Goal: Transaction & Acquisition: Purchase product/service

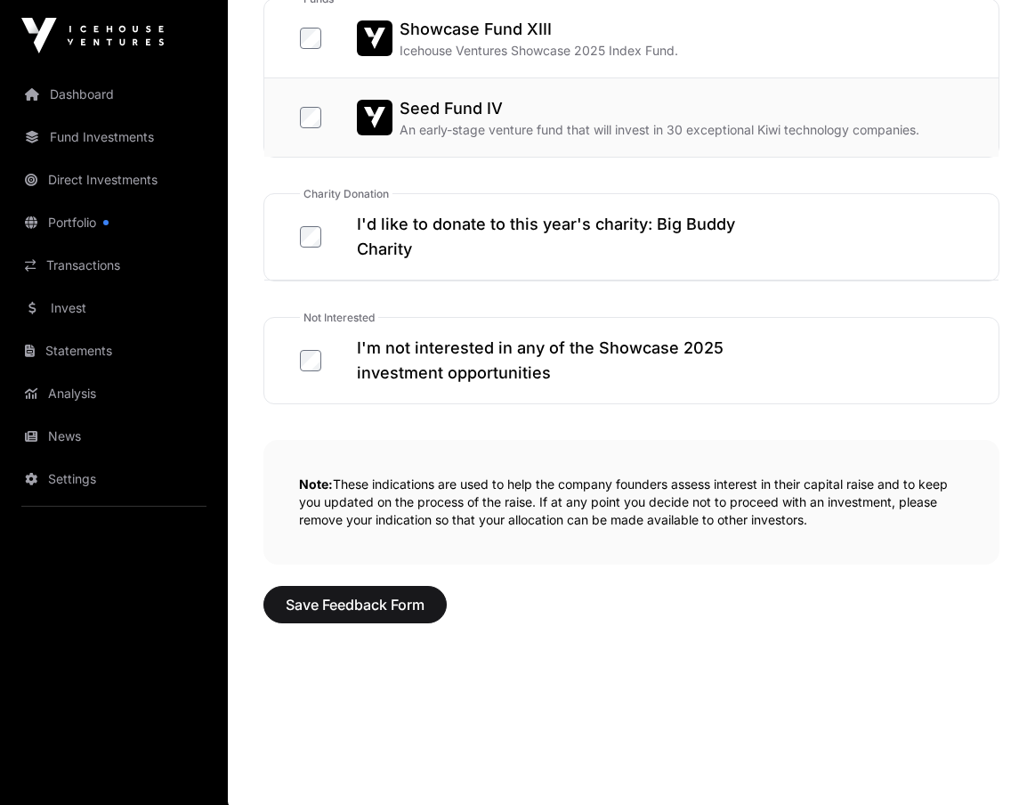
scroll to position [1066, 0]
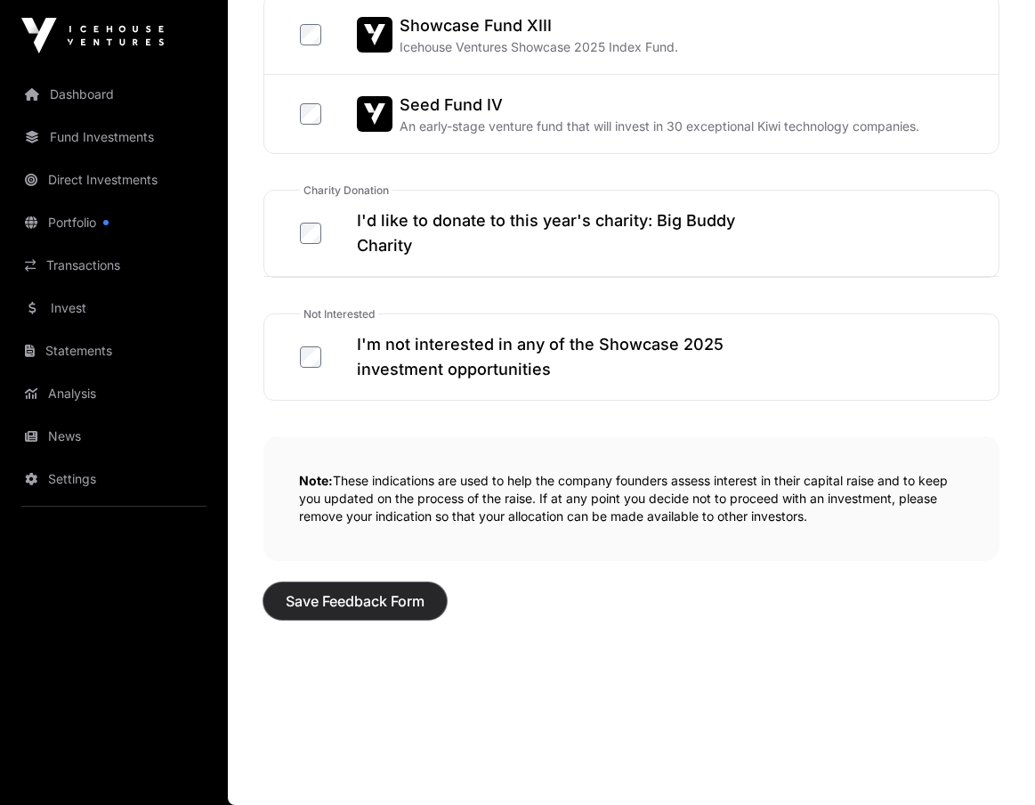
click at [340, 585] on button "Save Feedback Form" at bounding box center [354, 600] width 183 height 37
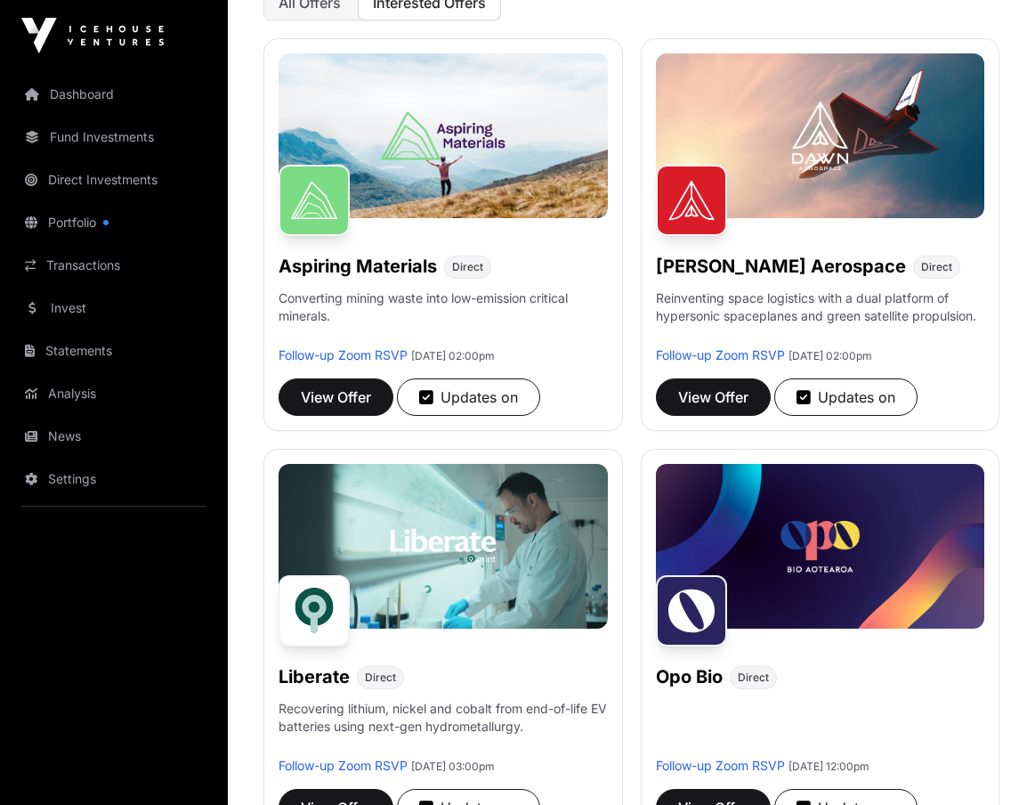
scroll to position [311, 0]
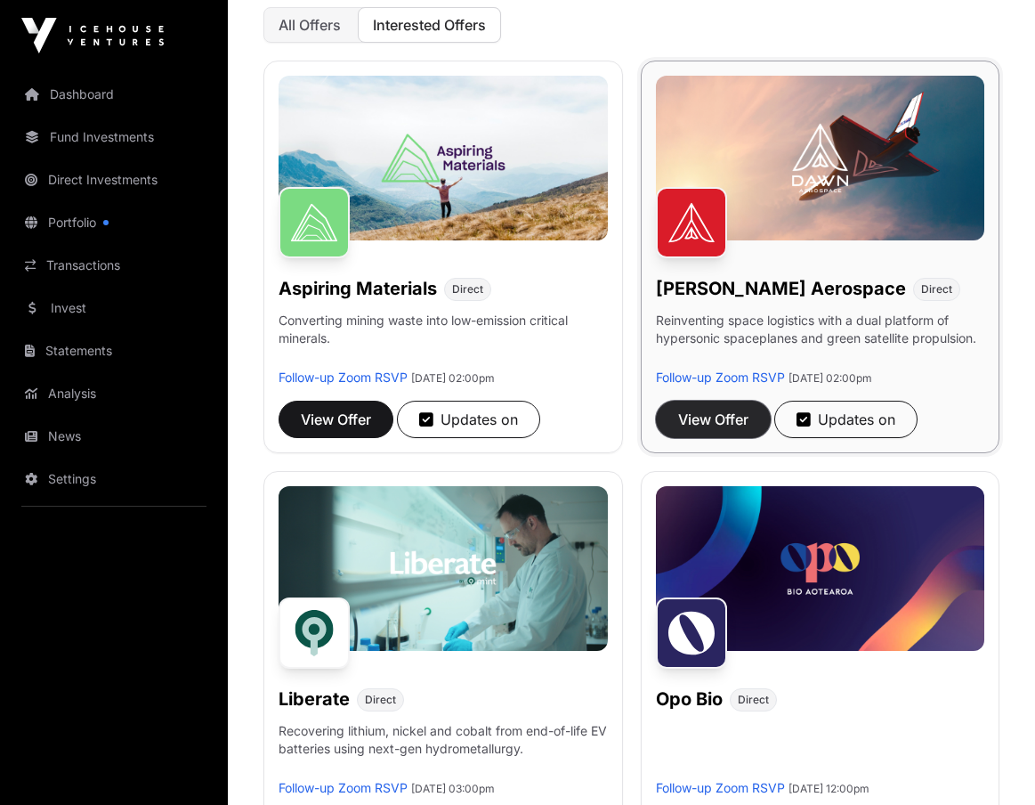
click at [740, 423] on span "View Offer" at bounding box center [713, 419] width 70 height 21
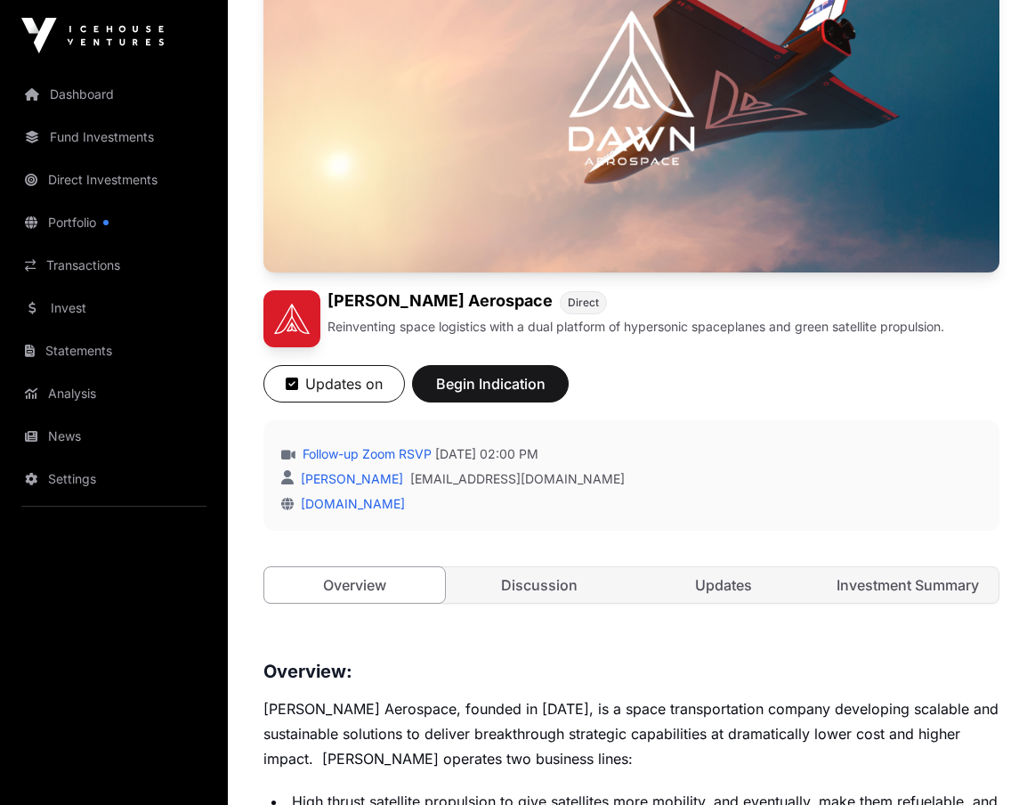
scroll to position [623, 0]
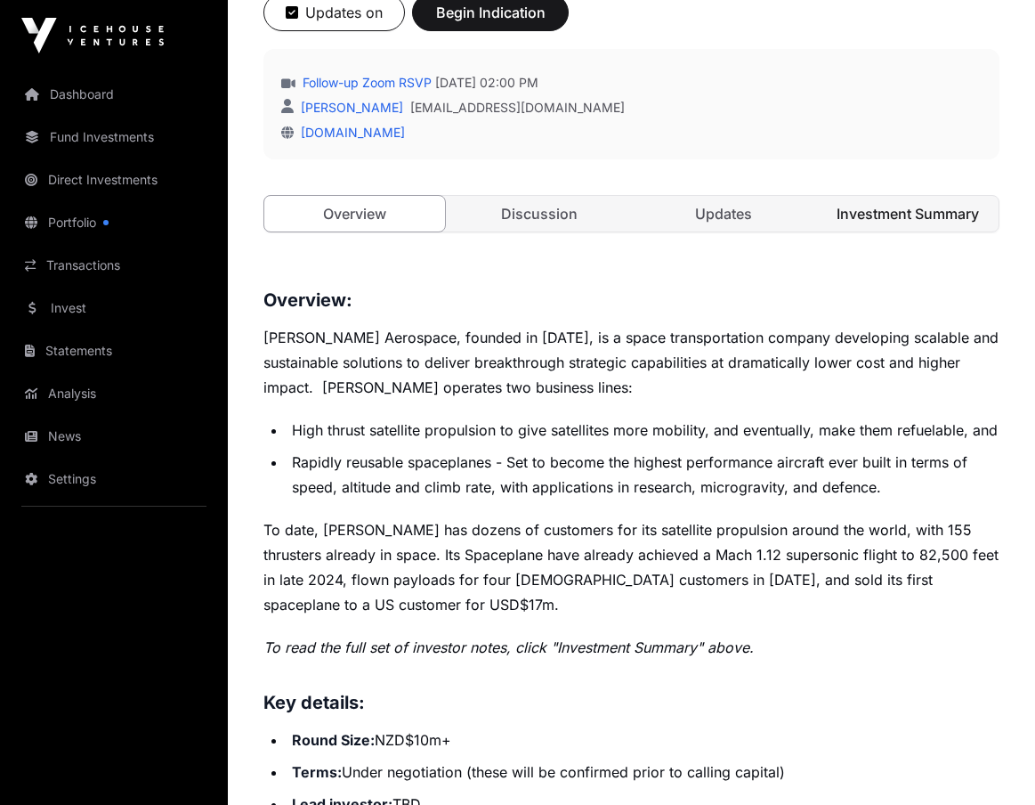
click at [867, 208] on link "Investment Summary" at bounding box center [908, 214] width 181 height 36
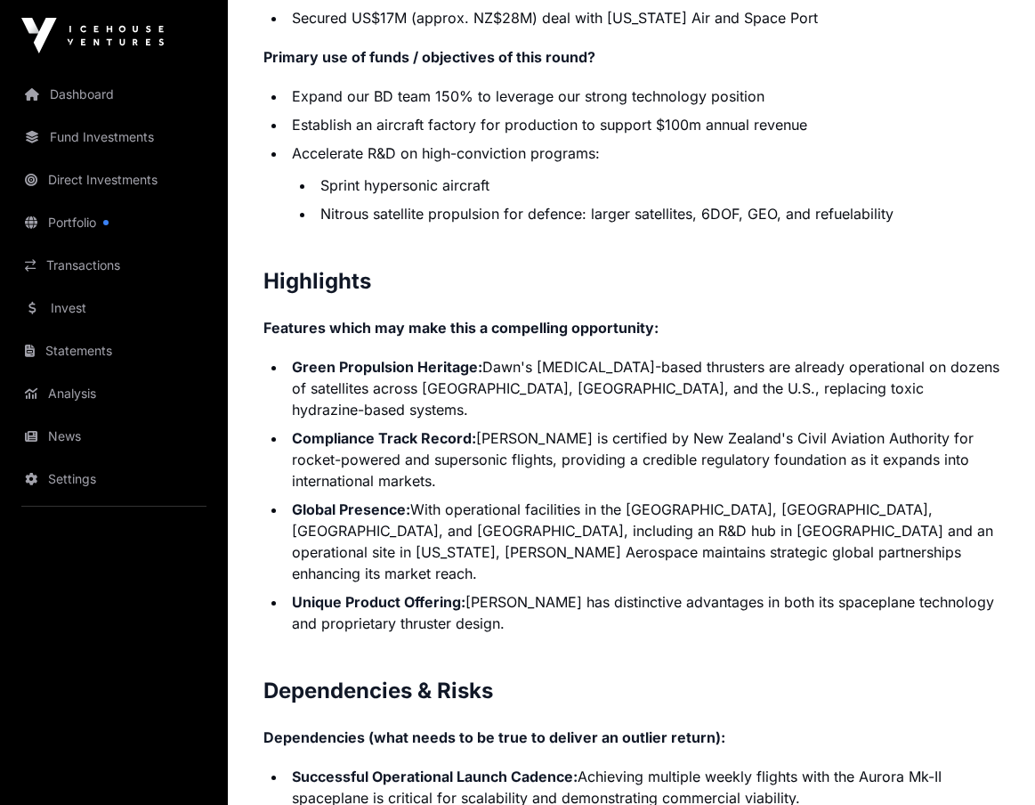
scroll to position [3699, 0]
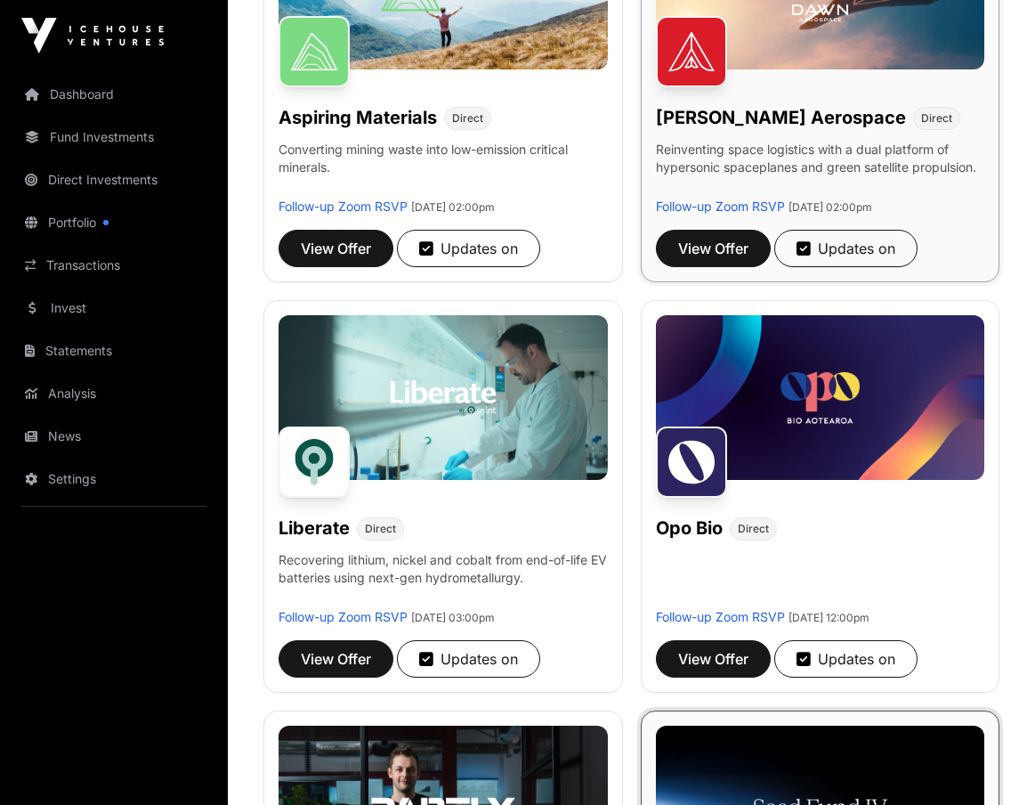
scroll to position [489, 0]
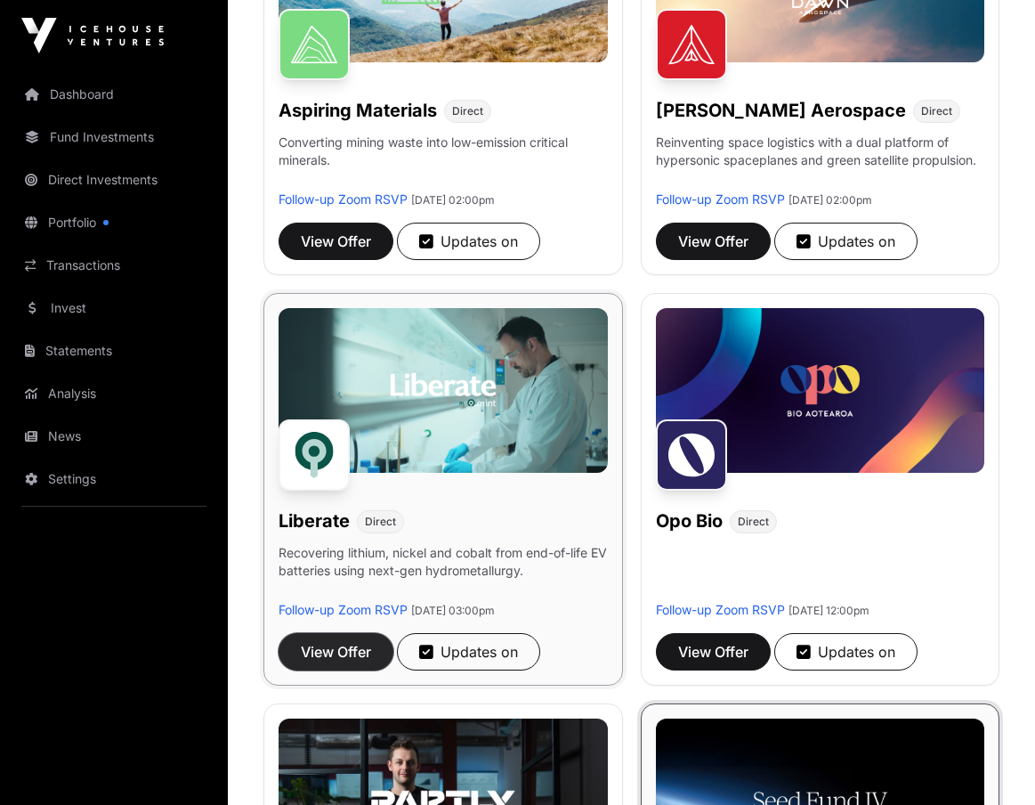
click at [346, 654] on span "View Offer" at bounding box center [336, 651] width 70 height 21
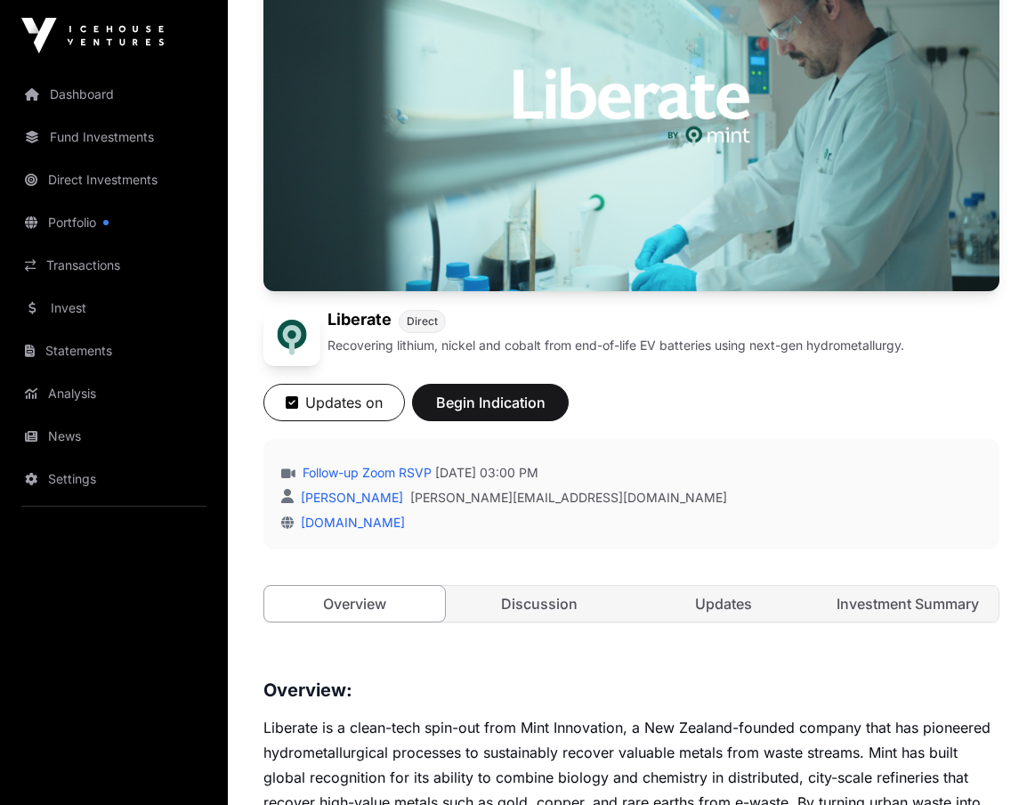
scroll to position [623, 0]
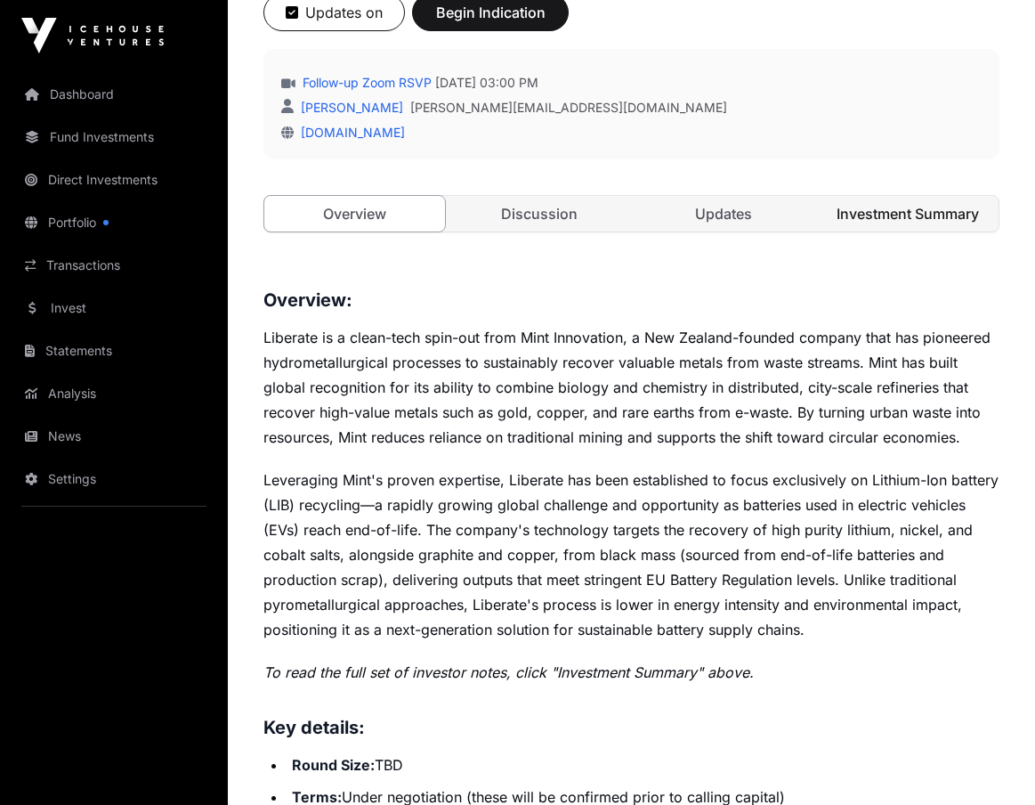
click at [942, 223] on link "Investment Summary" at bounding box center [908, 214] width 181 height 36
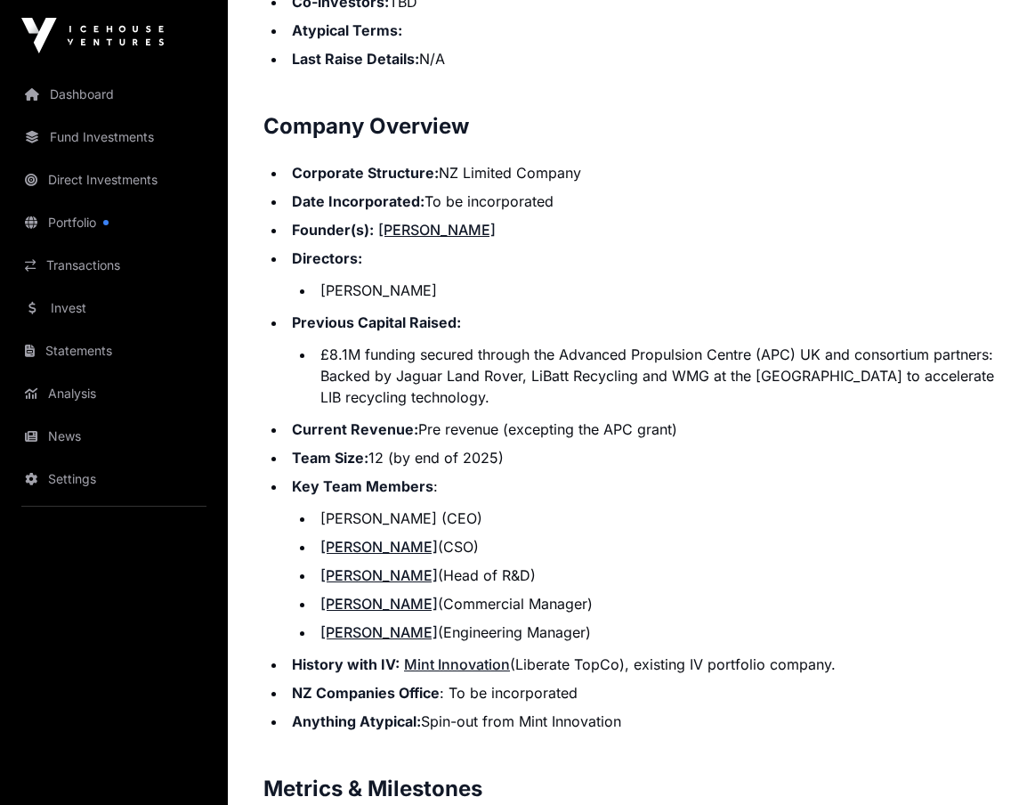
scroll to position [2849, 0]
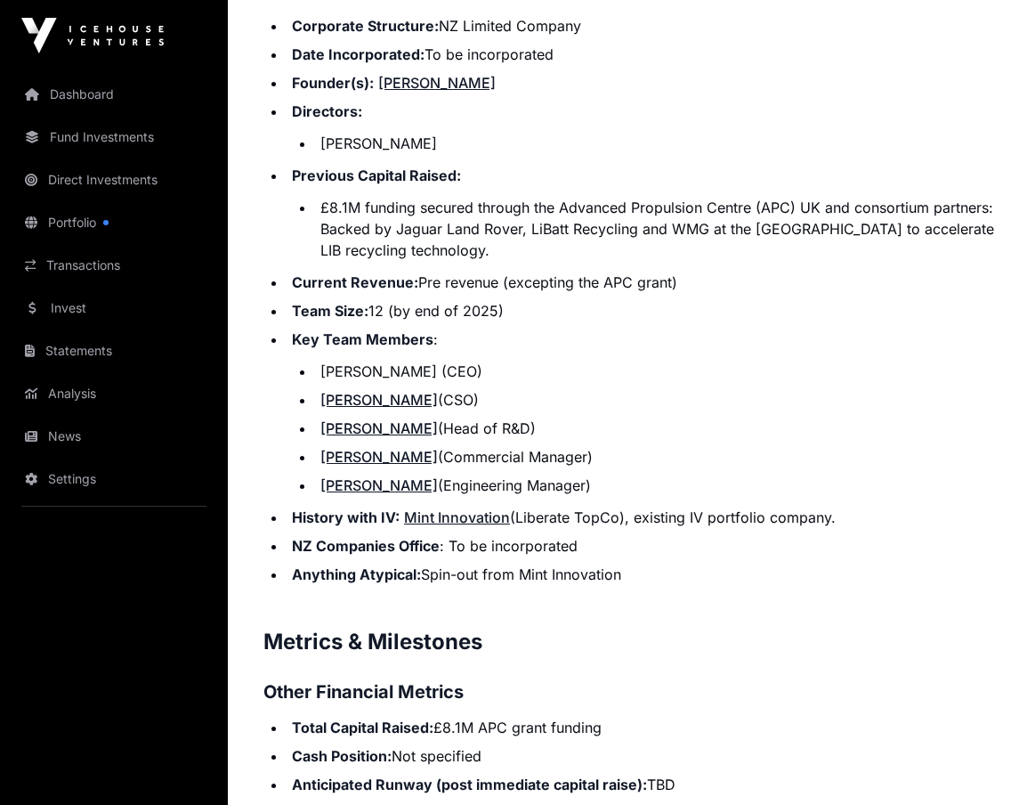
scroll to position [623, 0]
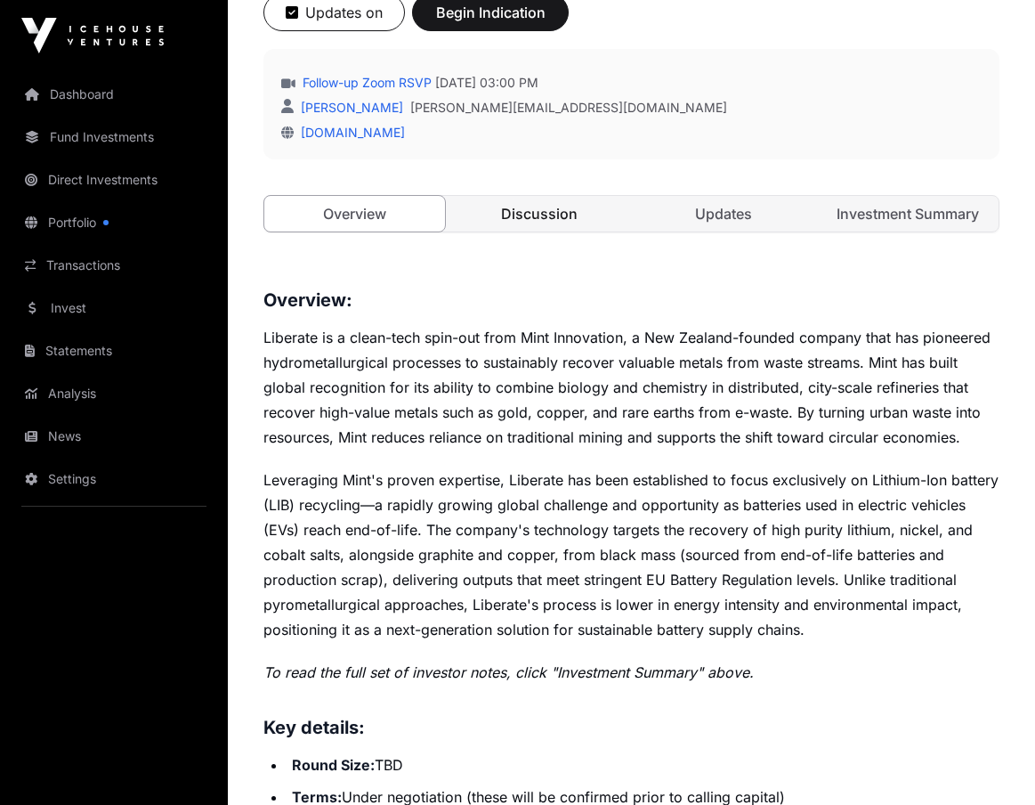
click at [571, 219] on link "Discussion" at bounding box center [539, 214] width 181 height 36
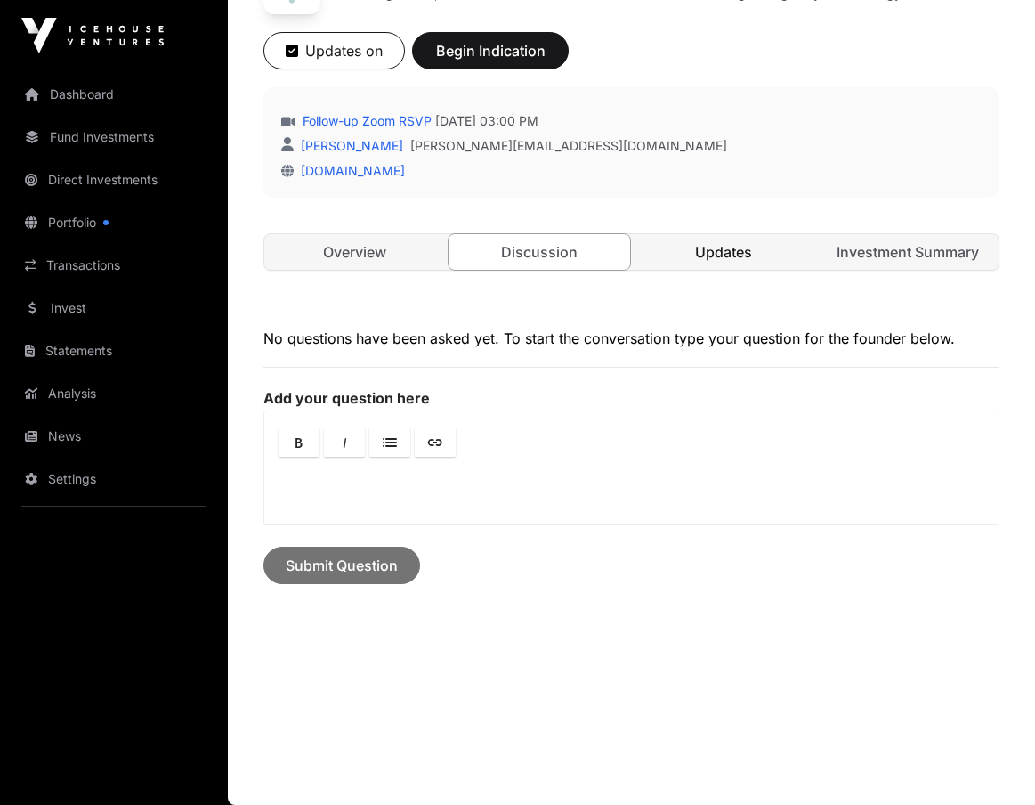
click at [679, 241] on link "Updates" at bounding box center [724, 252] width 181 height 36
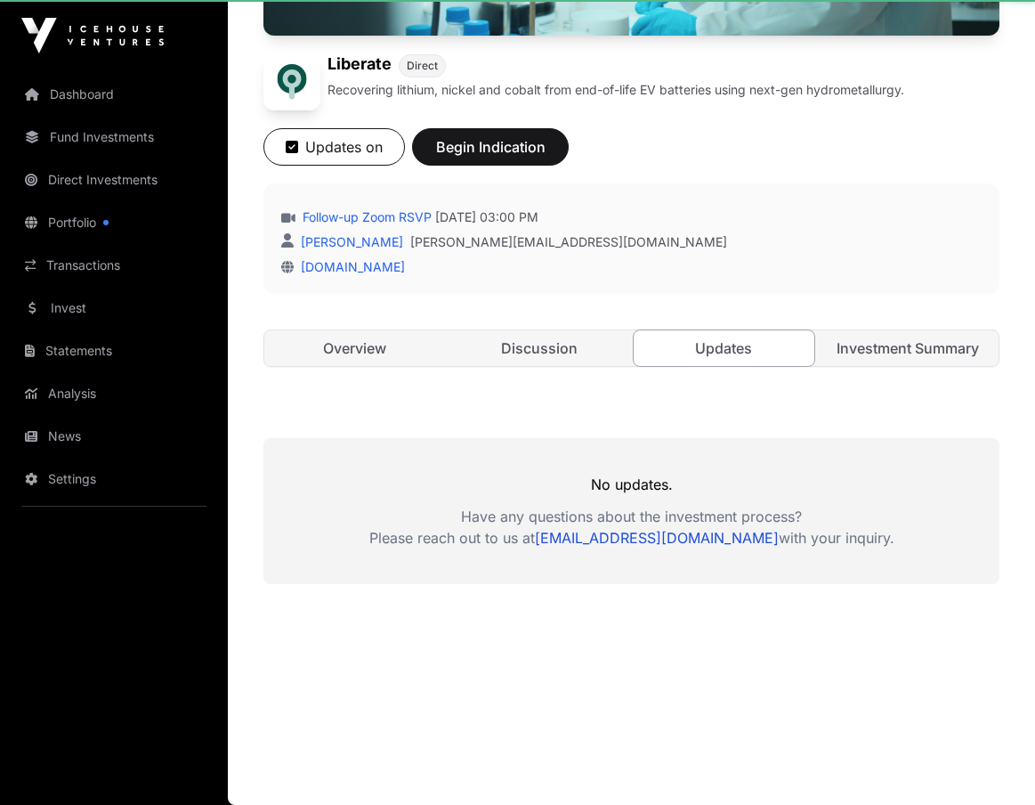
scroll to position [489, 0]
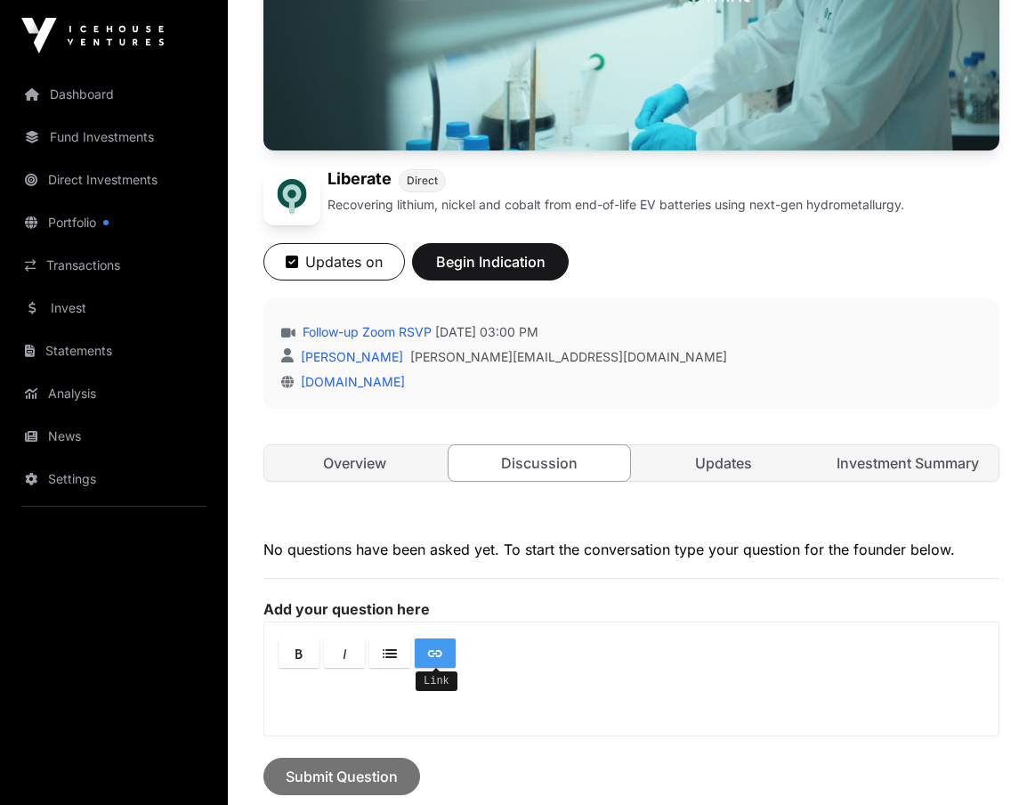
scroll to position [51, 0]
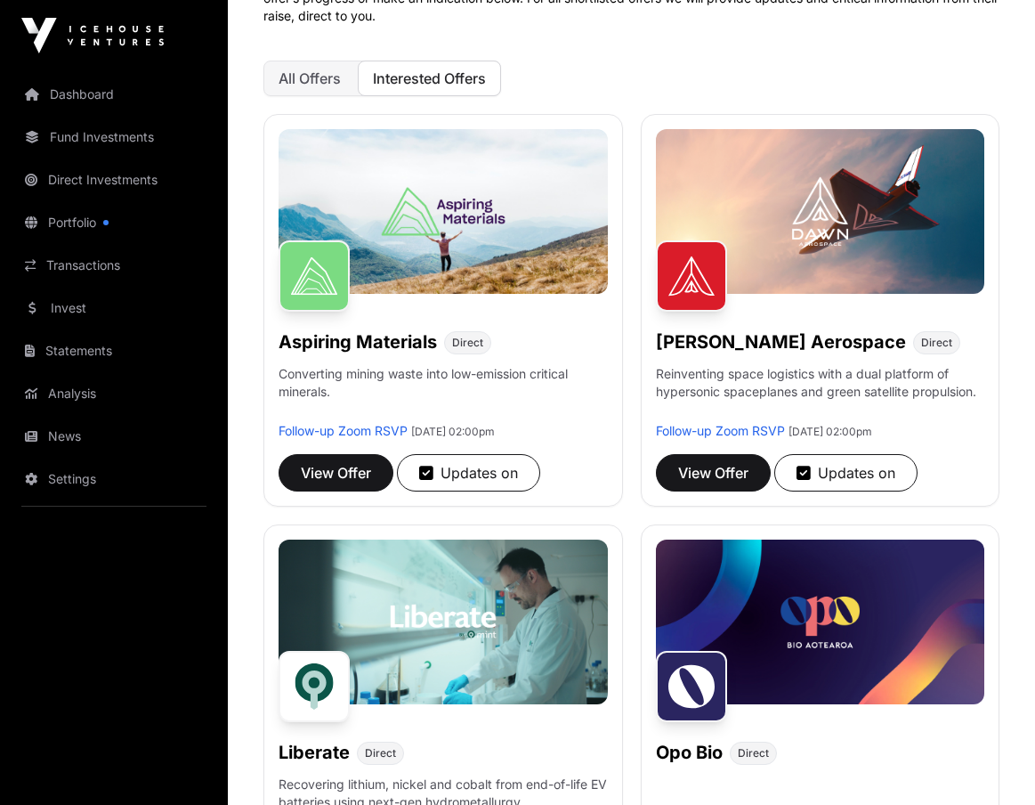
scroll to position [267, 0]
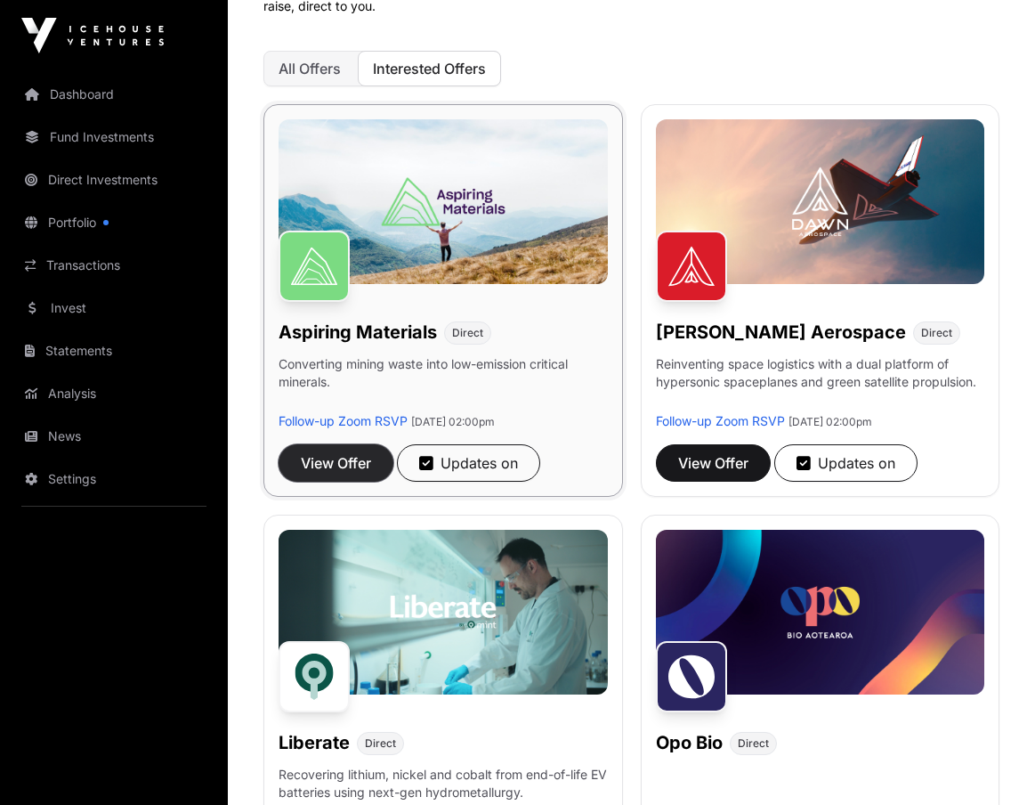
click at [351, 458] on span "View Offer" at bounding box center [336, 462] width 70 height 21
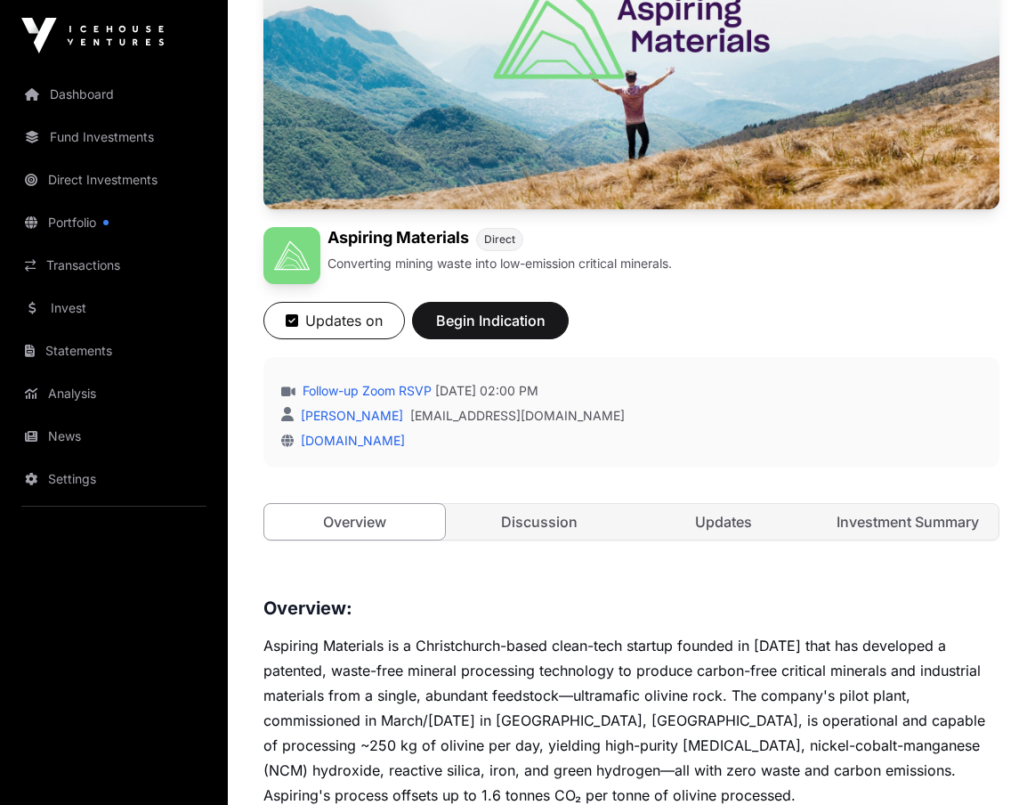
scroll to position [356, 0]
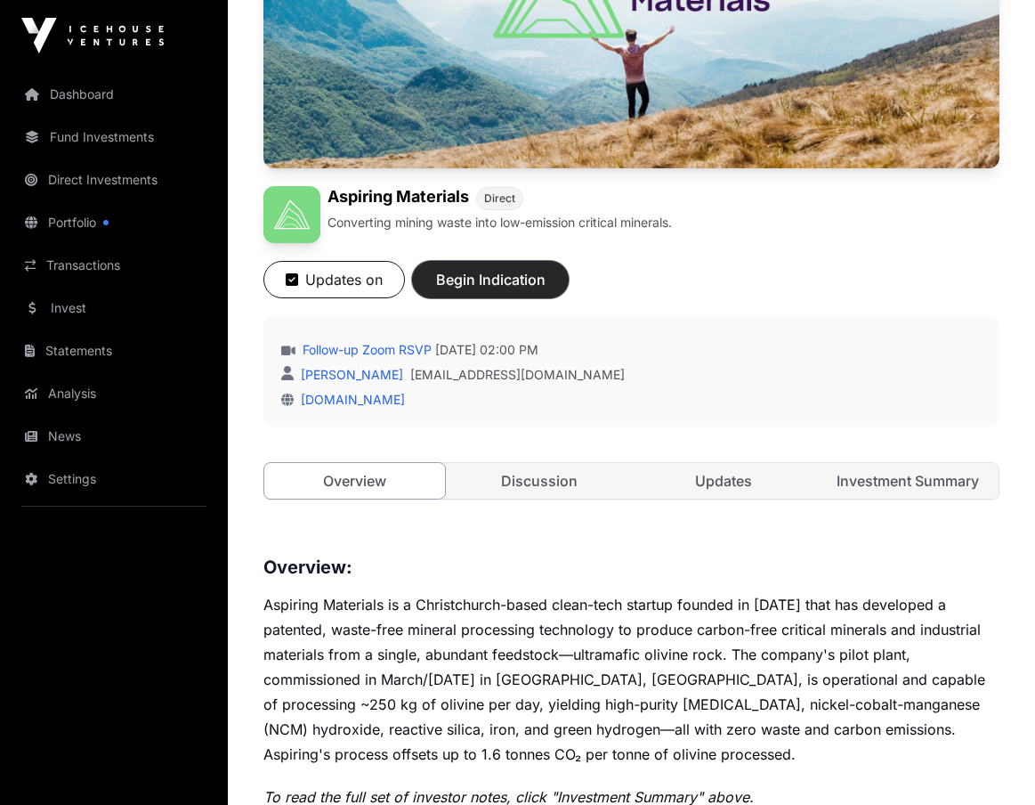
click at [481, 286] on span "Begin Indication" at bounding box center [490, 279] width 112 height 21
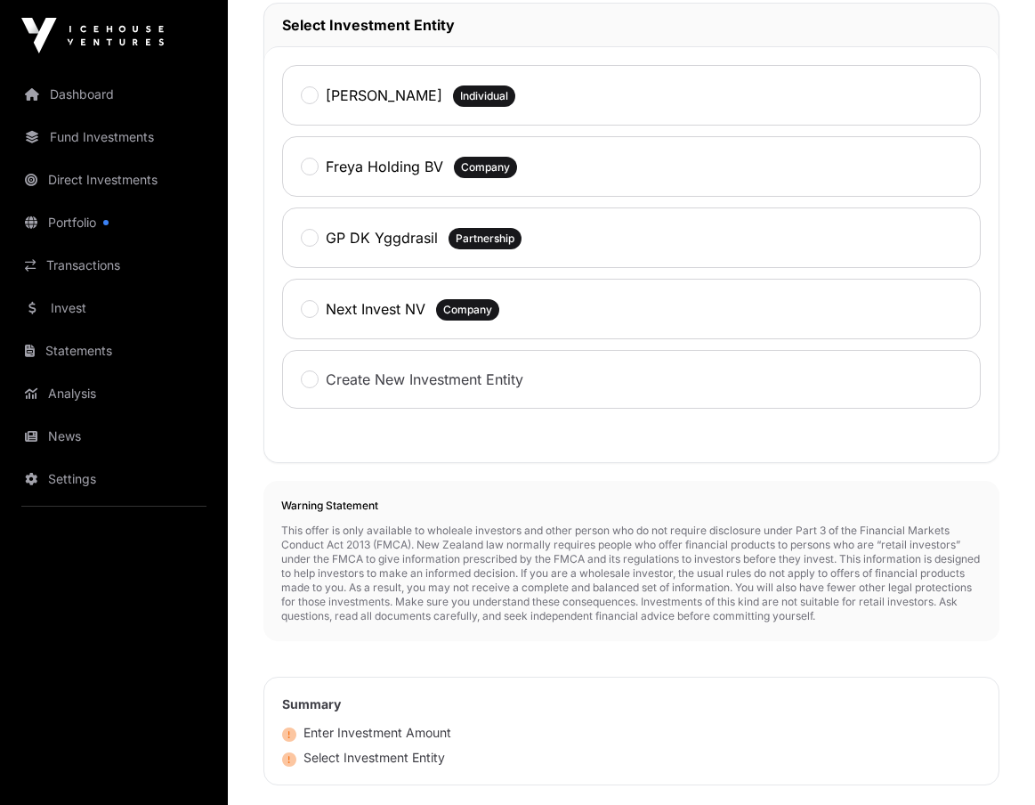
scroll to position [504, 0]
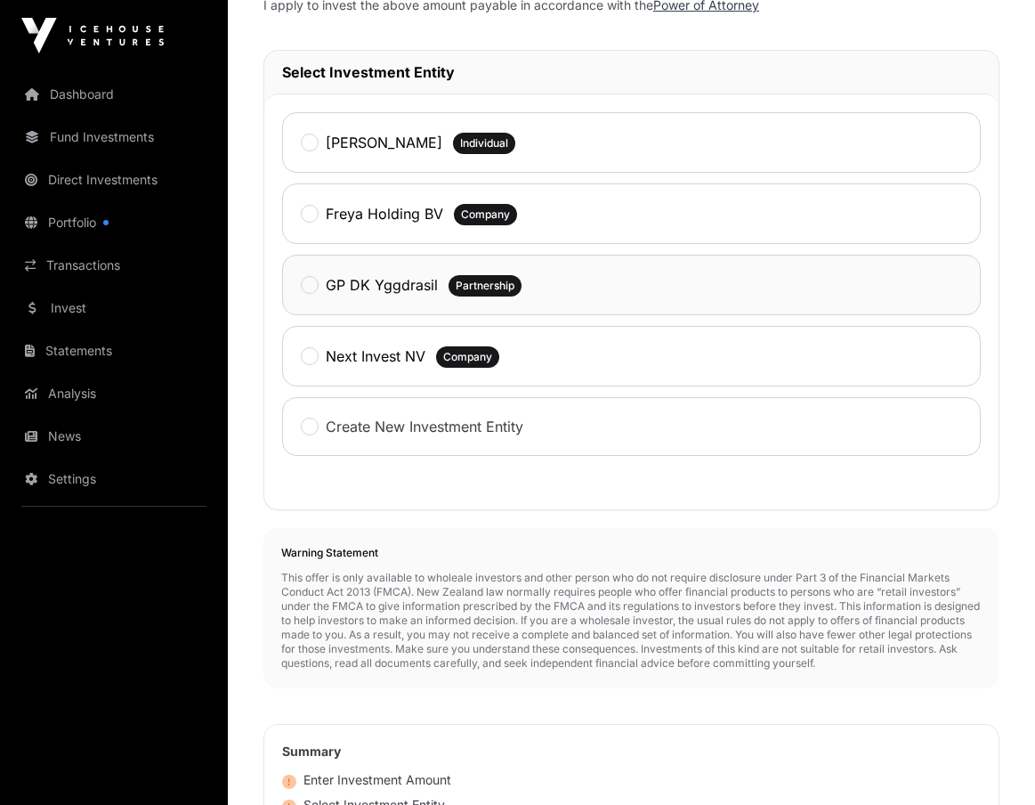
click at [342, 296] on label "GP DK Yggdrasil" at bounding box center [382, 284] width 112 height 21
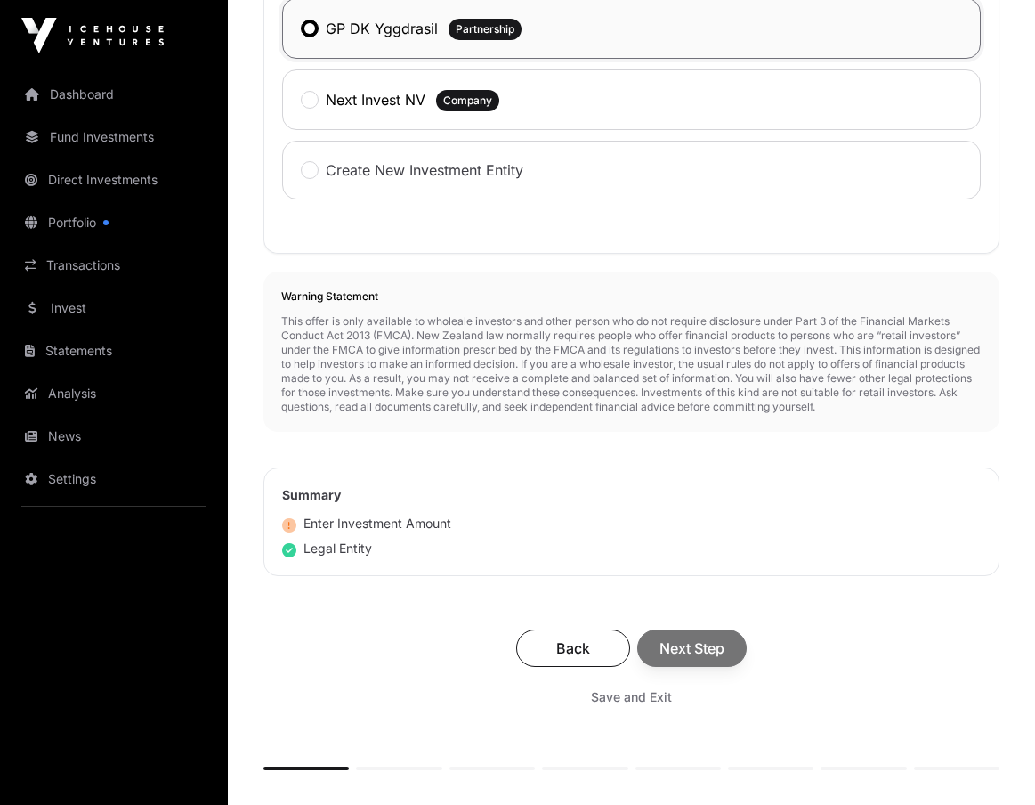
scroll to position [771, 0]
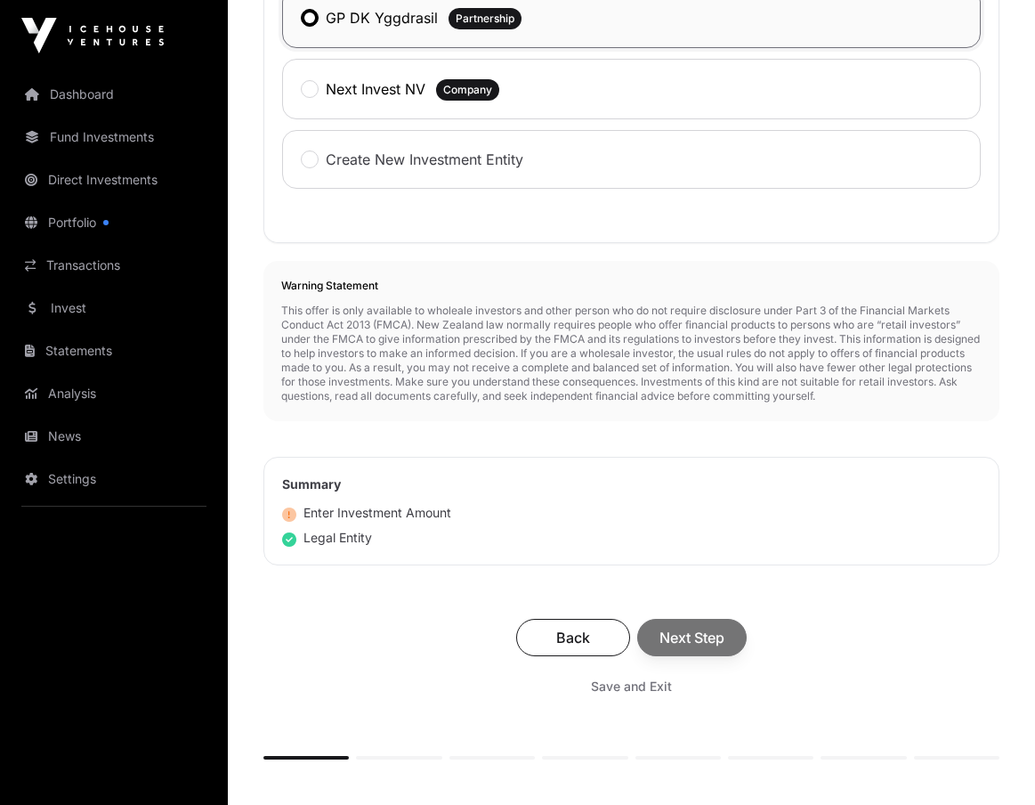
click at [727, 651] on div "Back Next Step" at bounding box center [631, 637] width 701 height 37
click at [717, 643] on div "Back Next Step" at bounding box center [631, 637] width 701 height 37
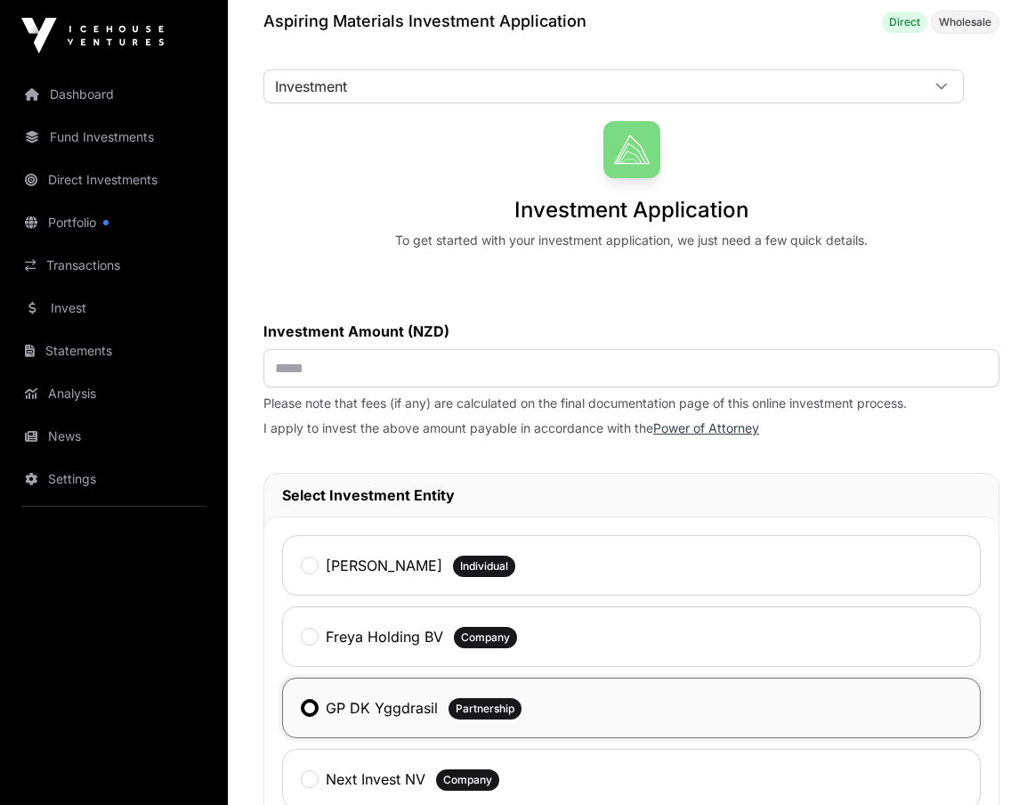
scroll to position [0, 0]
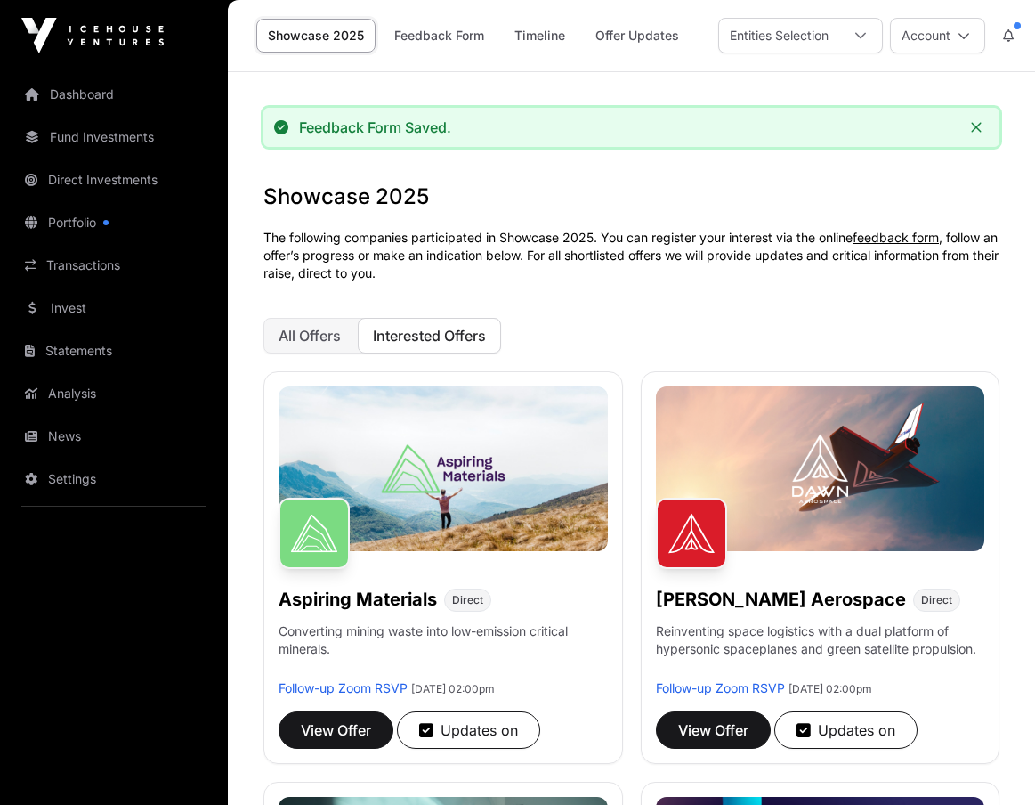
click at [477, 341] on span "Interested Offers" at bounding box center [429, 336] width 113 height 18
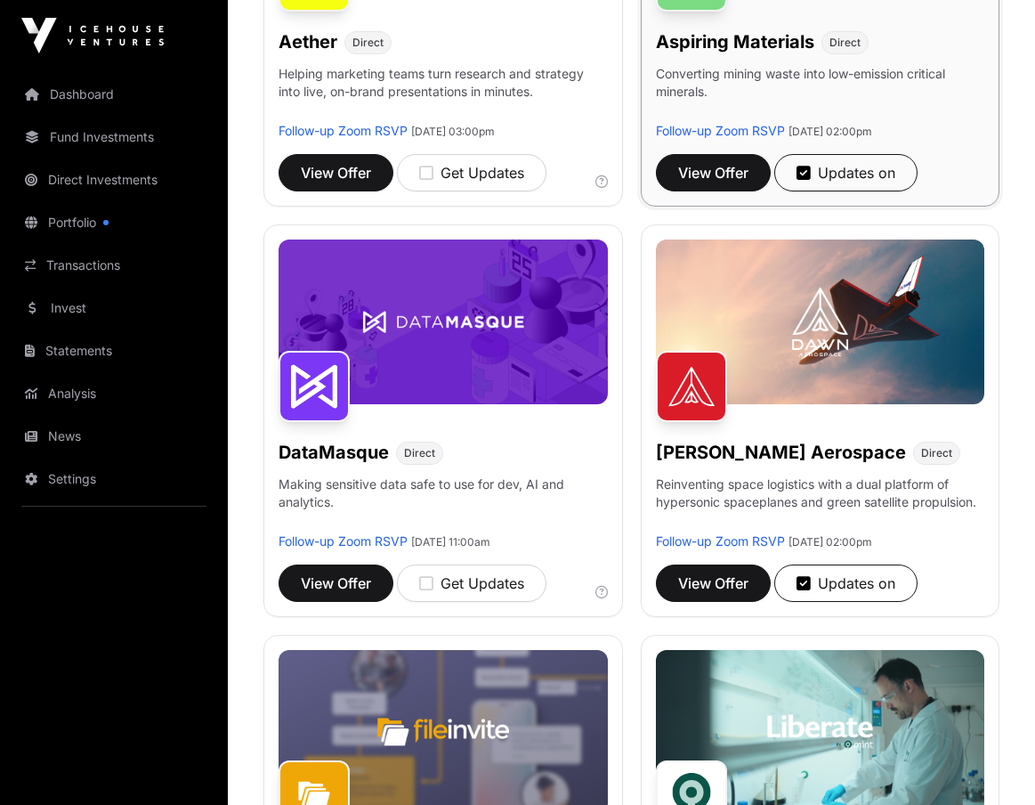
scroll to position [623, 0]
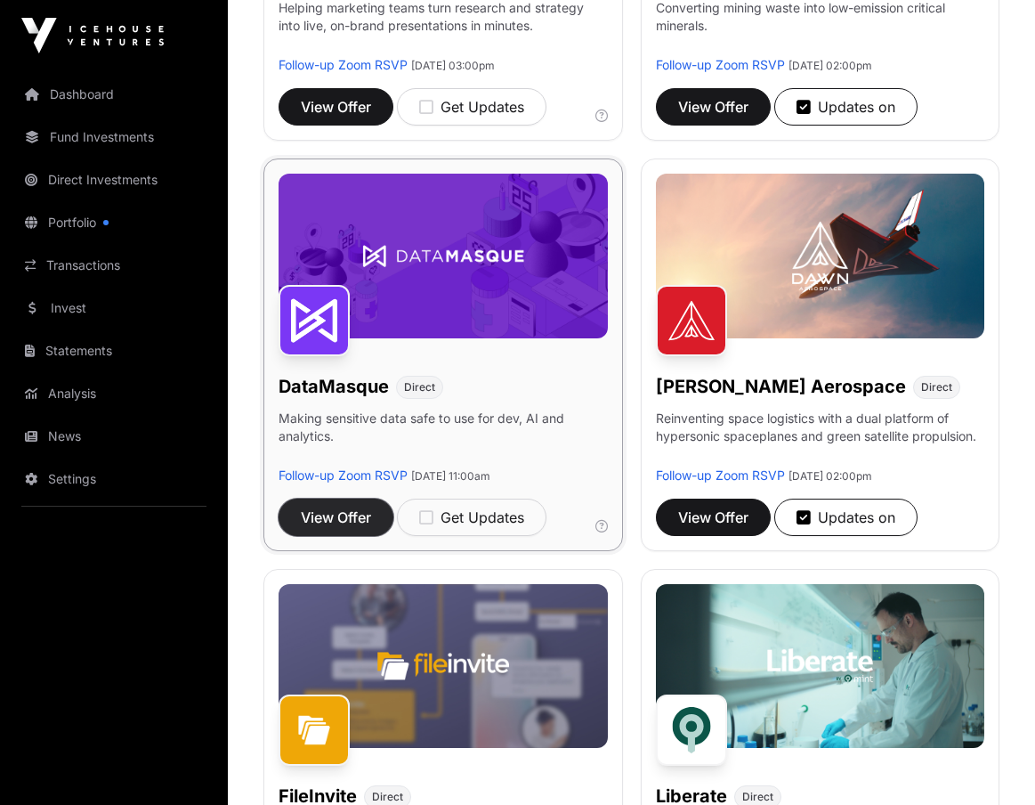
click at [369, 518] on span "View Offer" at bounding box center [336, 517] width 70 height 21
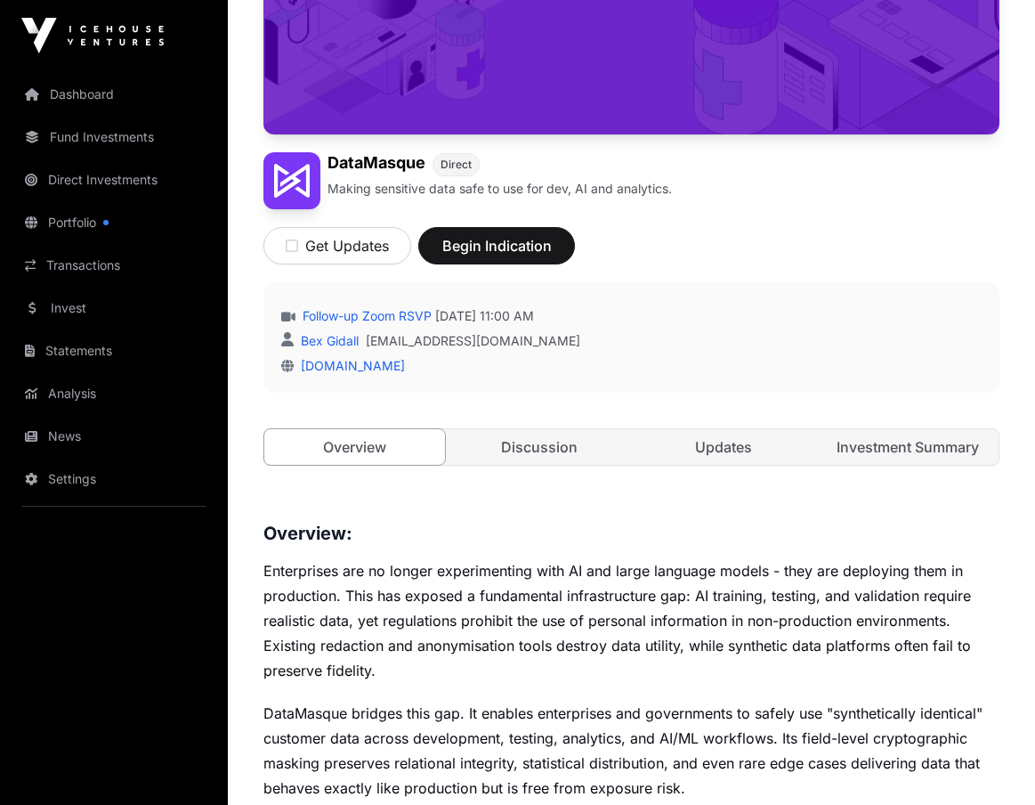
scroll to position [534, 0]
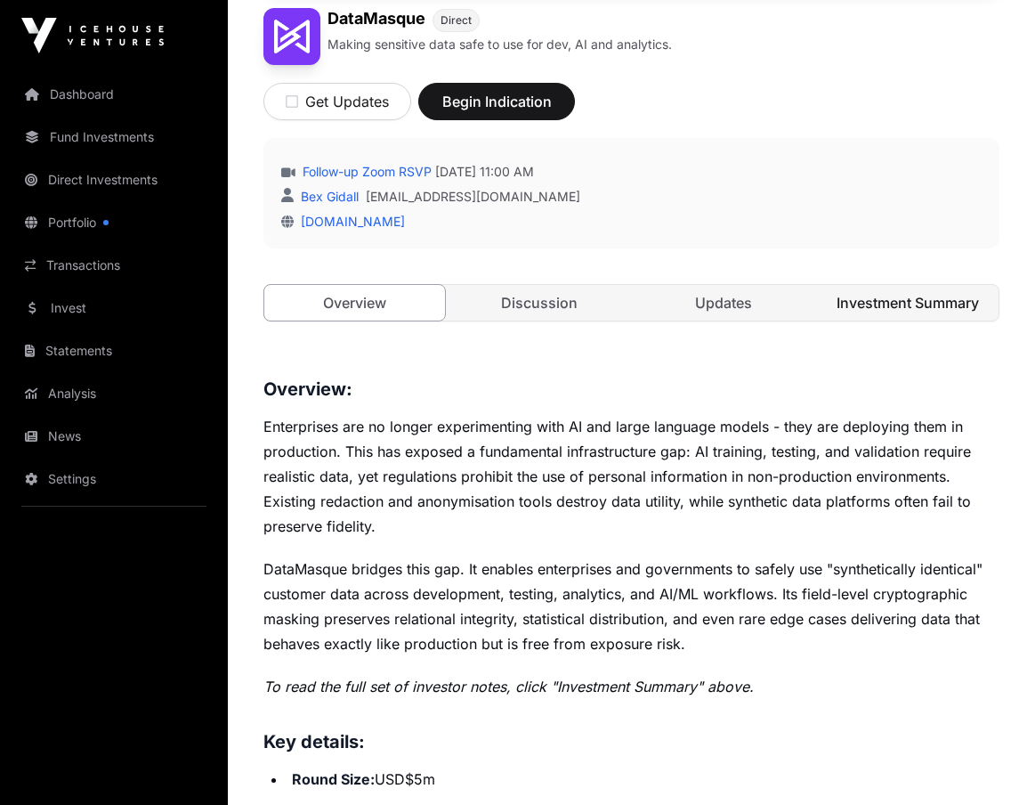
click at [906, 296] on link "Investment Summary" at bounding box center [908, 303] width 181 height 36
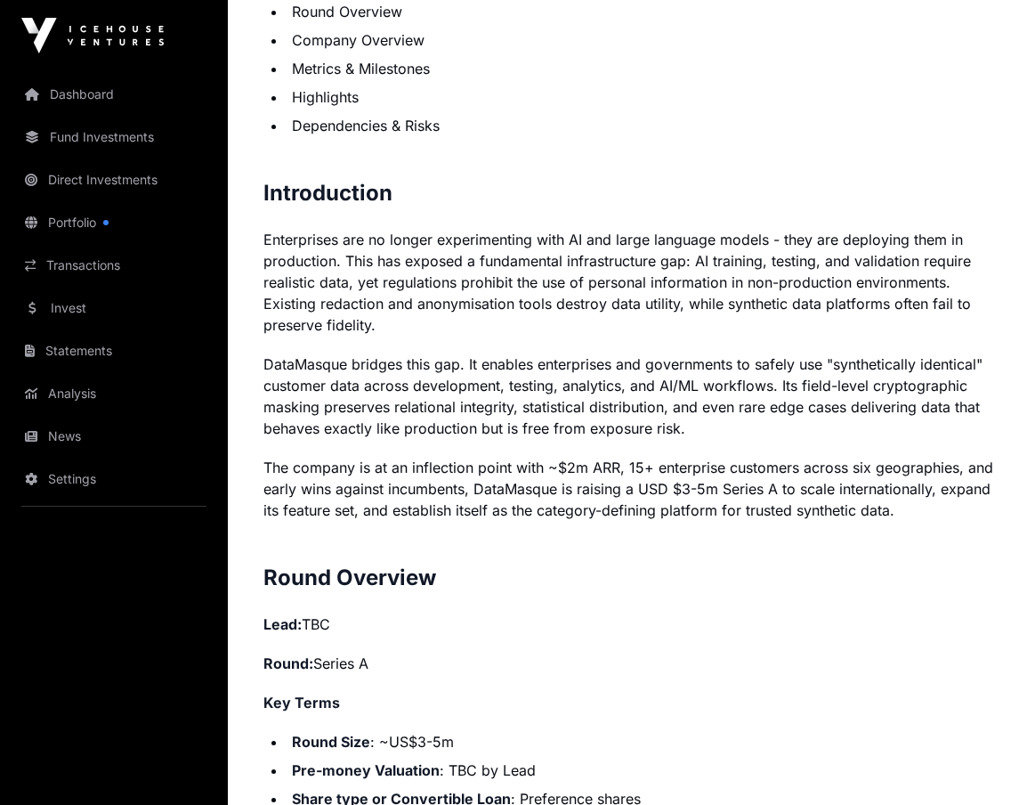
scroll to position [1513, 0]
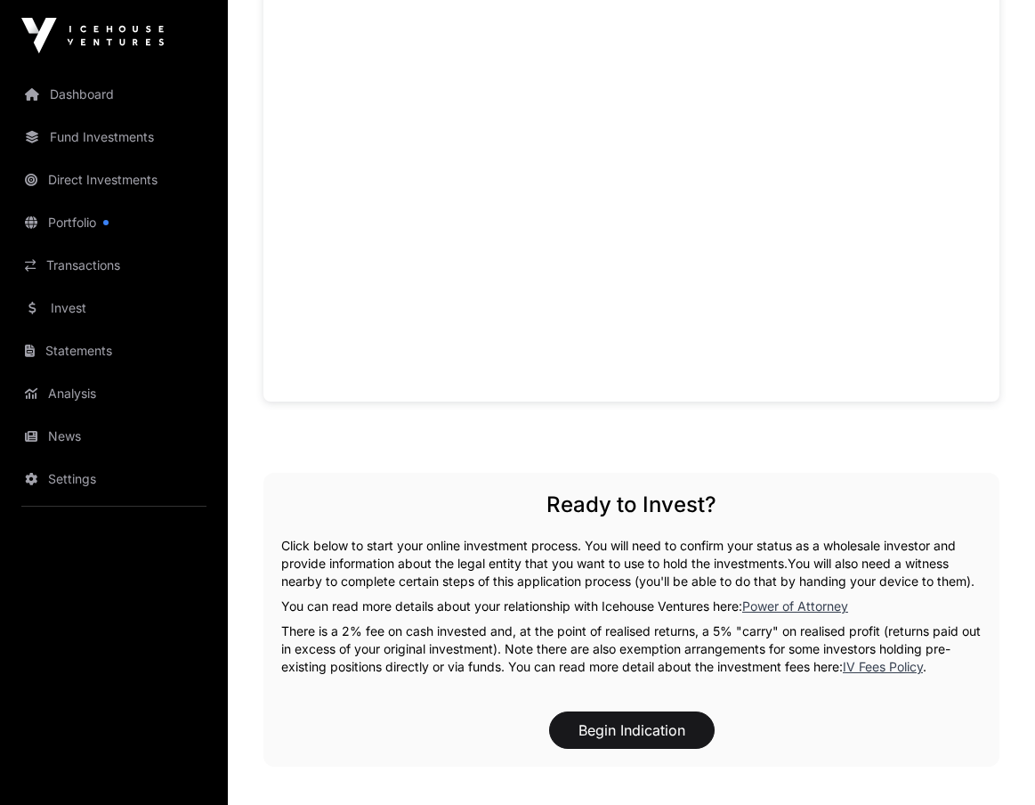
scroll to position [534, 0]
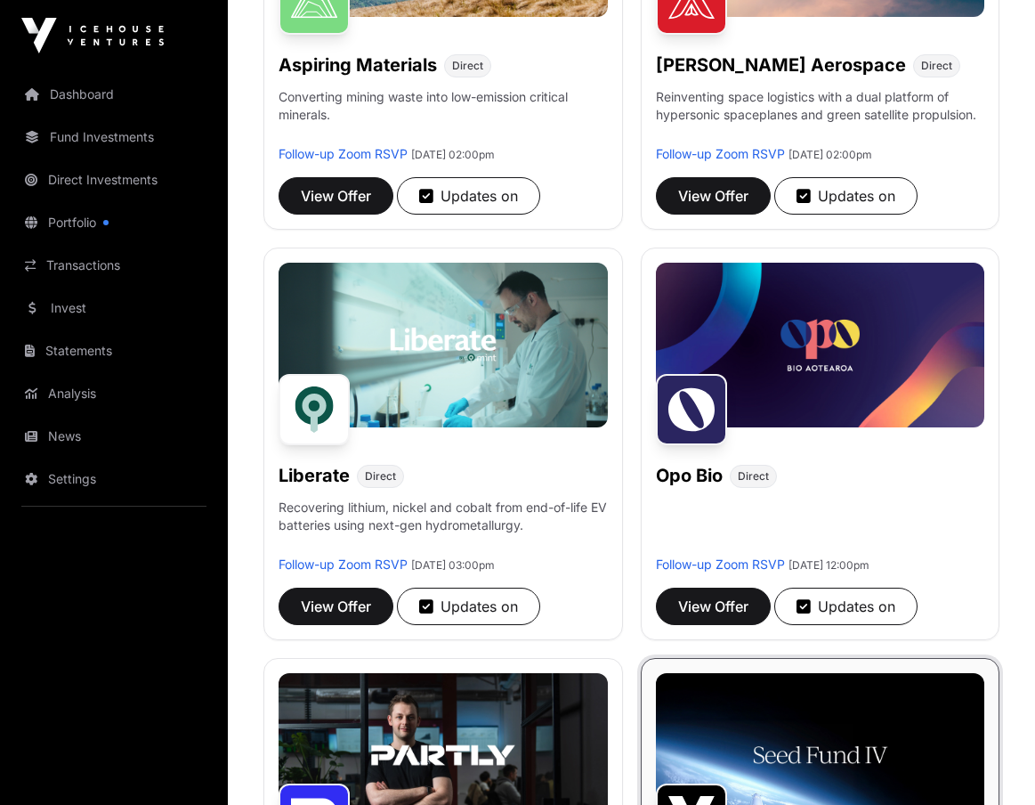
scroll to position [623, 0]
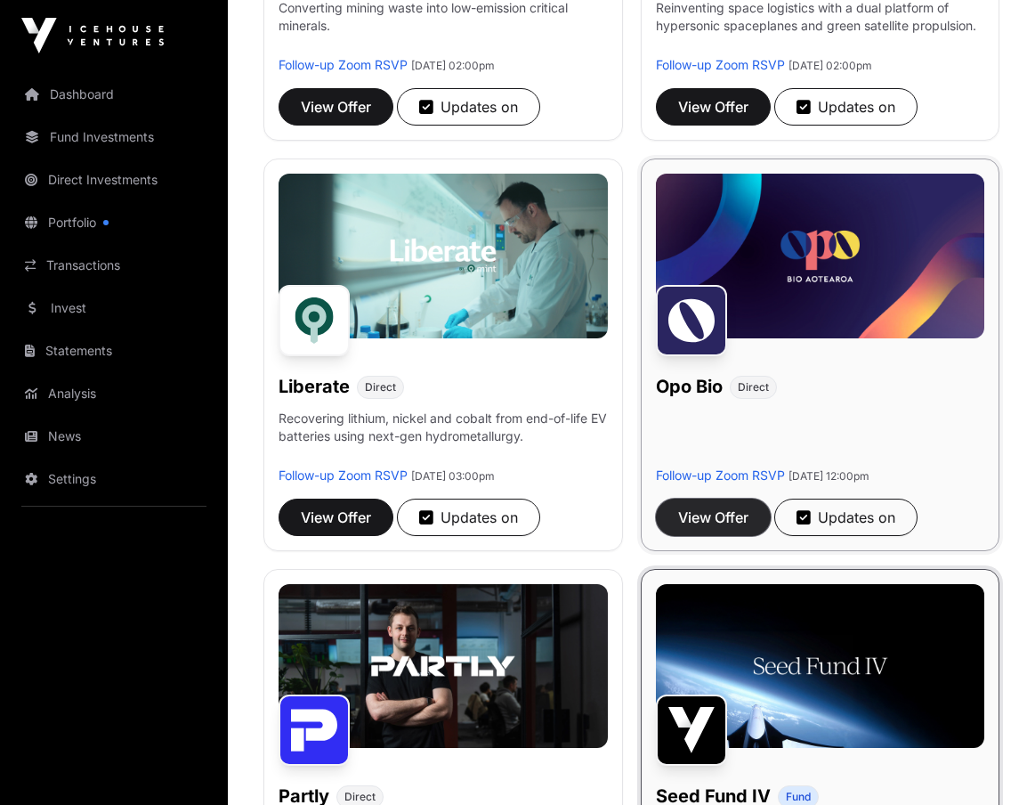
click at [732, 523] on span "View Offer" at bounding box center [713, 517] width 70 height 21
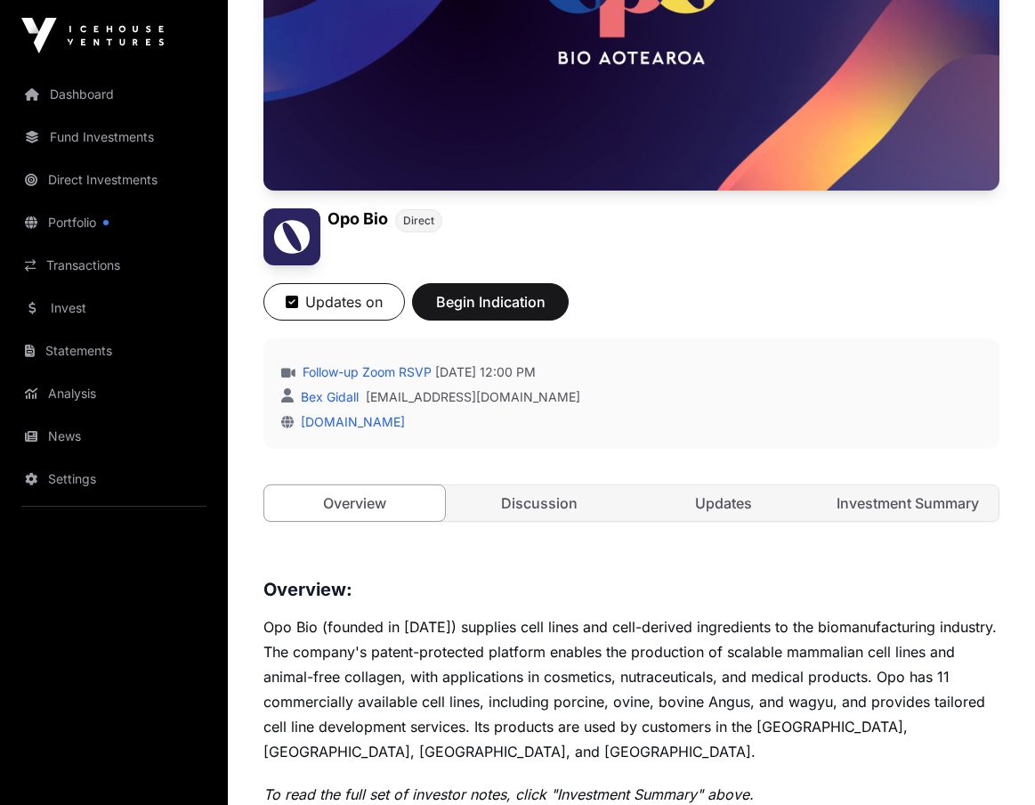
scroll to position [356, 0]
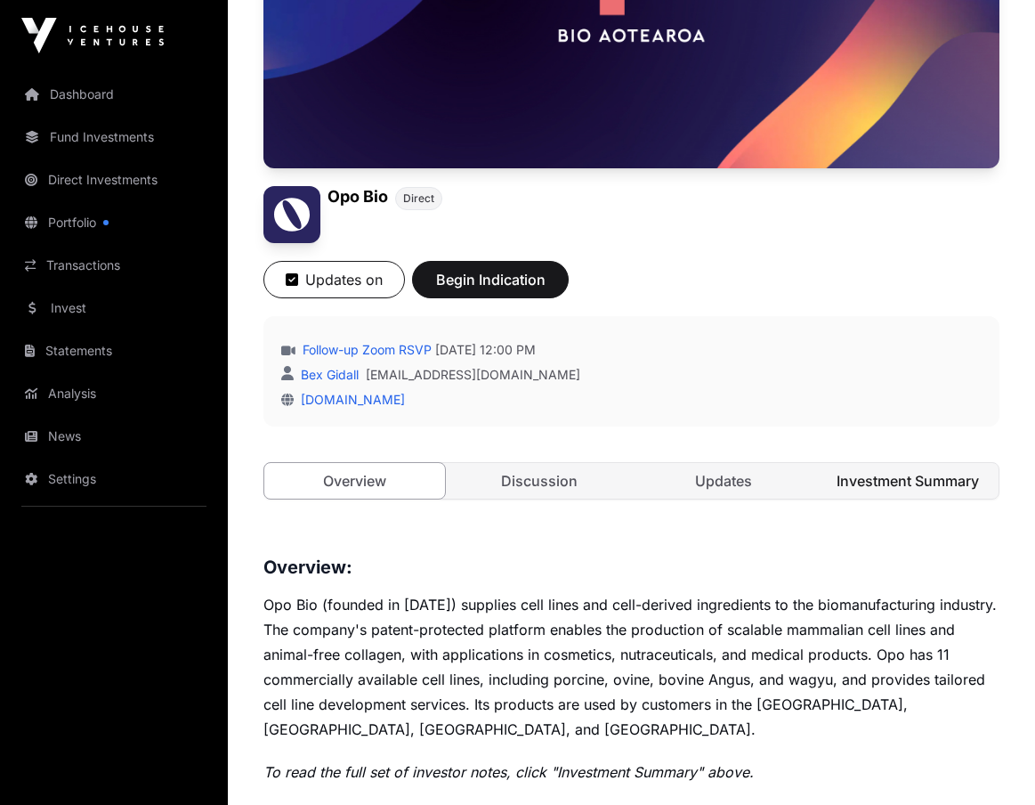
click at [943, 475] on link "Investment Summary" at bounding box center [908, 481] width 181 height 36
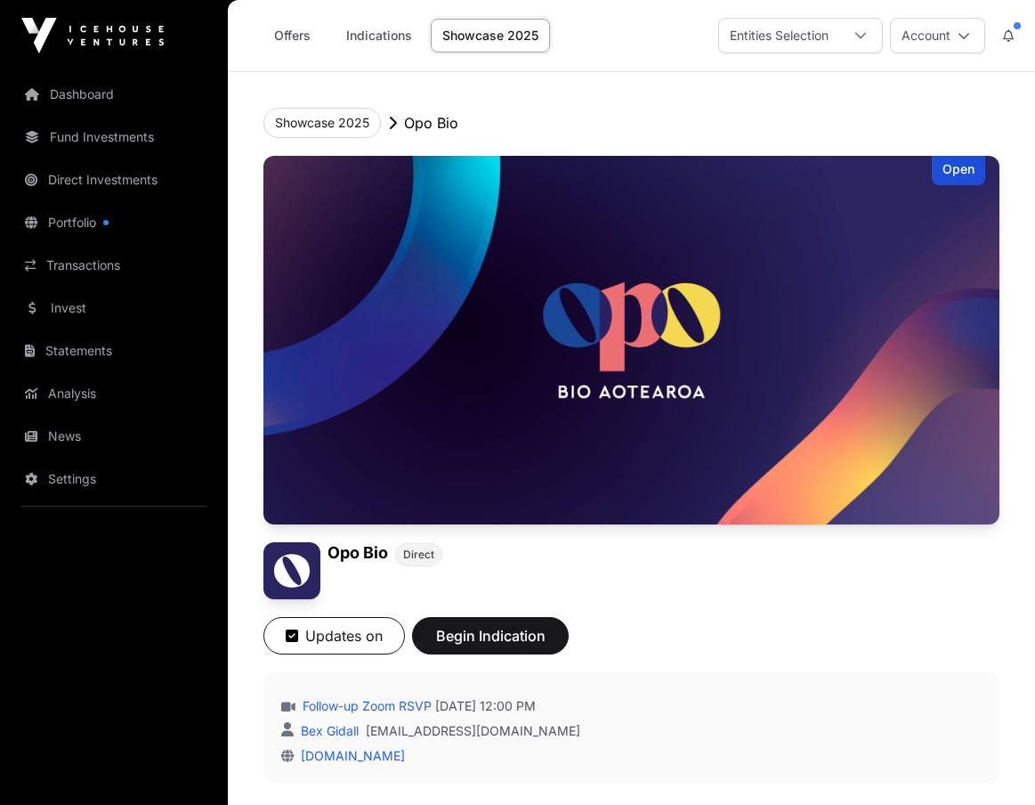
scroll to position [356, 0]
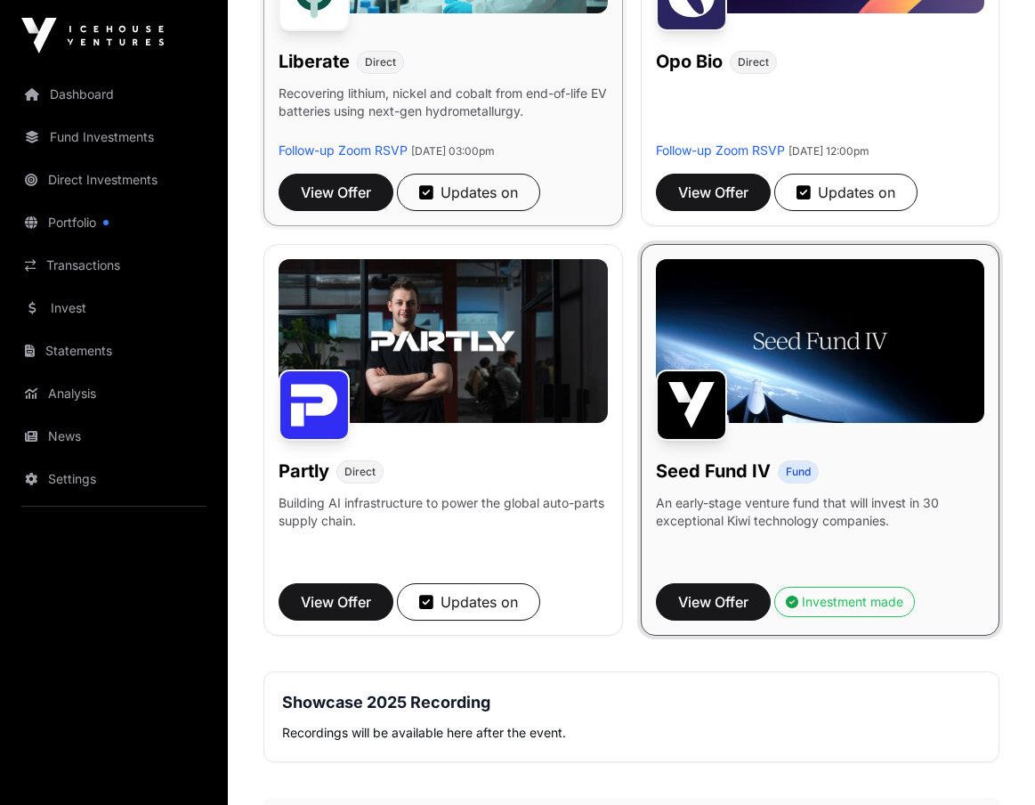
scroll to position [979, 0]
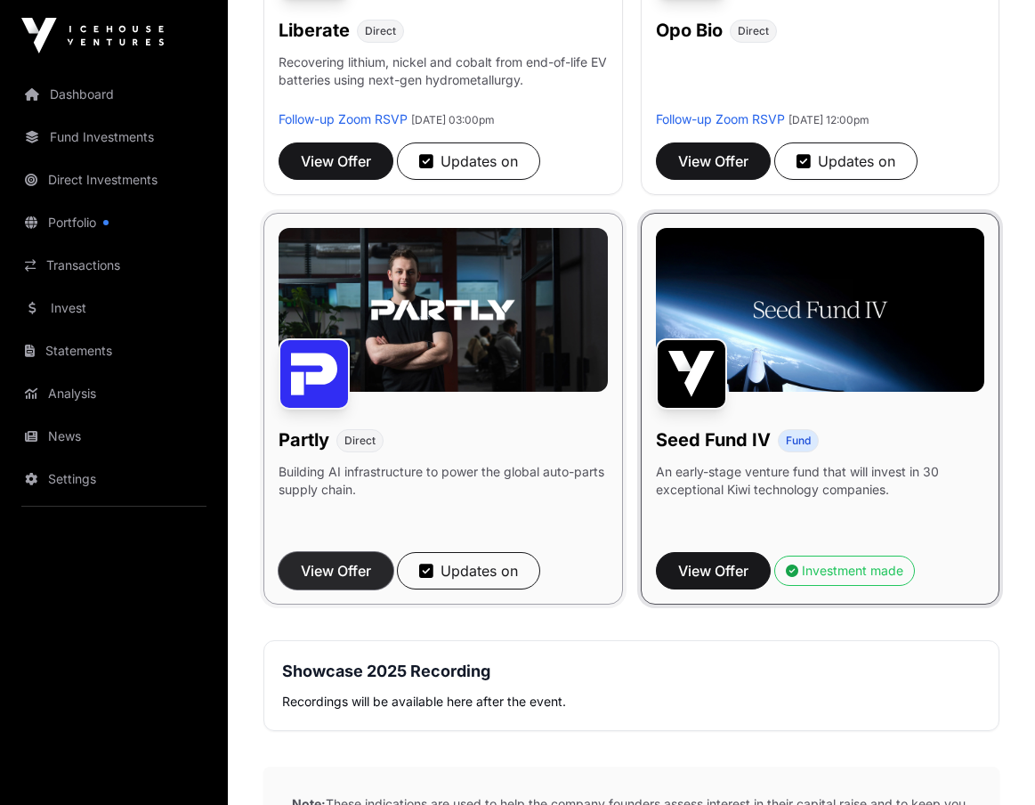
click at [371, 566] on span "View Offer" at bounding box center [336, 570] width 70 height 21
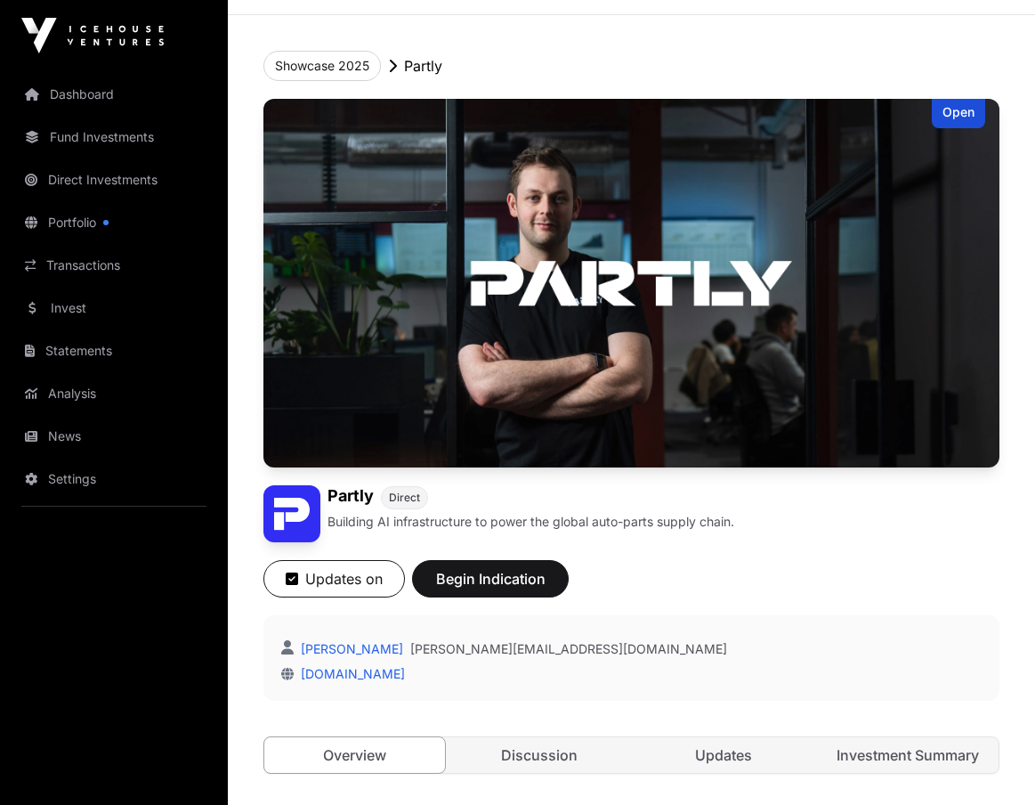
scroll to position [51, 0]
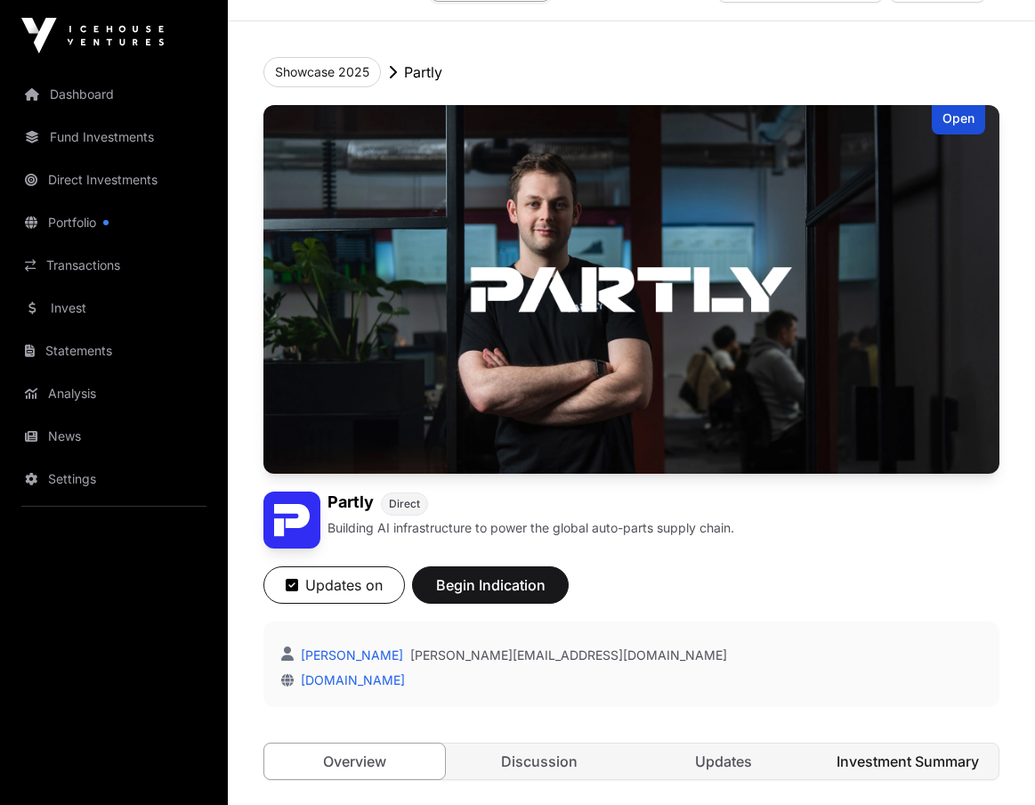
click at [877, 748] on link "Investment Summary" at bounding box center [908, 761] width 181 height 36
click at [876, 762] on link "Investment Summary" at bounding box center [908, 760] width 182 height 37
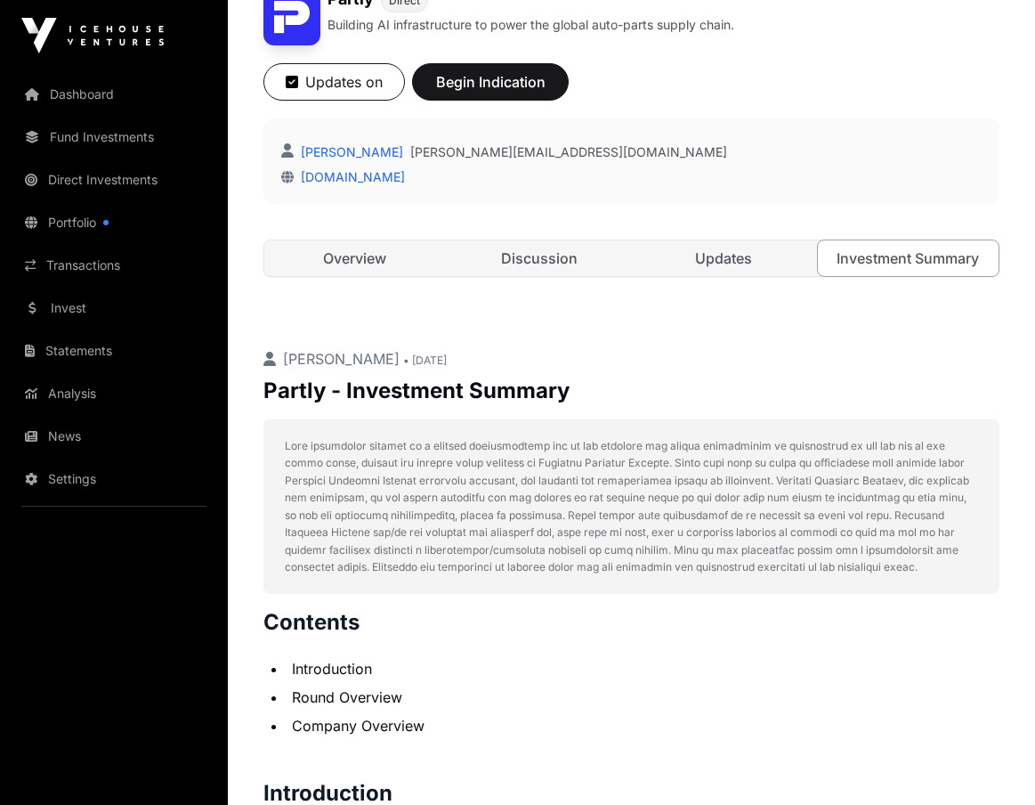
scroll to position [454, 0]
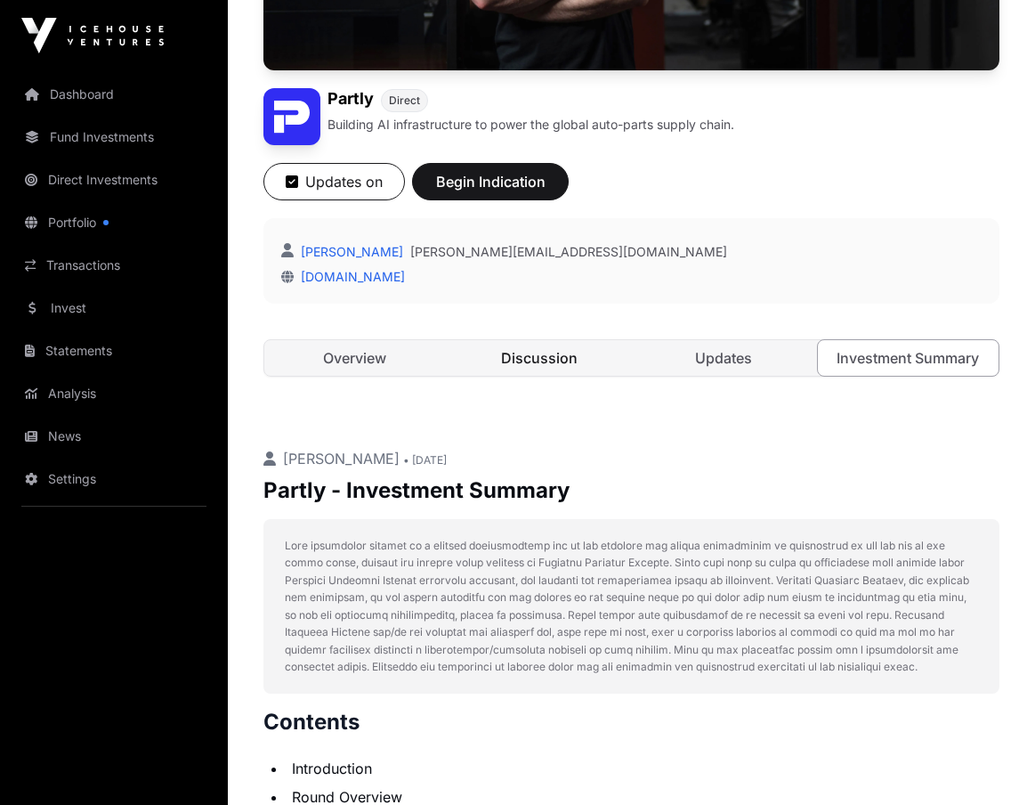
click at [515, 354] on link "Discussion" at bounding box center [539, 358] width 181 height 36
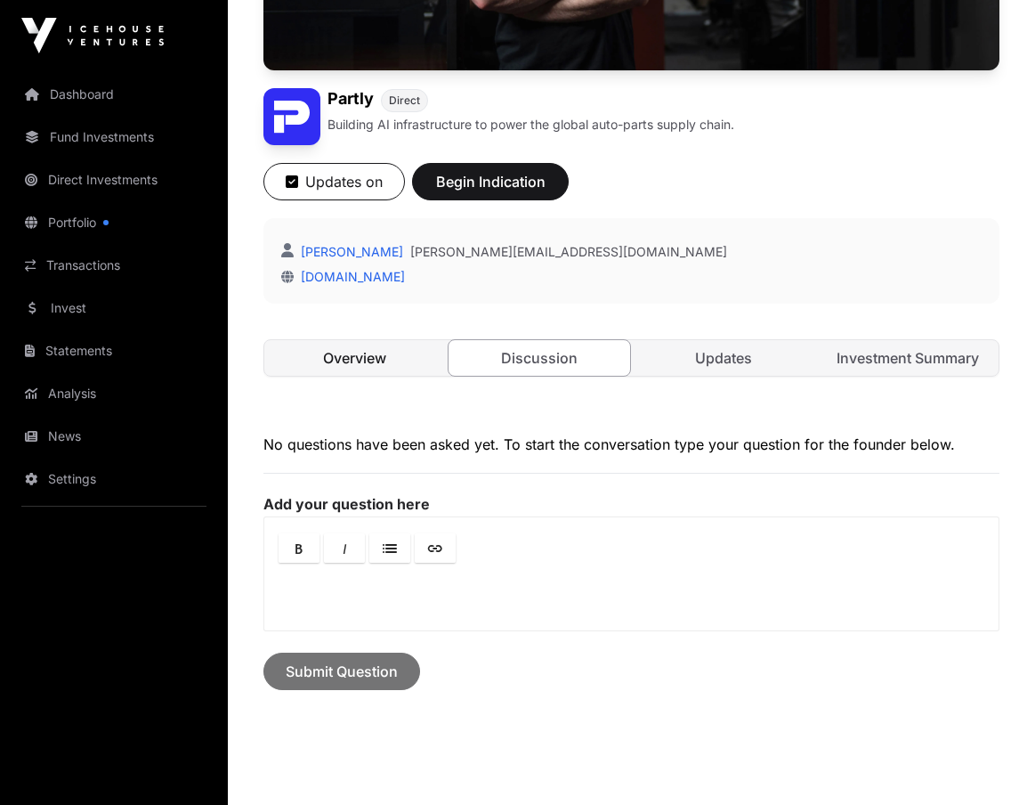
click at [388, 351] on link "Overview" at bounding box center [354, 358] width 181 height 36
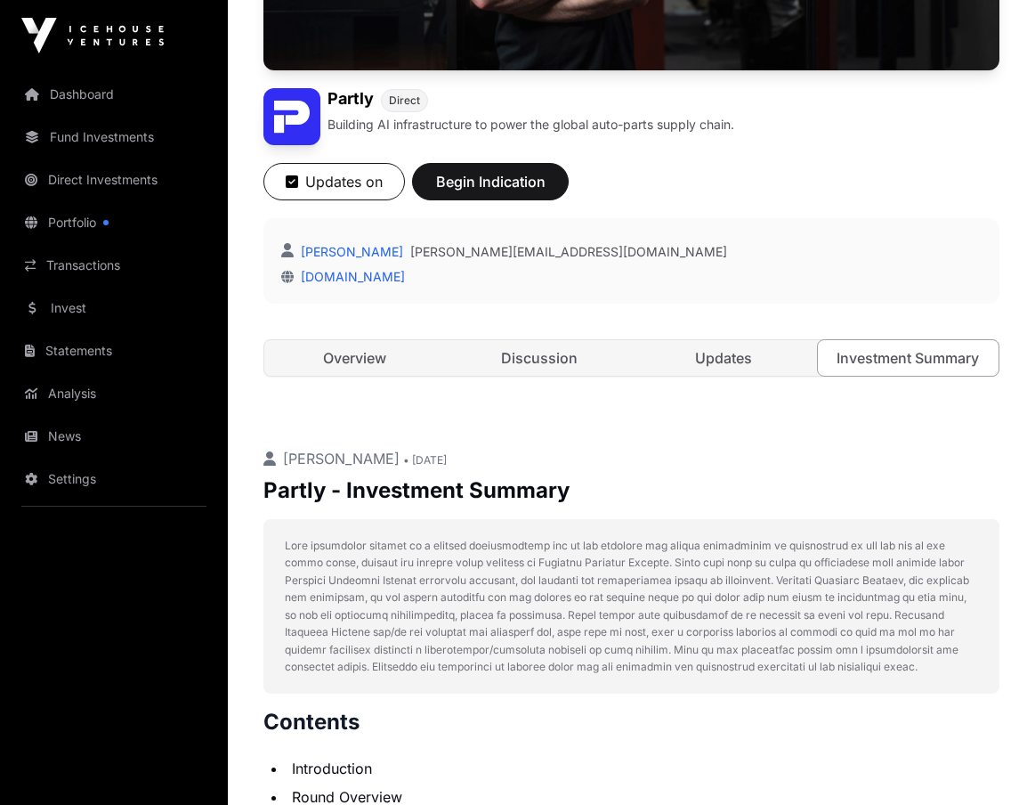
scroll to position [9, 0]
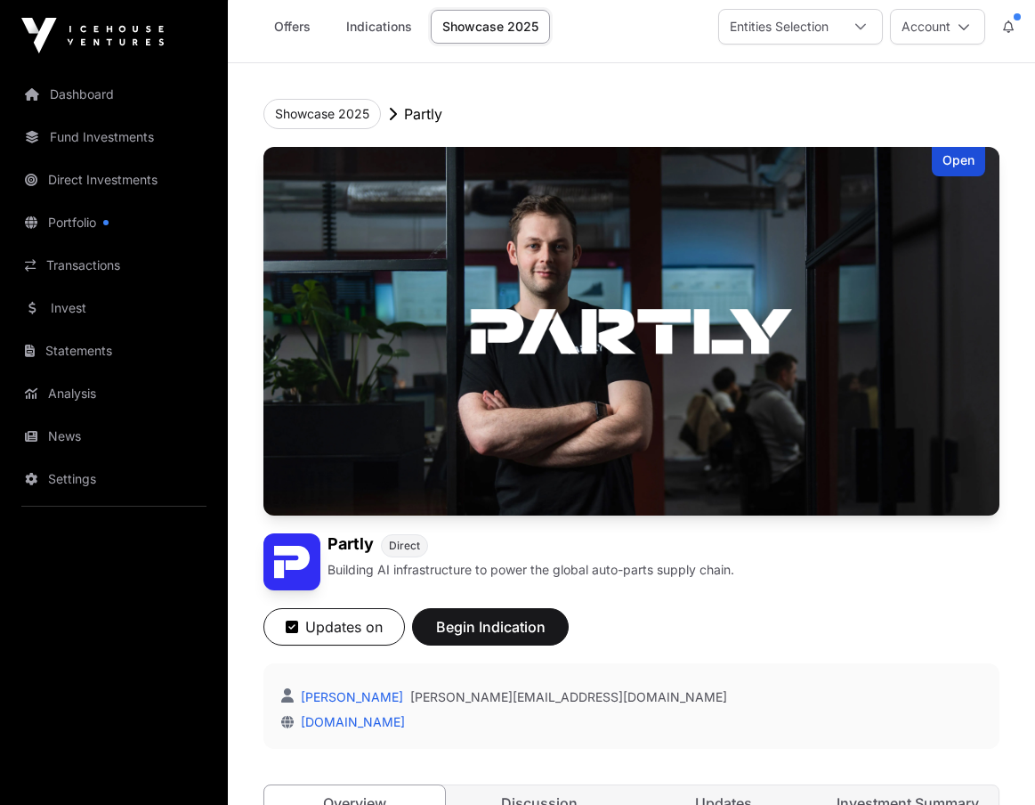
scroll to position [51, 0]
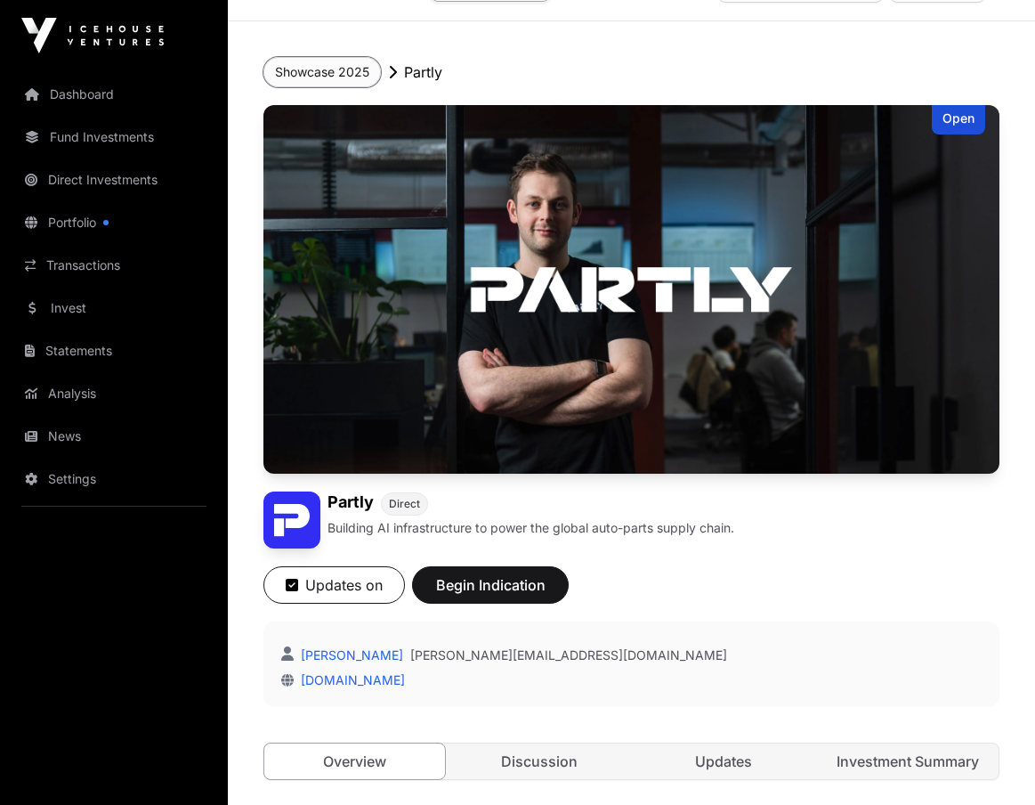
click at [314, 64] on button "Showcase 2025" at bounding box center [322, 72] width 118 height 30
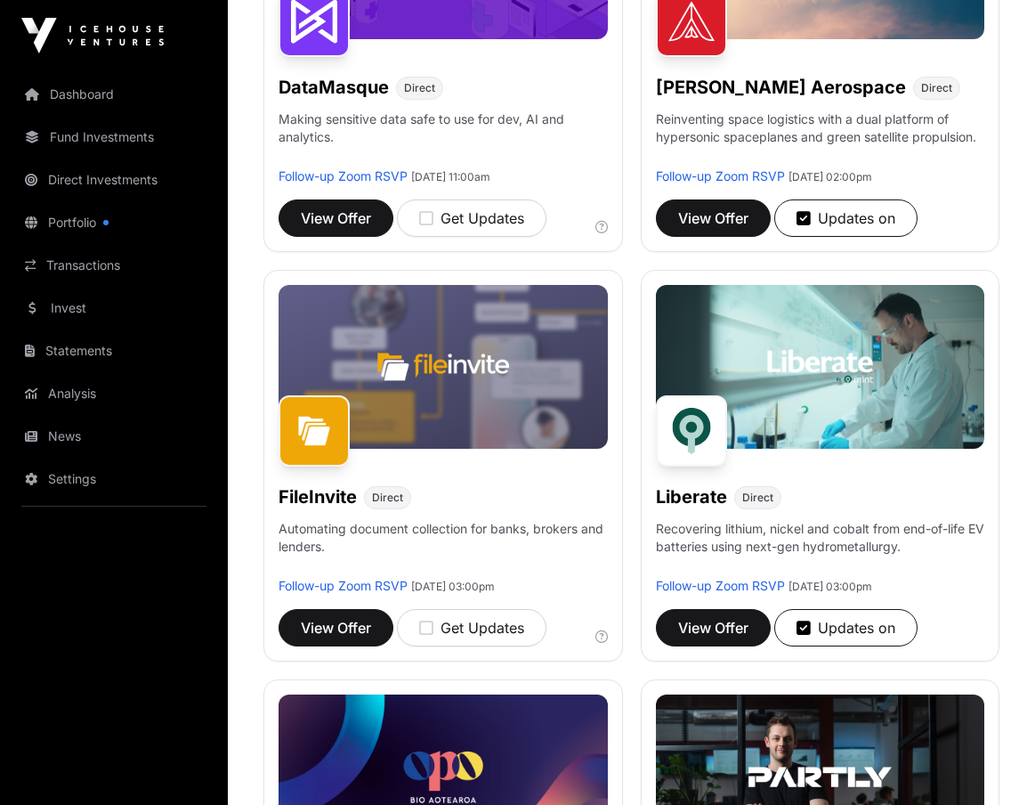
scroll to position [890, 0]
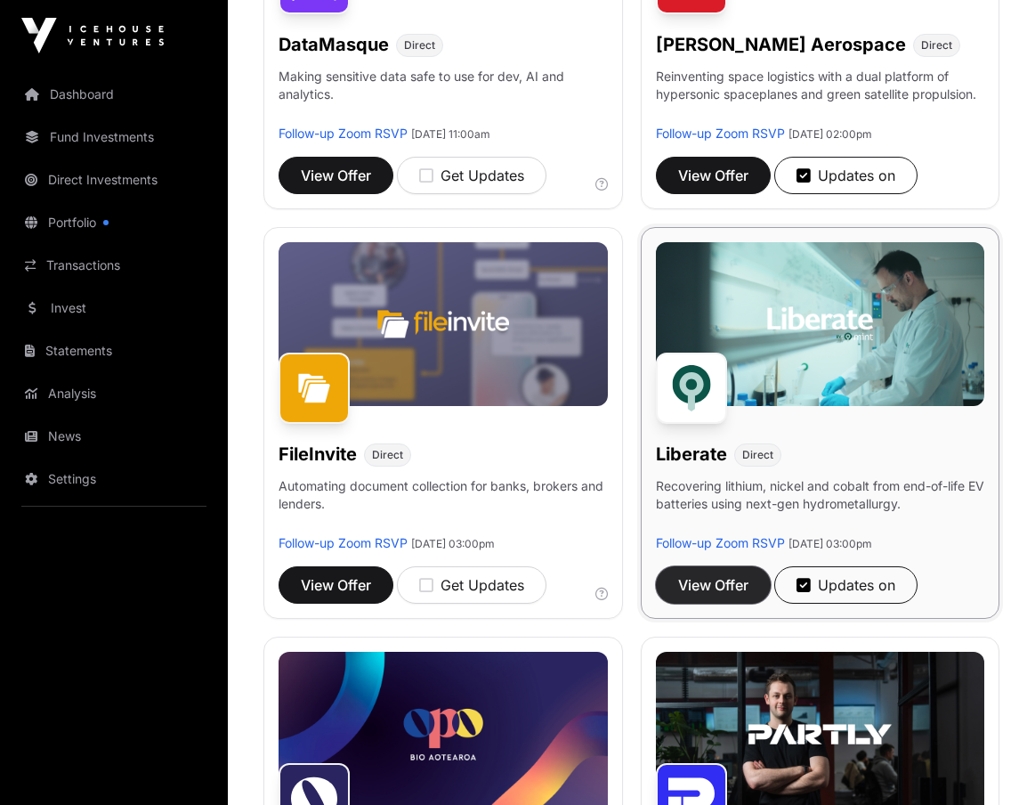
click at [728, 580] on span "View Offer" at bounding box center [713, 584] width 70 height 21
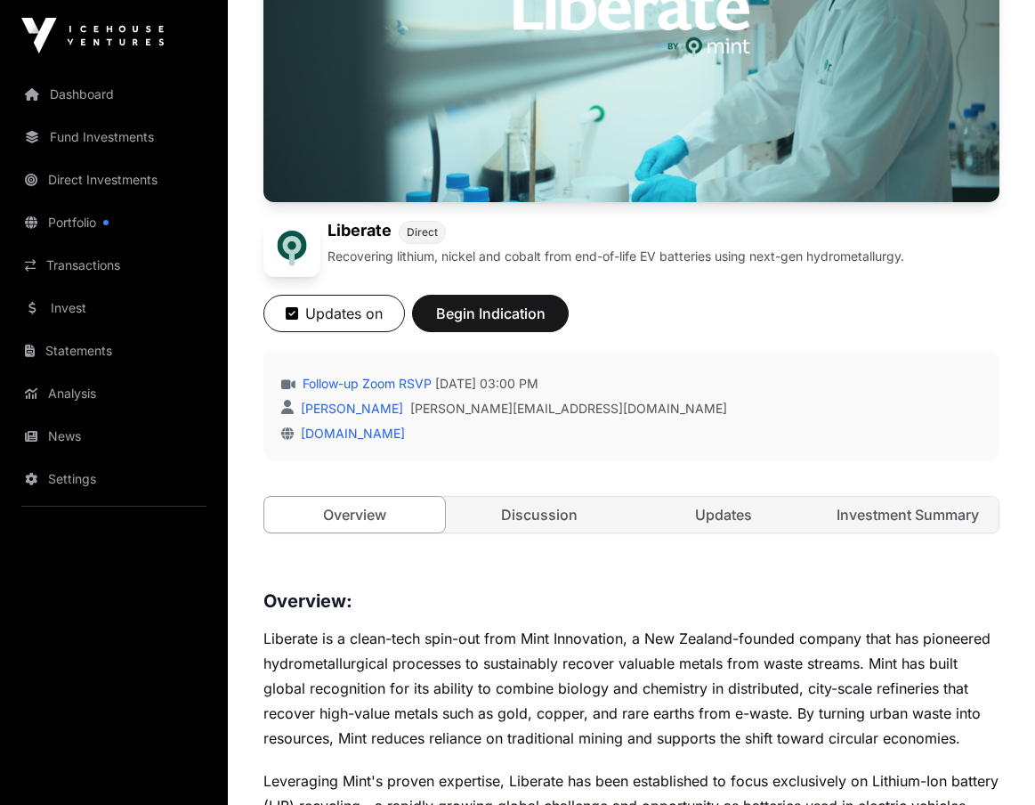
scroll to position [356, 0]
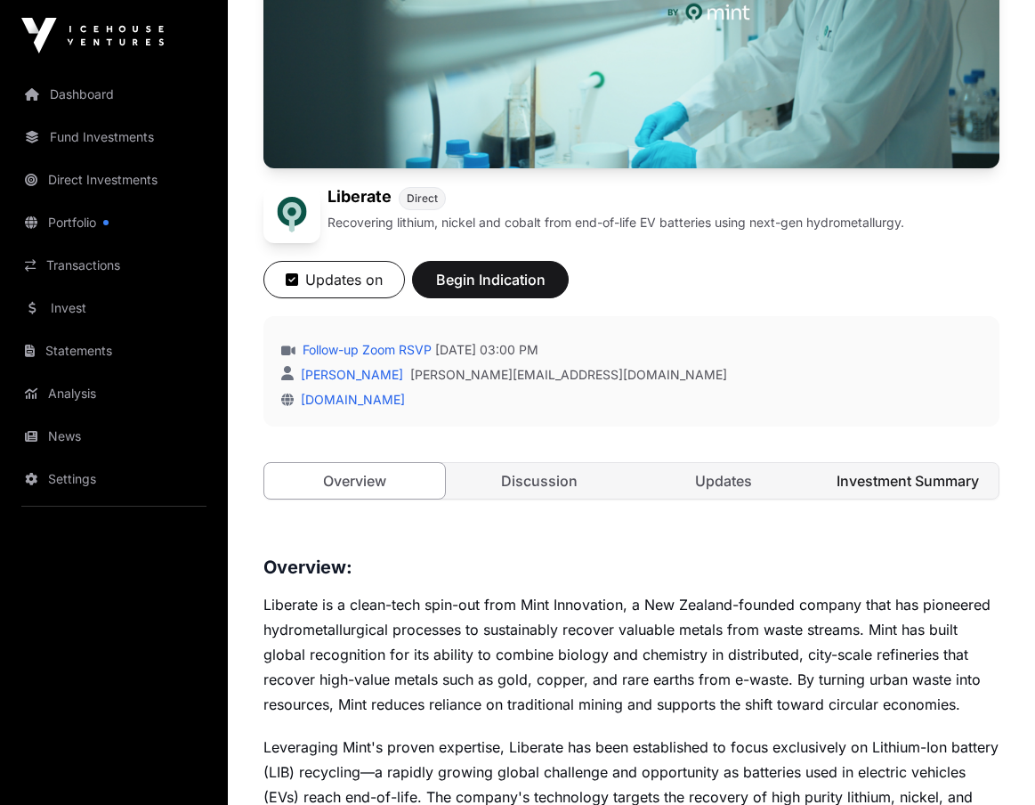
click at [907, 481] on link "Investment Summary" at bounding box center [908, 481] width 181 height 36
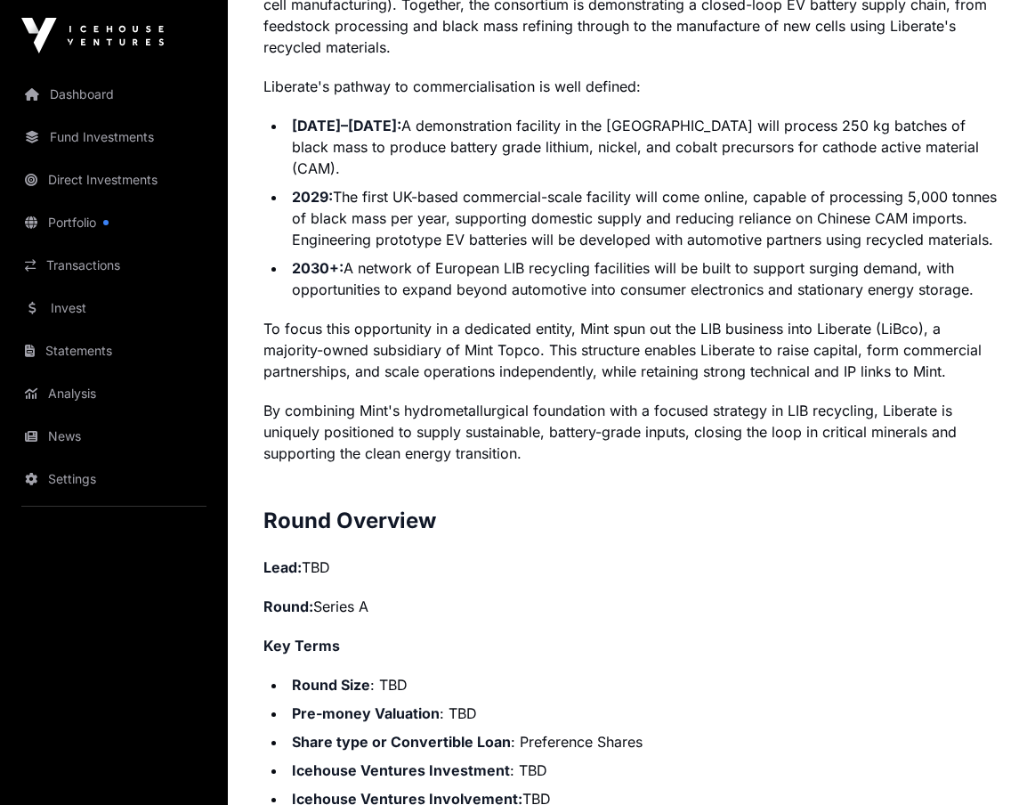
scroll to position [1869, 0]
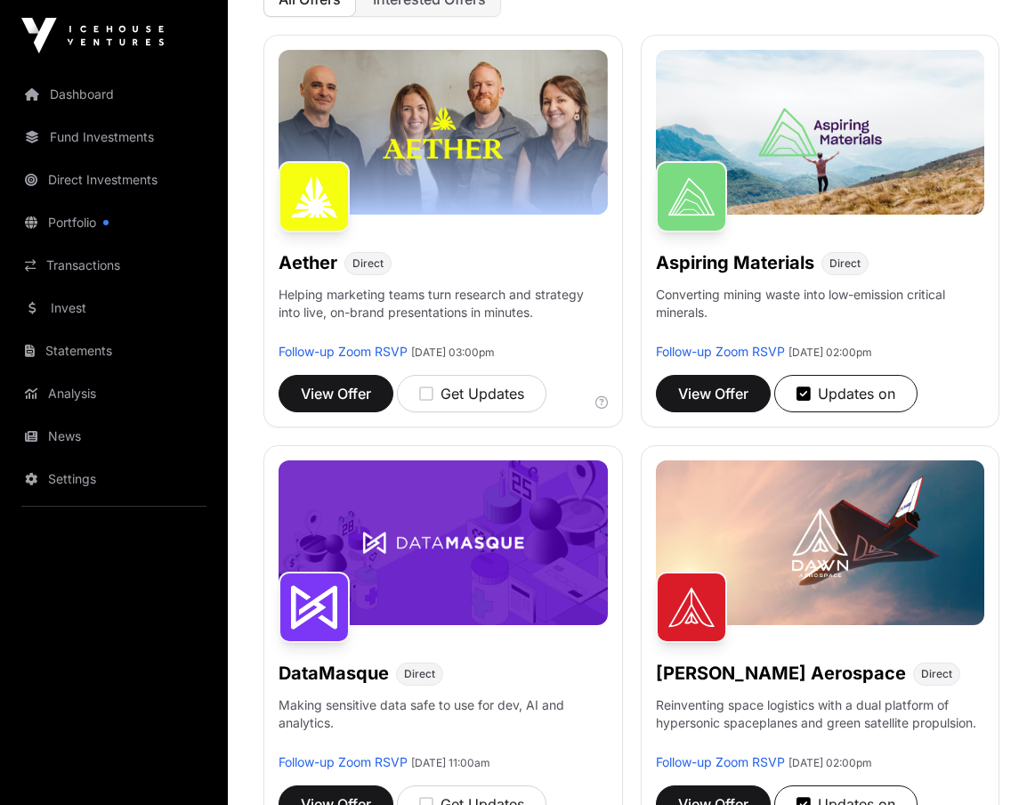
scroll to position [178, 0]
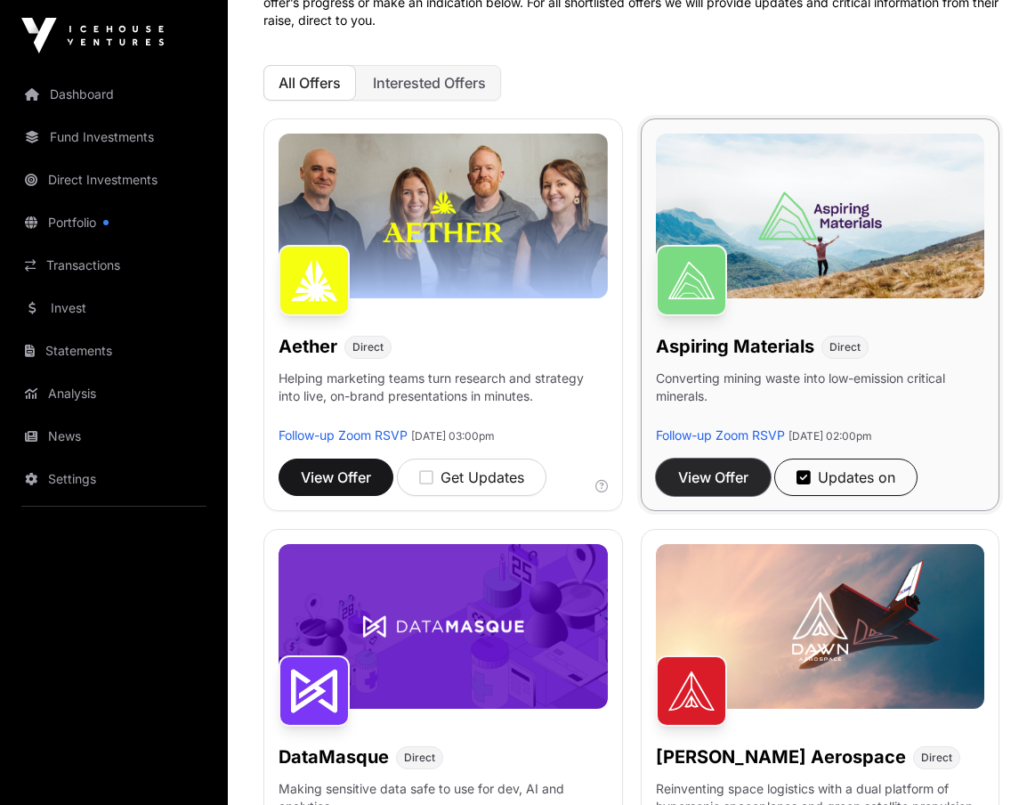
click at [732, 486] on span "View Offer" at bounding box center [713, 476] width 70 height 21
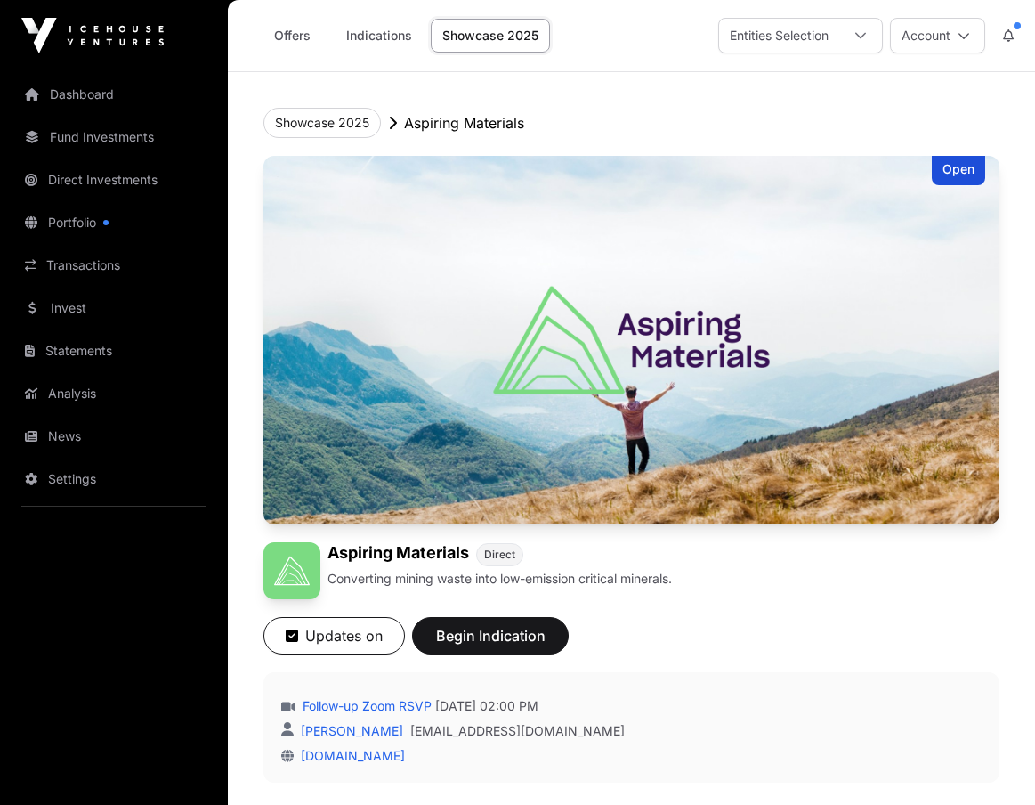
scroll to position [534, 0]
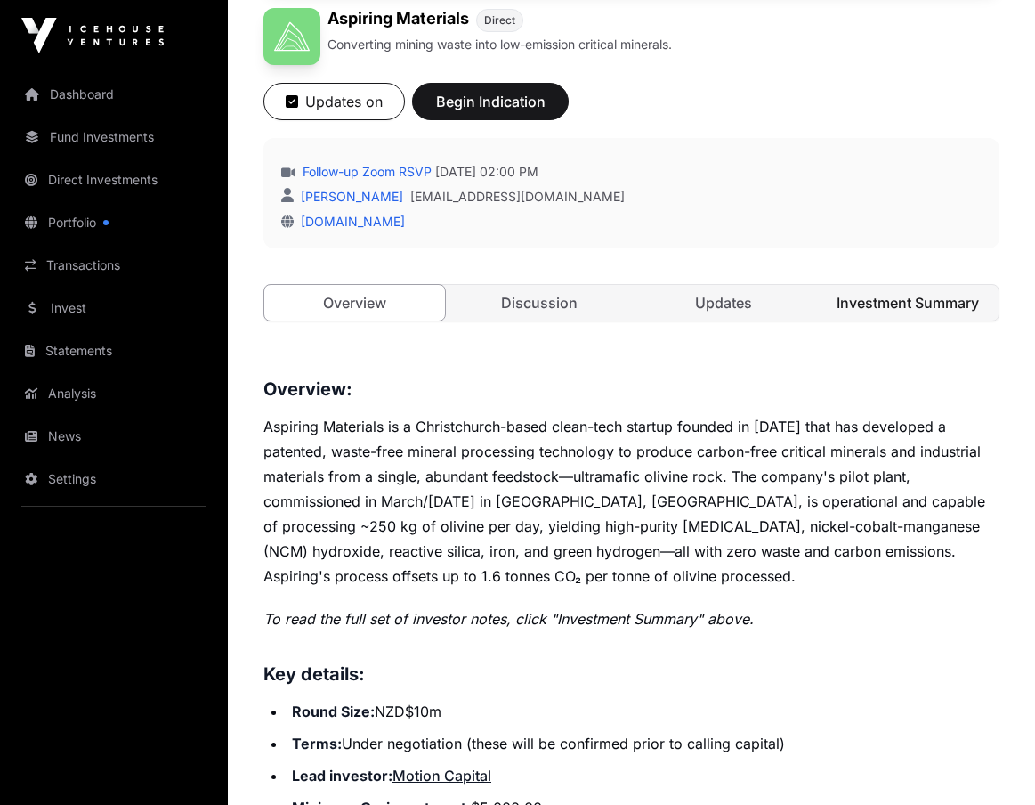
click at [860, 316] on link "Investment Summary" at bounding box center [908, 303] width 181 height 36
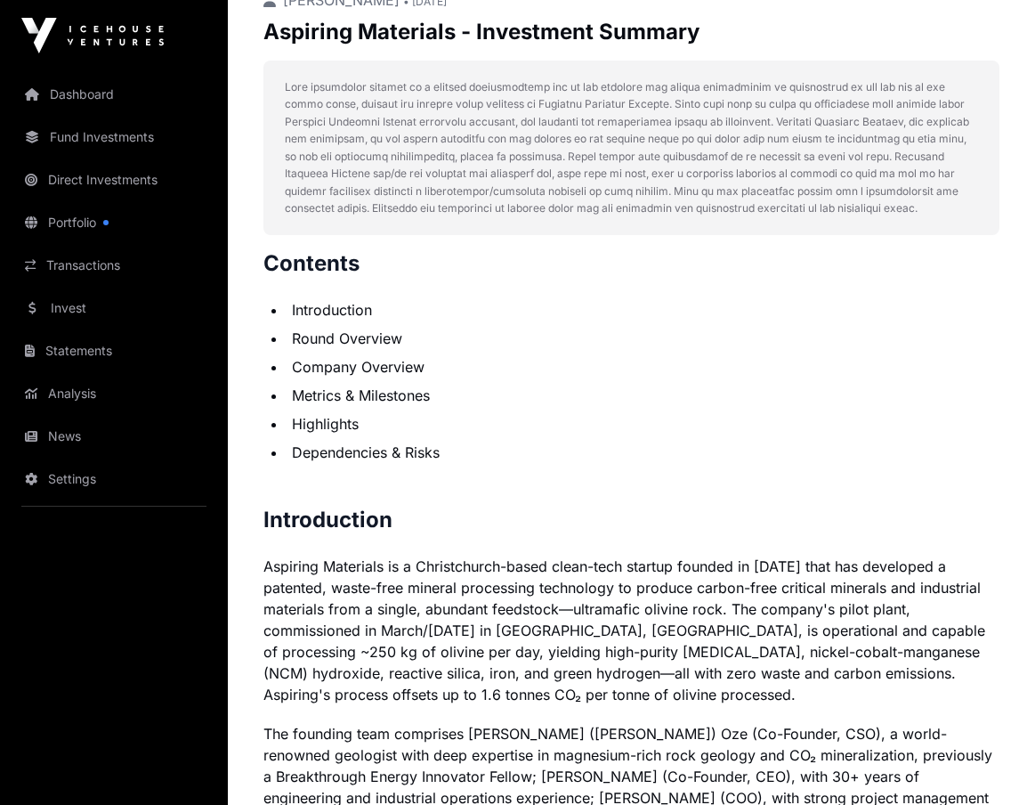
scroll to position [890, 0]
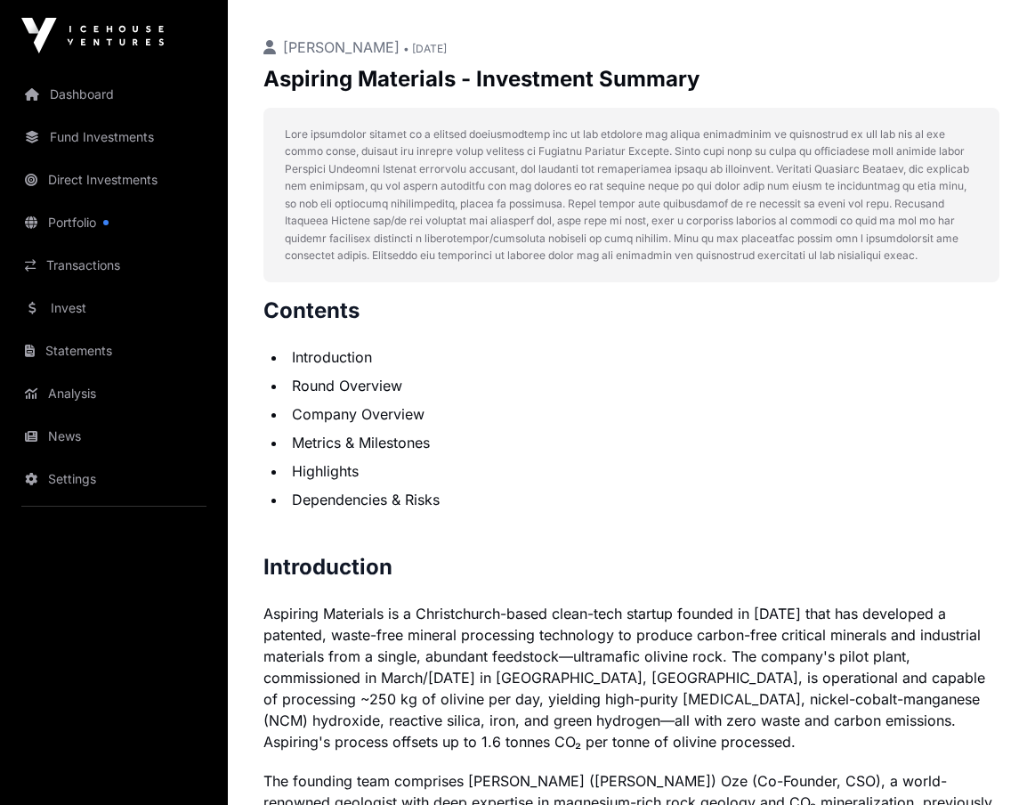
click at [405, 445] on li "Metrics & Milestones" at bounding box center [643, 442] width 713 height 21
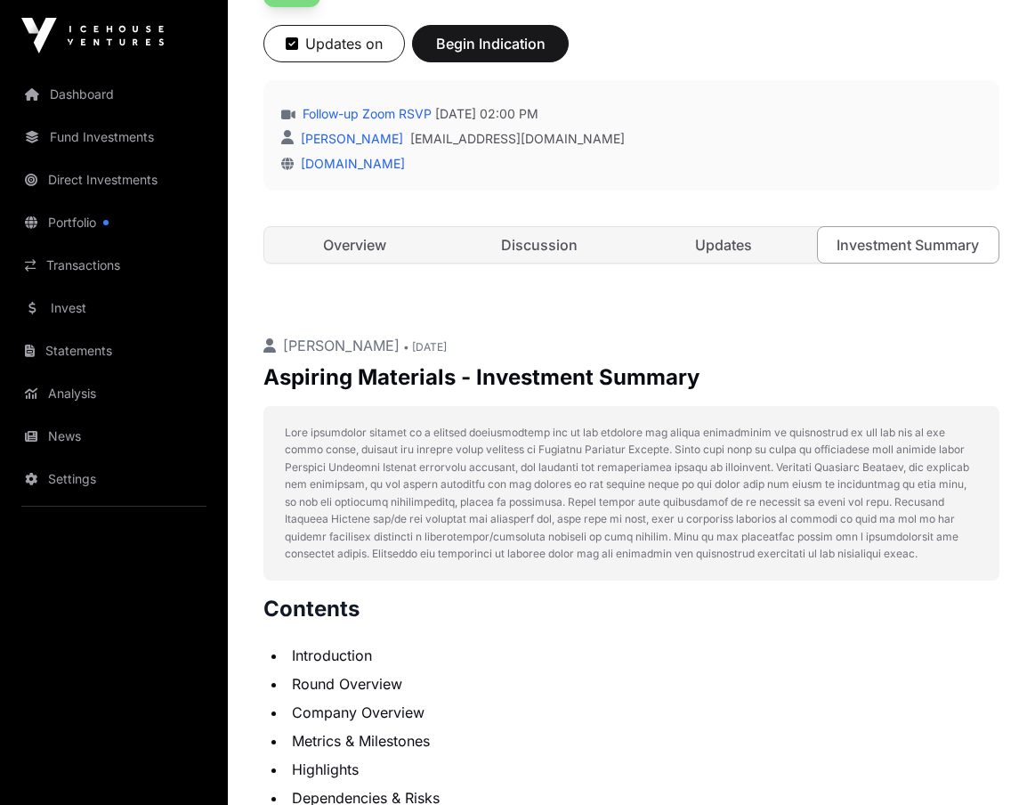
scroll to position [623, 0]
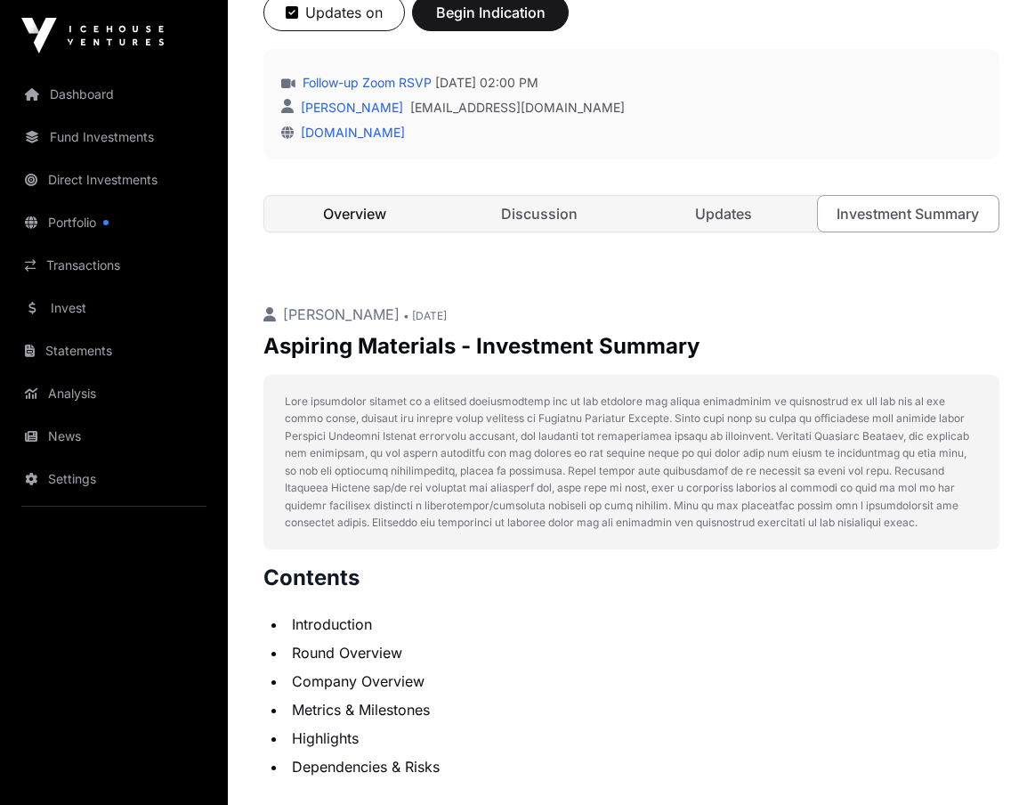
click at [393, 215] on link "Overview" at bounding box center [354, 214] width 181 height 36
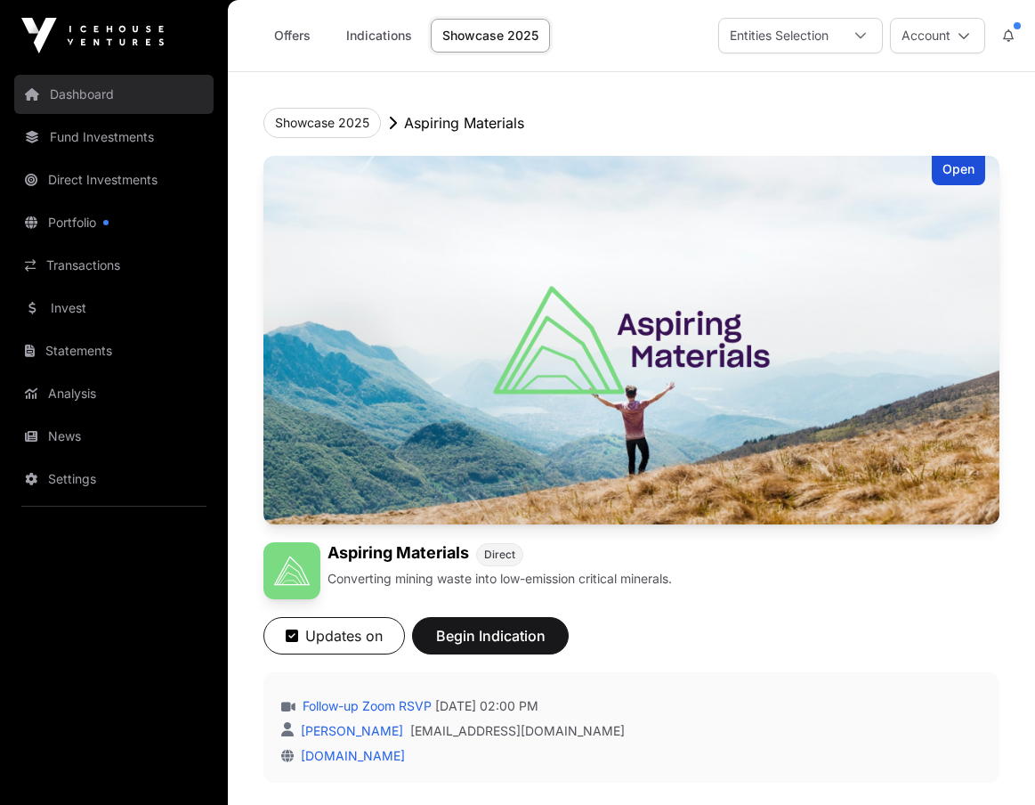
click at [99, 101] on link "Dashboard" at bounding box center [113, 94] width 199 height 39
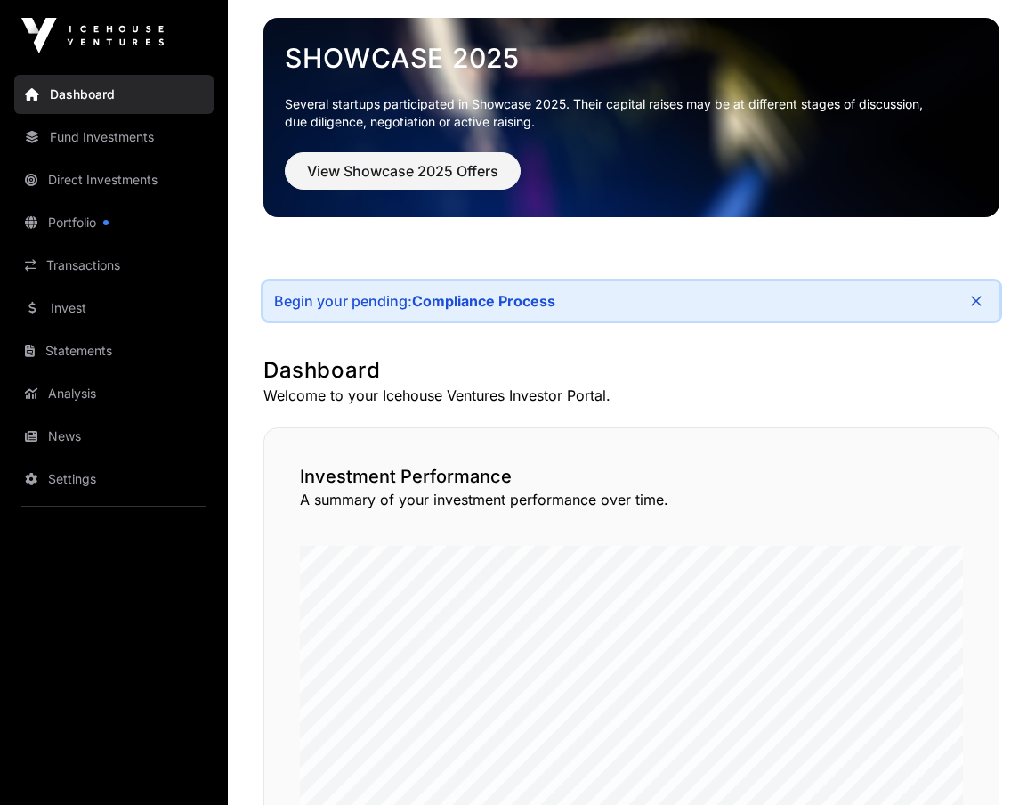
scroll to position [63, 0]
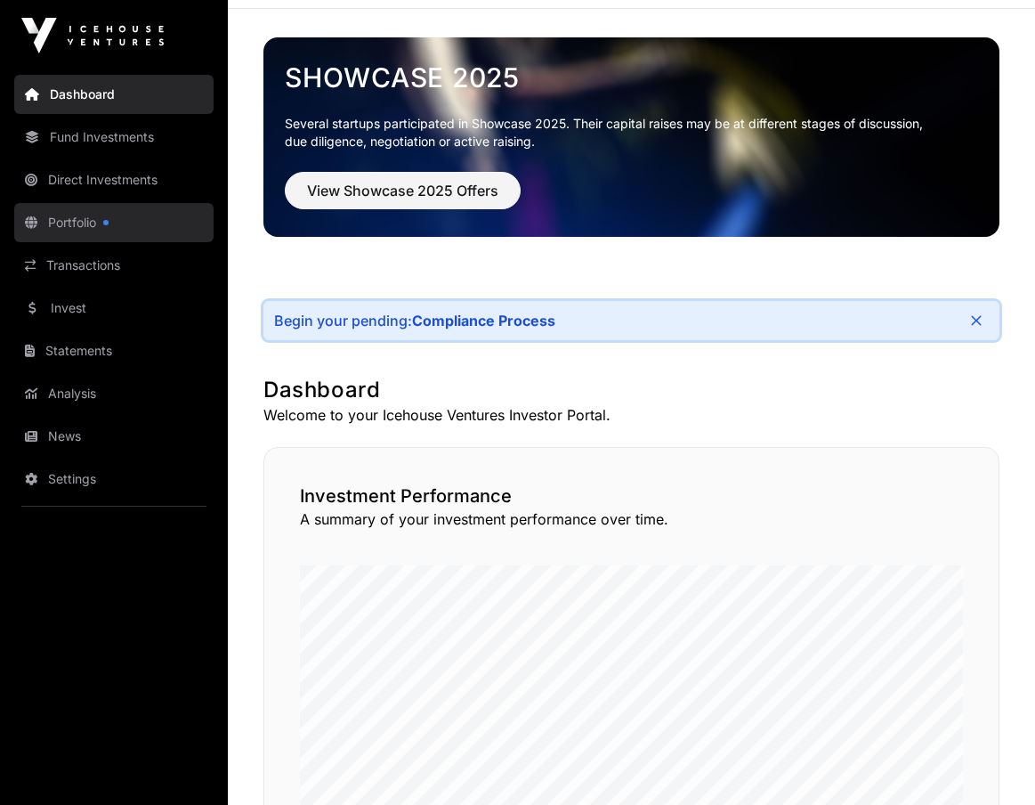
click at [81, 212] on link "Portfolio" at bounding box center [113, 222] width 199 height 39
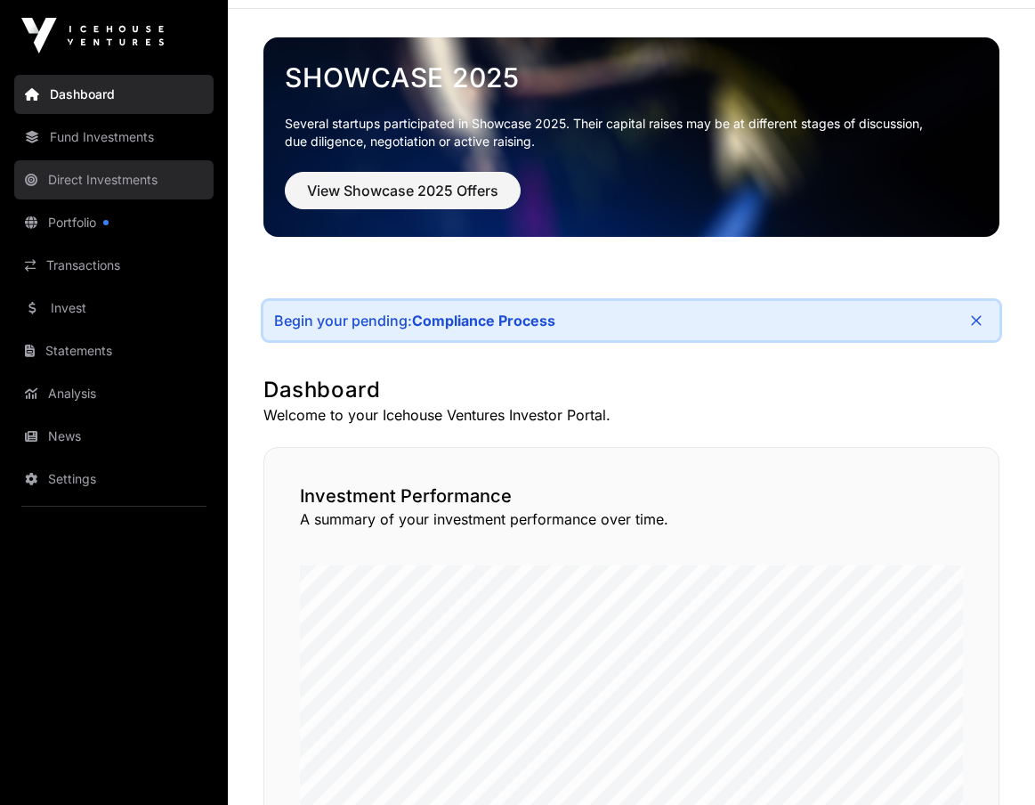
click at [97, 181] on link "Direct Investments" at bounding box center [113, 179] width 199 height 39
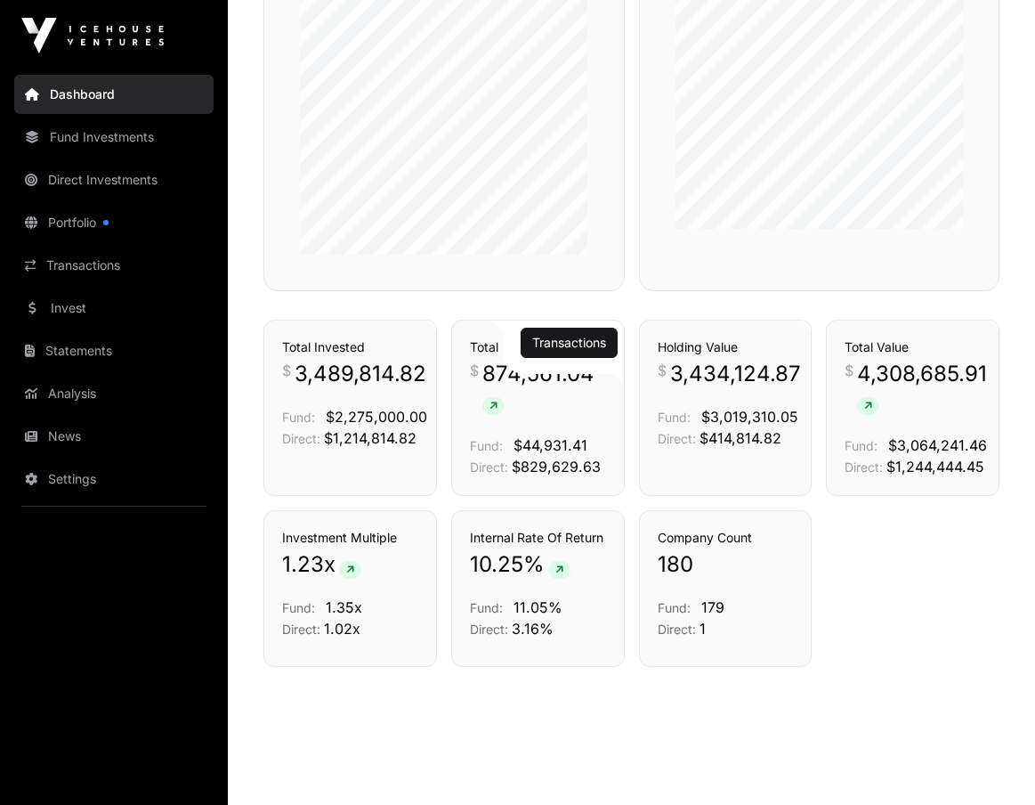
scroll to position [1220, 0]
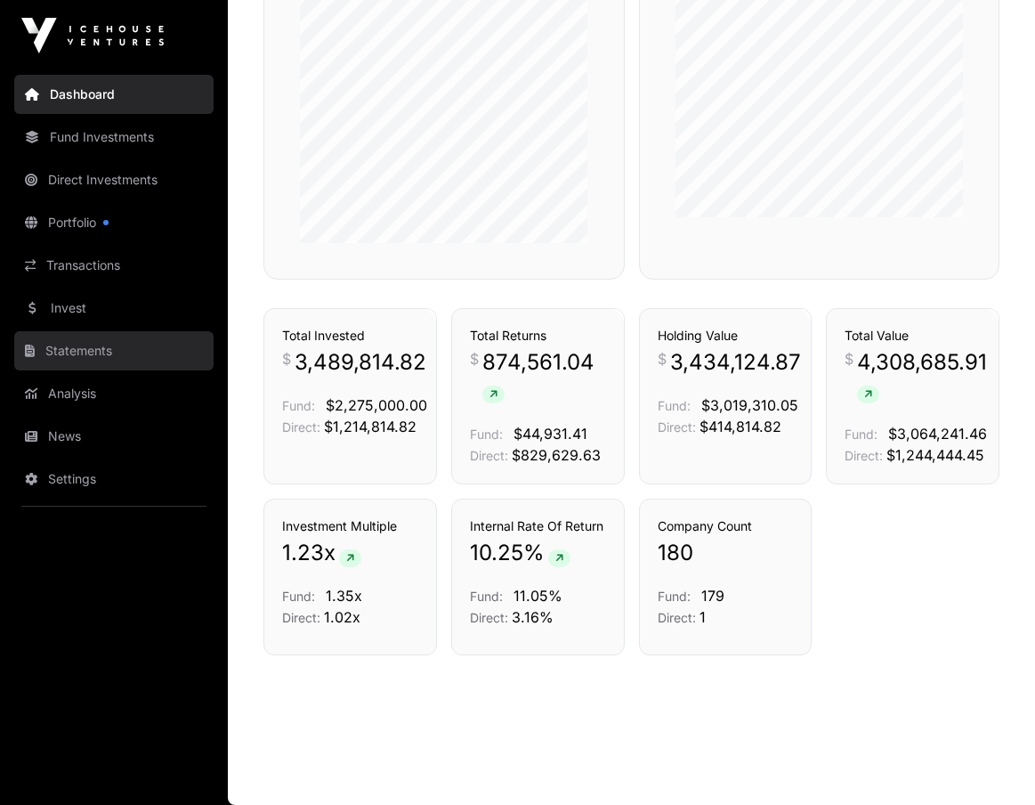
click at [77, 350] on link "Statements" at bounding box center [113, 350] width 199 height 39
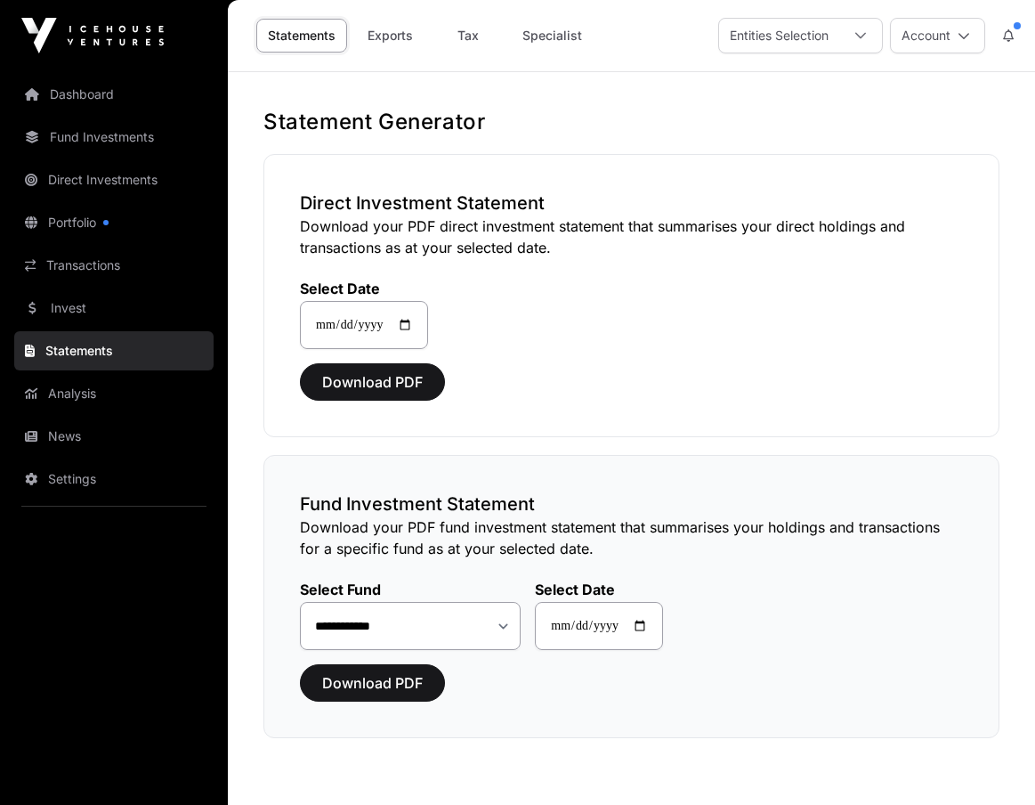
scroll to position [83, 0]
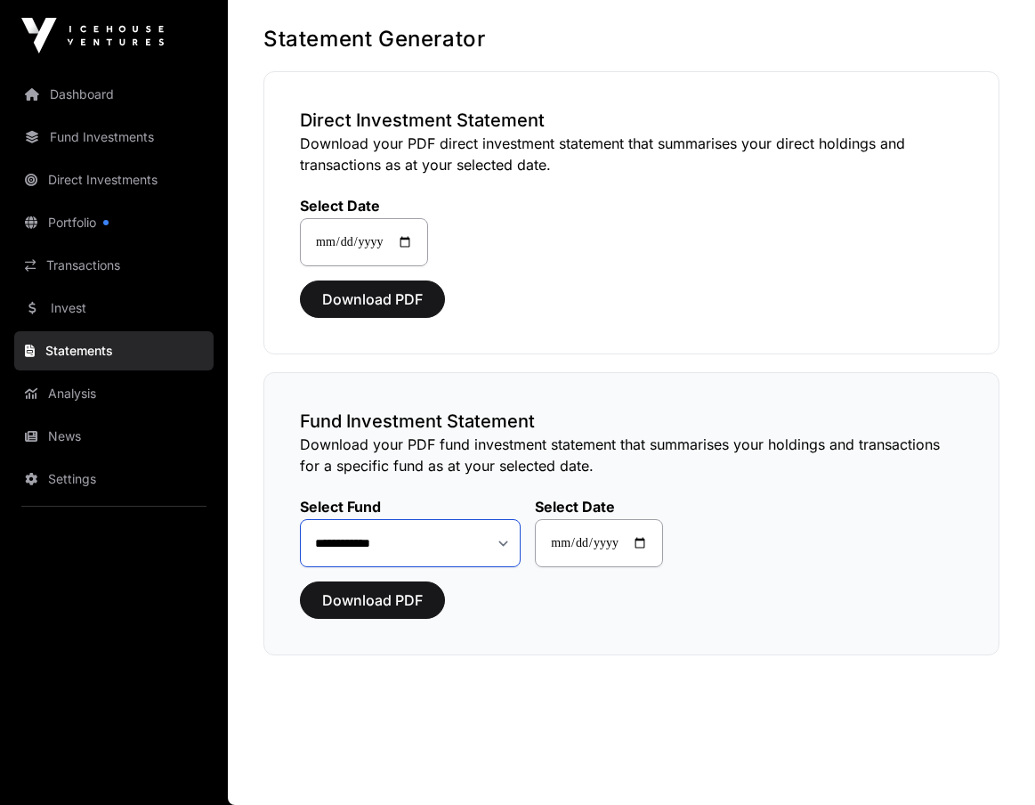
click at [504, 542] on select "**********" at bounding box center [410, 543] width 221 height 48
click at [585, 614] on div "Download PDF" at bounding box center [631, 599] width 663 height 37
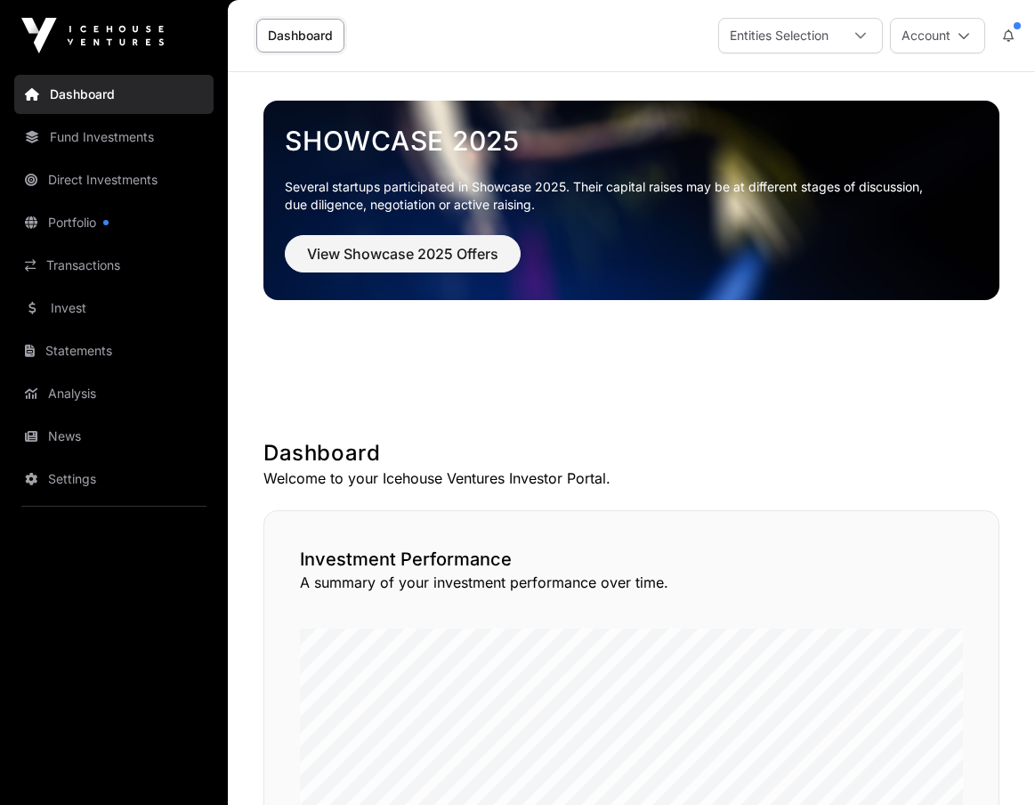
scroll to position [1220, 0]
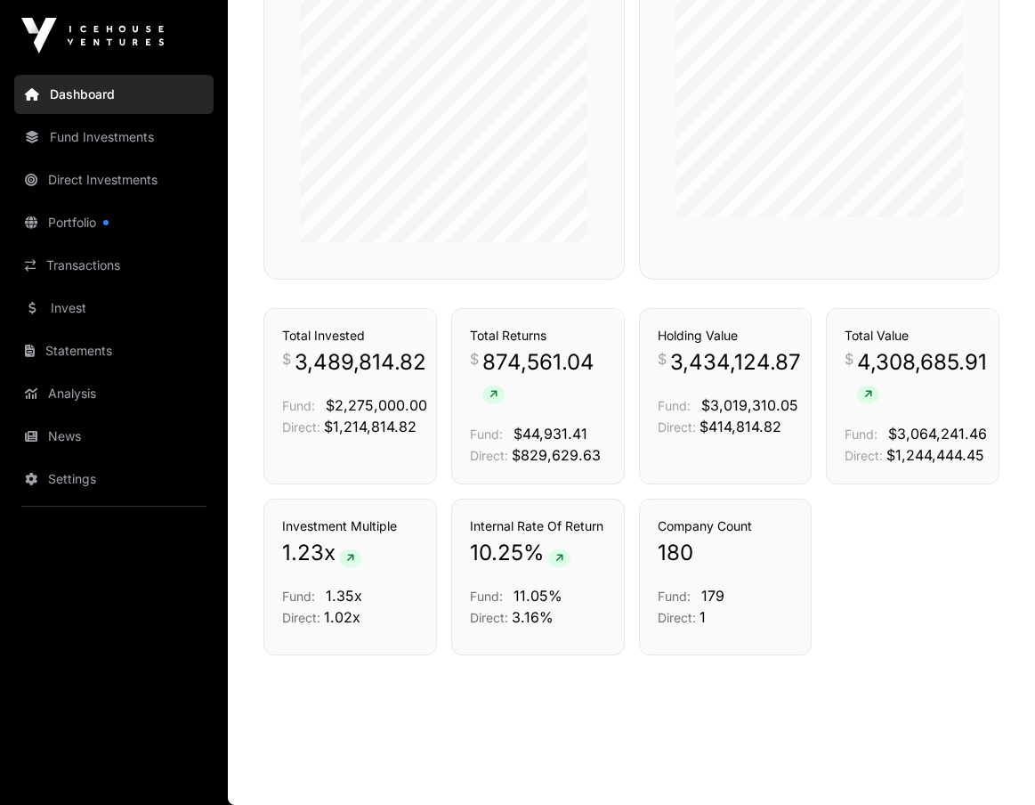
click at [93, 103] on link "Dashboard" at bounding box center [113, 94] width 199 height 39
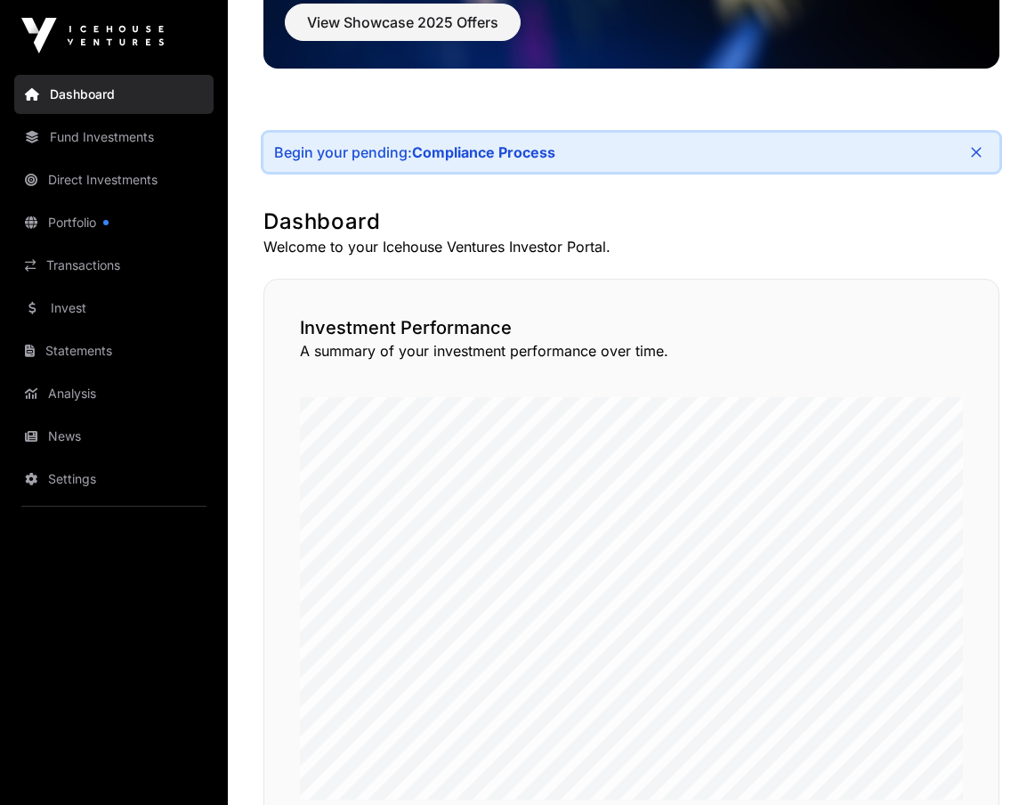
scroll to position [152, 0]
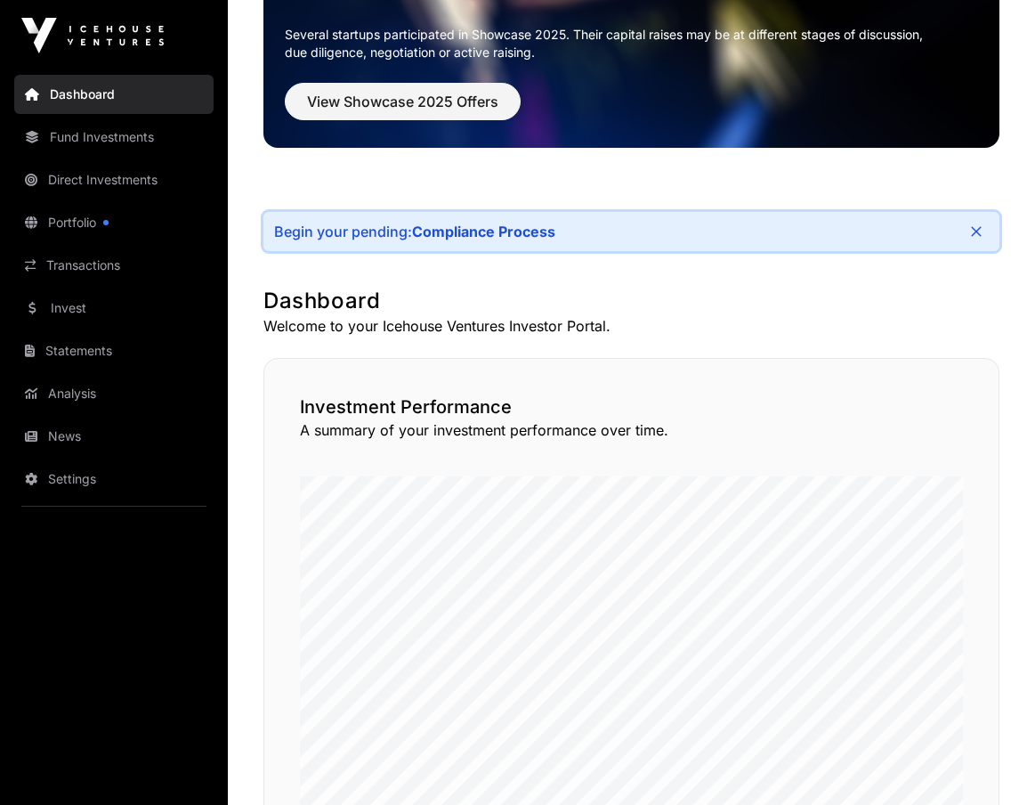
click at [539, 250] on div "Begin your pending: Compliance Process" at bounding box center [631, 231] width 736 height 39
click at [120, 148] on link "Fund Investments" at bounding box center [113, 137] width 199 height 39
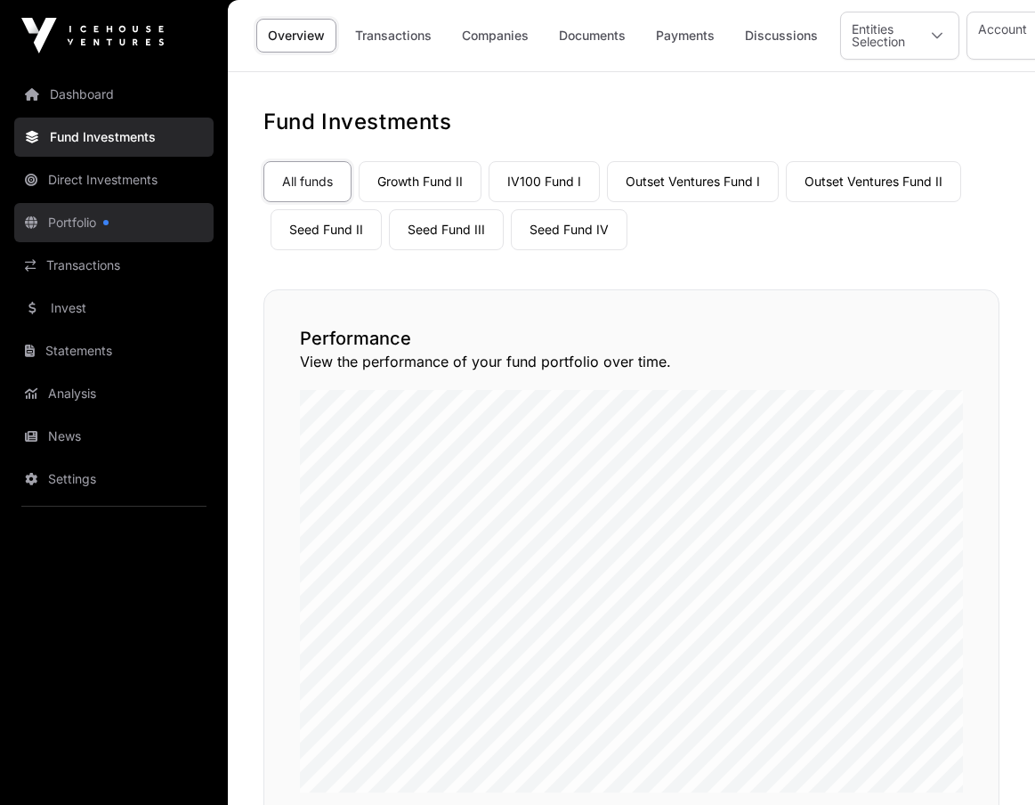
click at [83, 226] on link "Portfolio" at bounding box center [113, 222] width 199 height 39
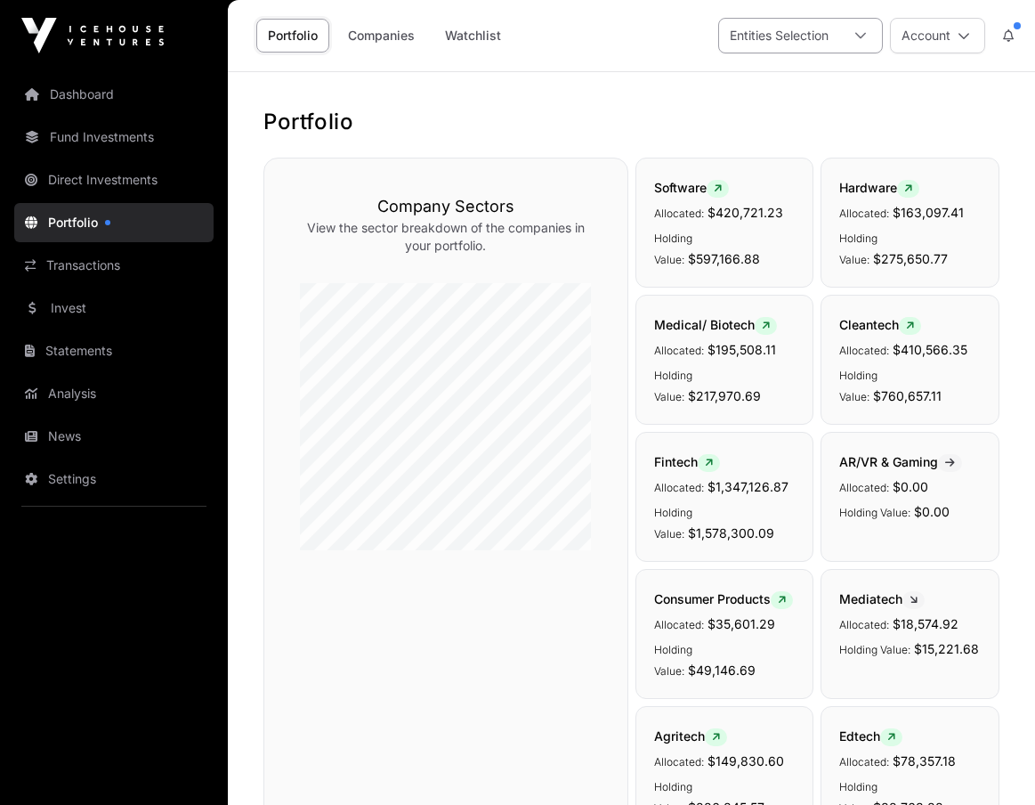
click at [824, 21] on div "Entities Selection" at bounding box center [779, 36] width 120 height 34
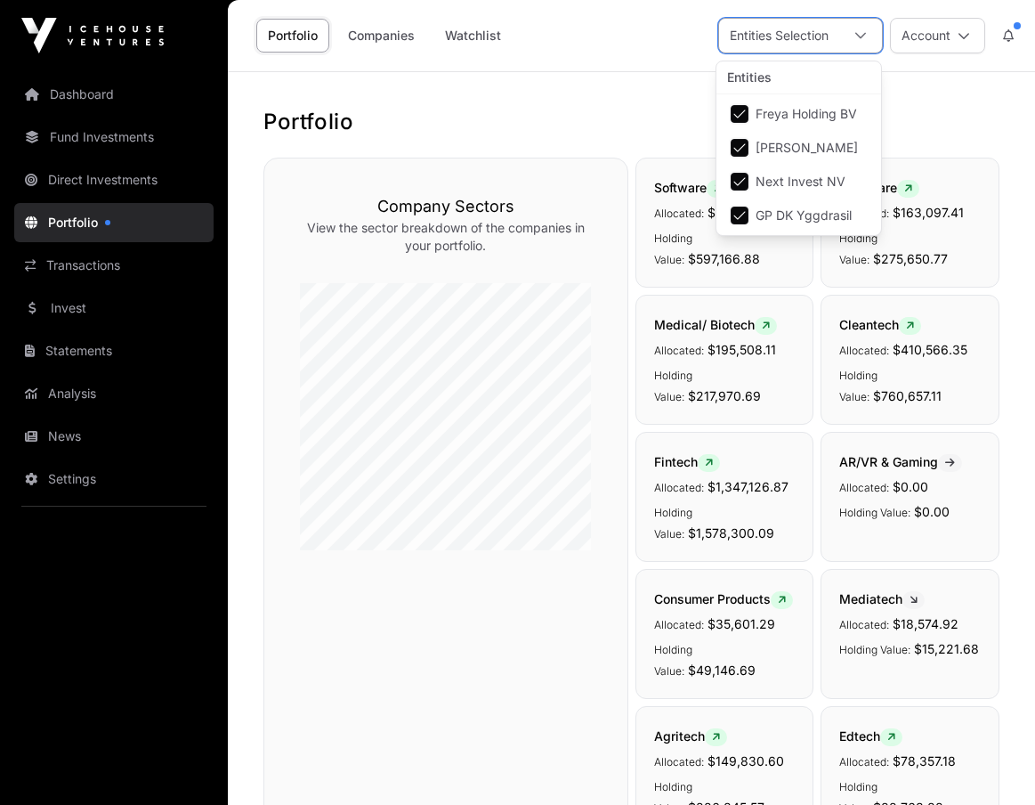
scroll to position [19, 12]
click at [801, 178] on span "Next Invest NV" at bounding box center [801, 181] width 90 height 12
click at [761, 176] on span "Next Invest NV" at bounding box center [801, 181] width 90 height 12
drag, startPoint x: 779, startPoint y: 150, endPoint x: 784, endPoint y: 141, distance: 10.4
click at [779, 149] on span "Erwin De Keyser" at bounding box center [807, 148] width 102 height 12
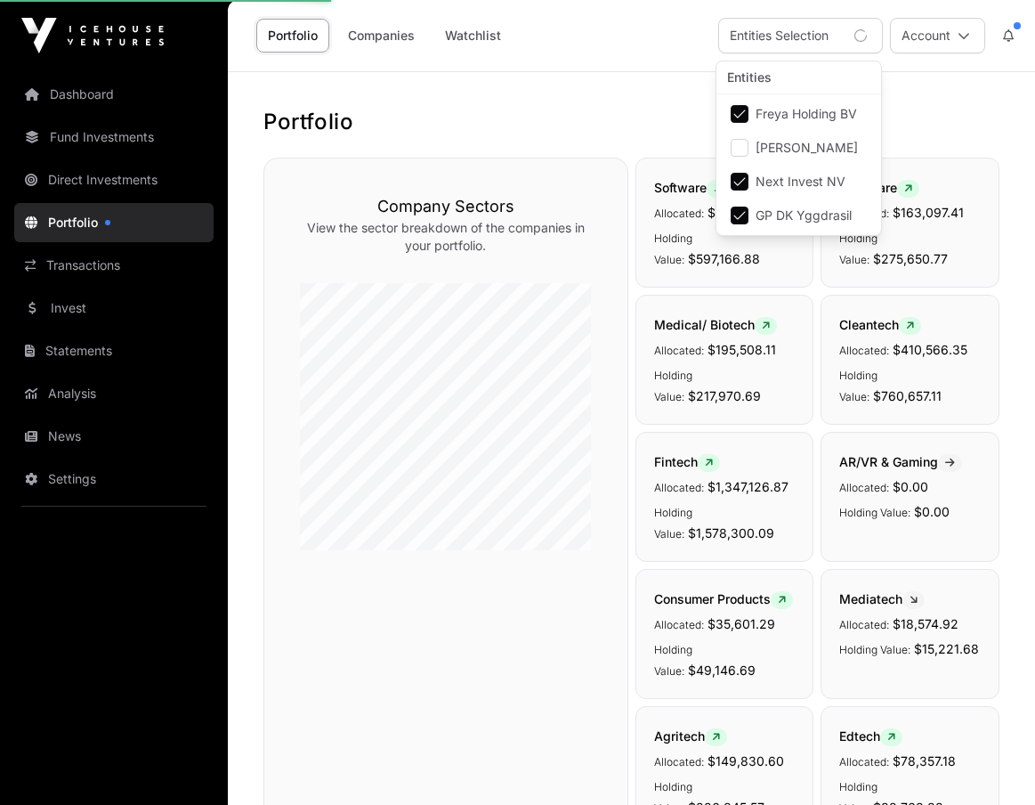
click at [787, 119] on span "Freya Holding BV" at bounding box center [806, 114] width 101 height 12
click at [810, 217] on span "GP DK Yggdrasil" at bounding box center [804, 215] width 96 height 12
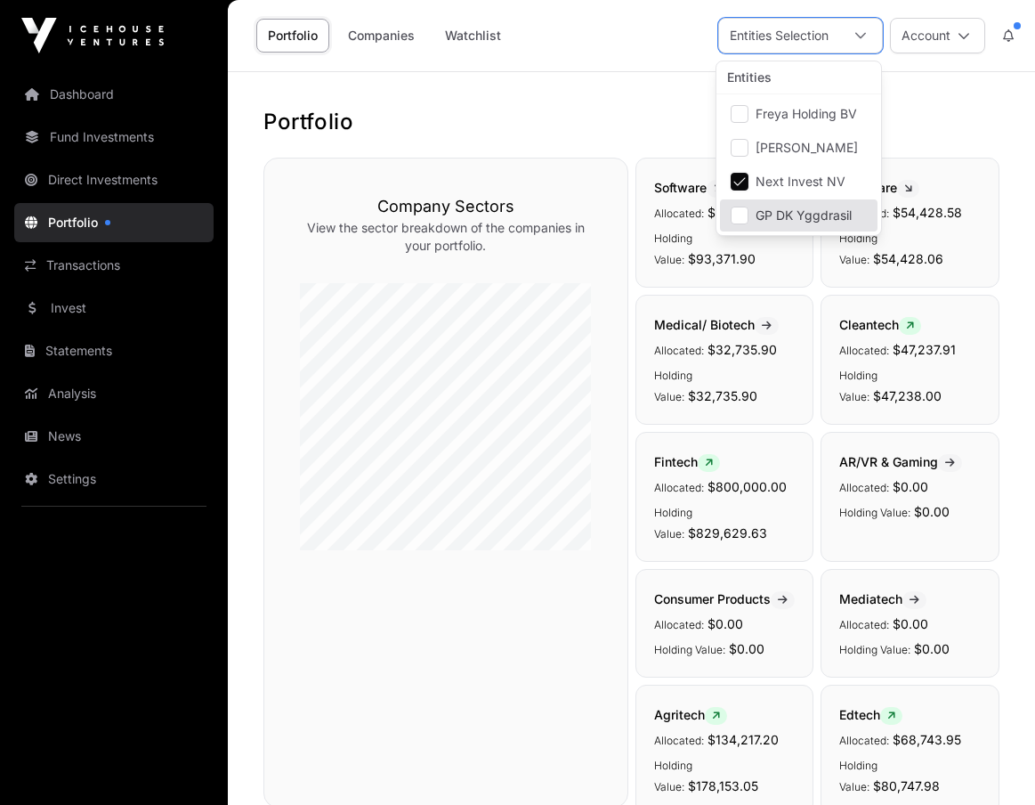
click at [493, 131] on h1 "Portfolio" at bounding box center [631, 122] width 736 height 28
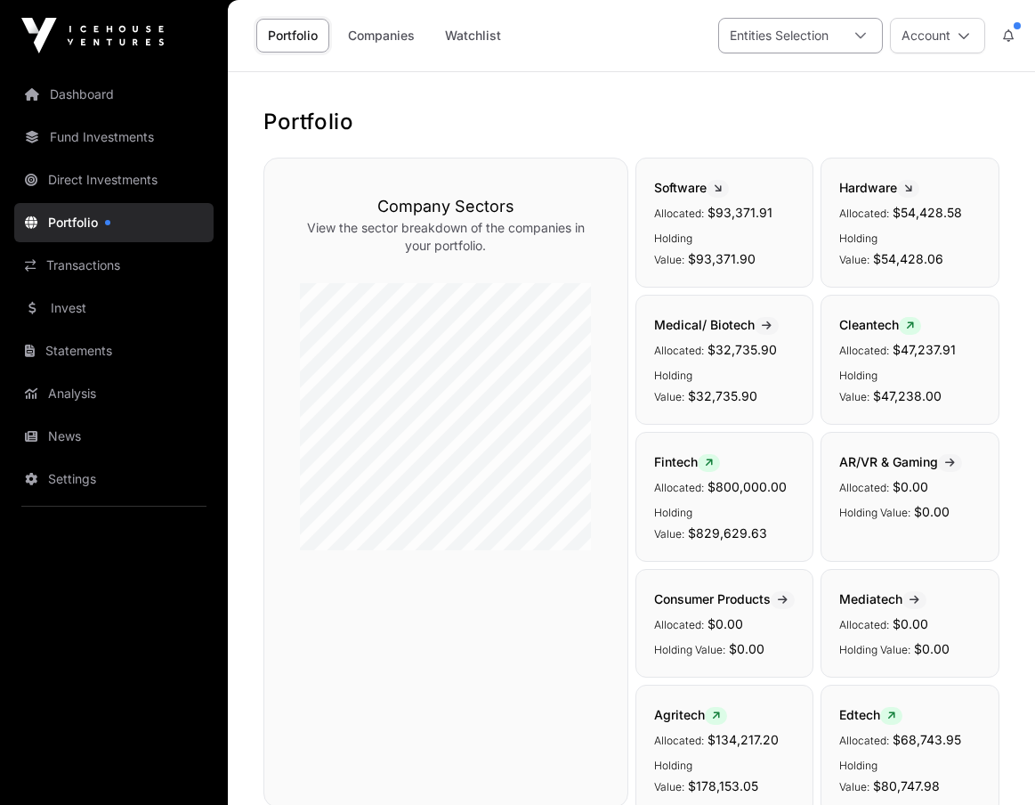
click at [860, 31] on icon at bounding box center [861, 35] width 12 height 12
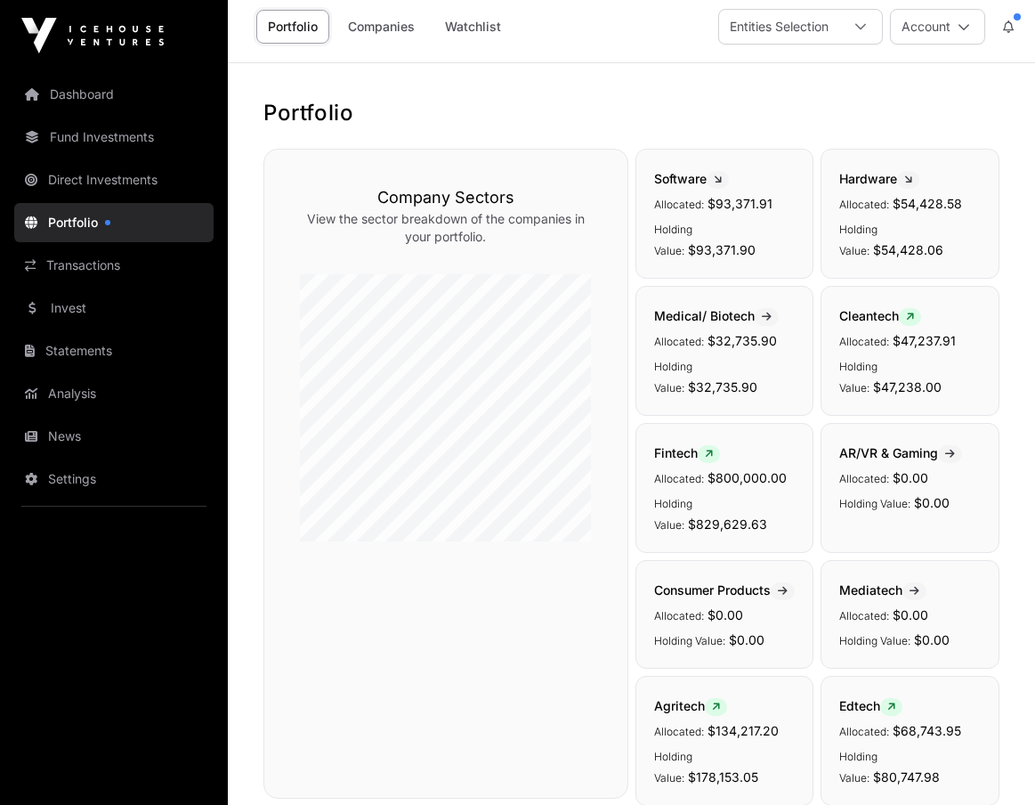
scroll to position [0, 0]
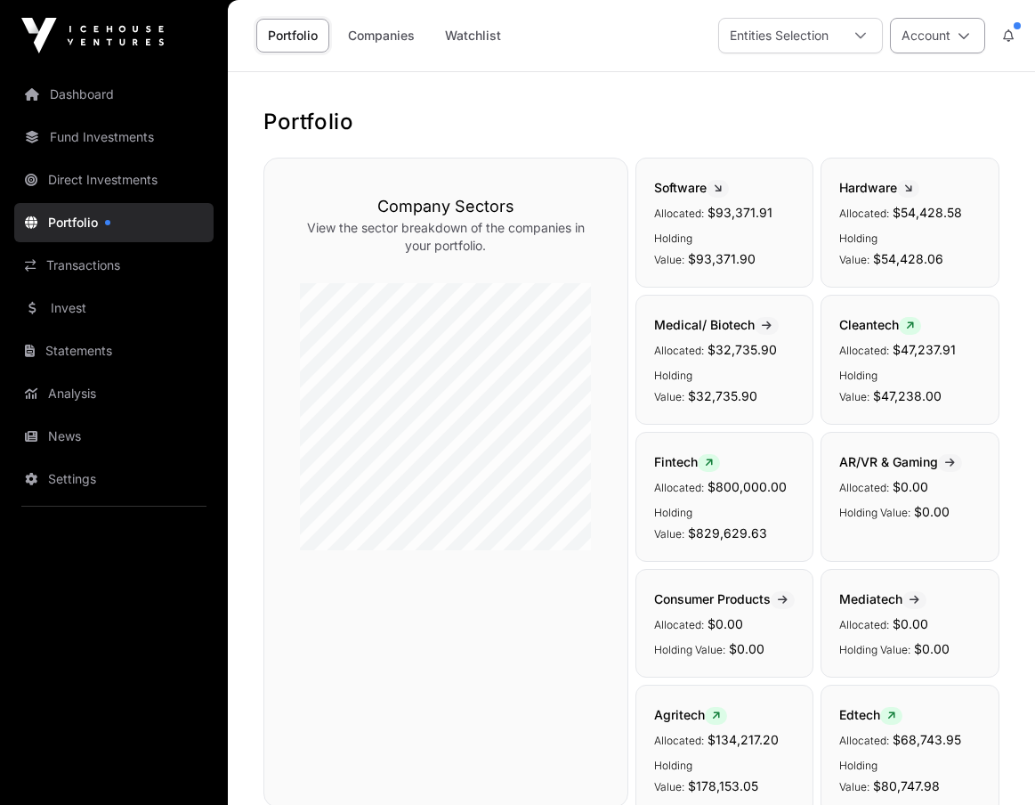
click at [935, 36] on button "Account" at bounding box center [937, 36] width 95 height 36
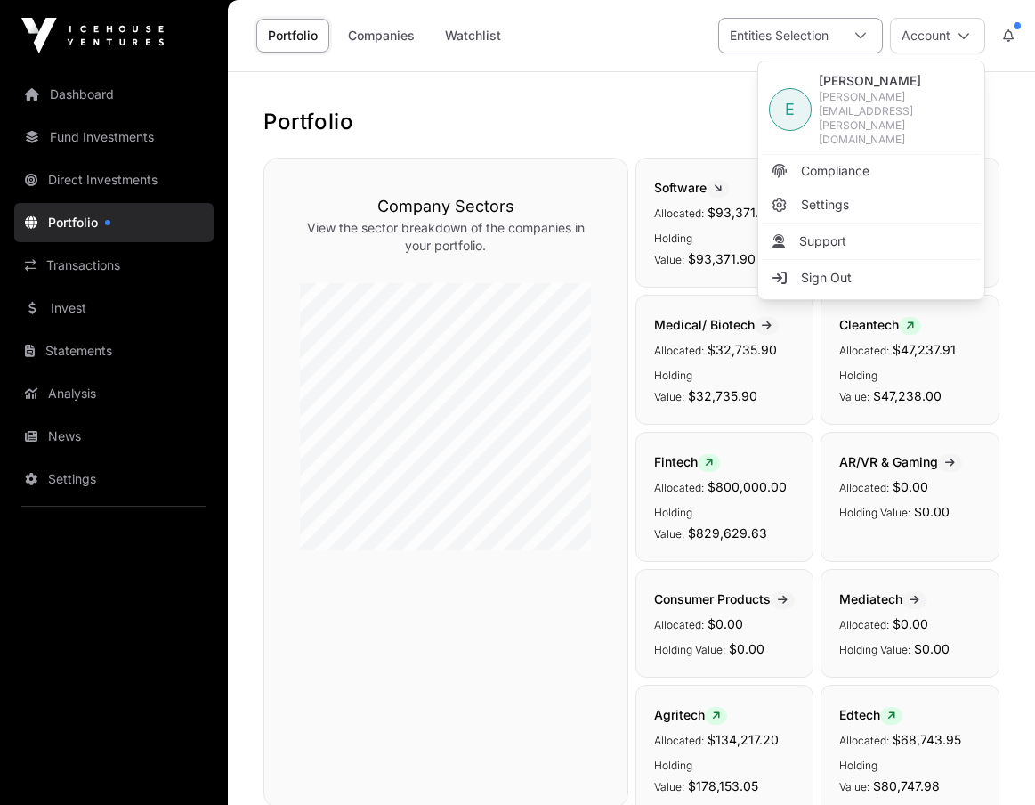
click at [863, 37] on icon at bounding box center [861, 35] width 12 height 12
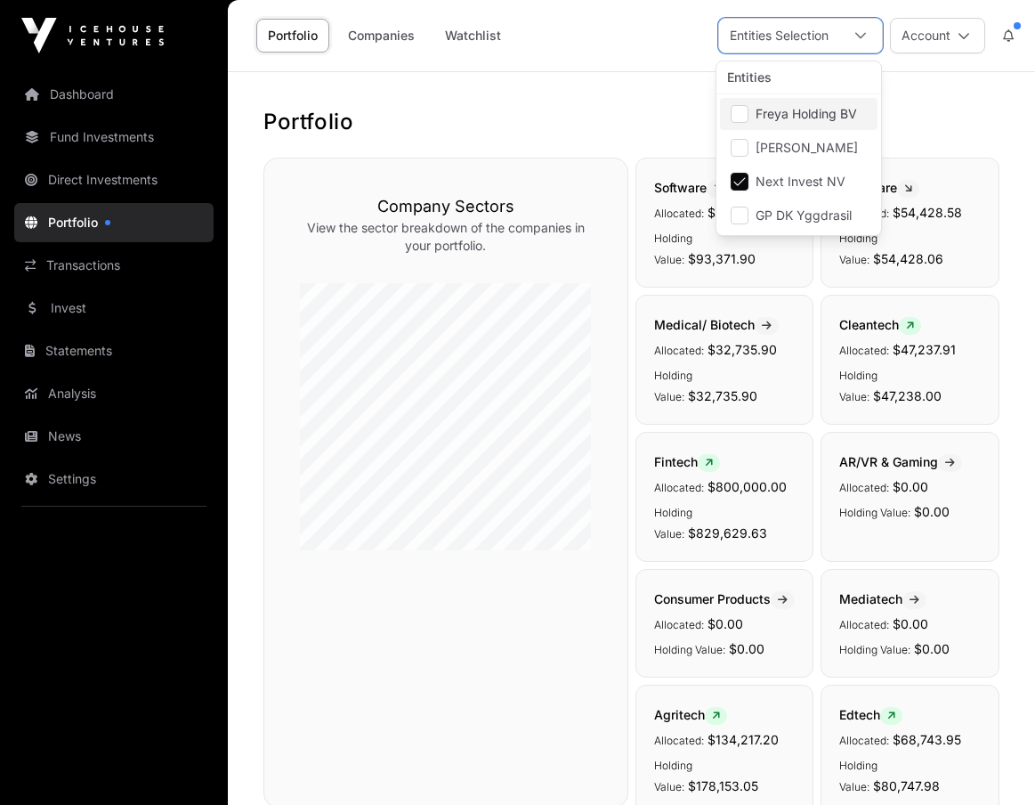
click at [784, 115] on span "Freya Holding BV" at bounding box center [806, 114] width 101 height 12
click at [779, 142] on span "Erwin De Keyser" at bounding box center [807, 148] width 102 height 12
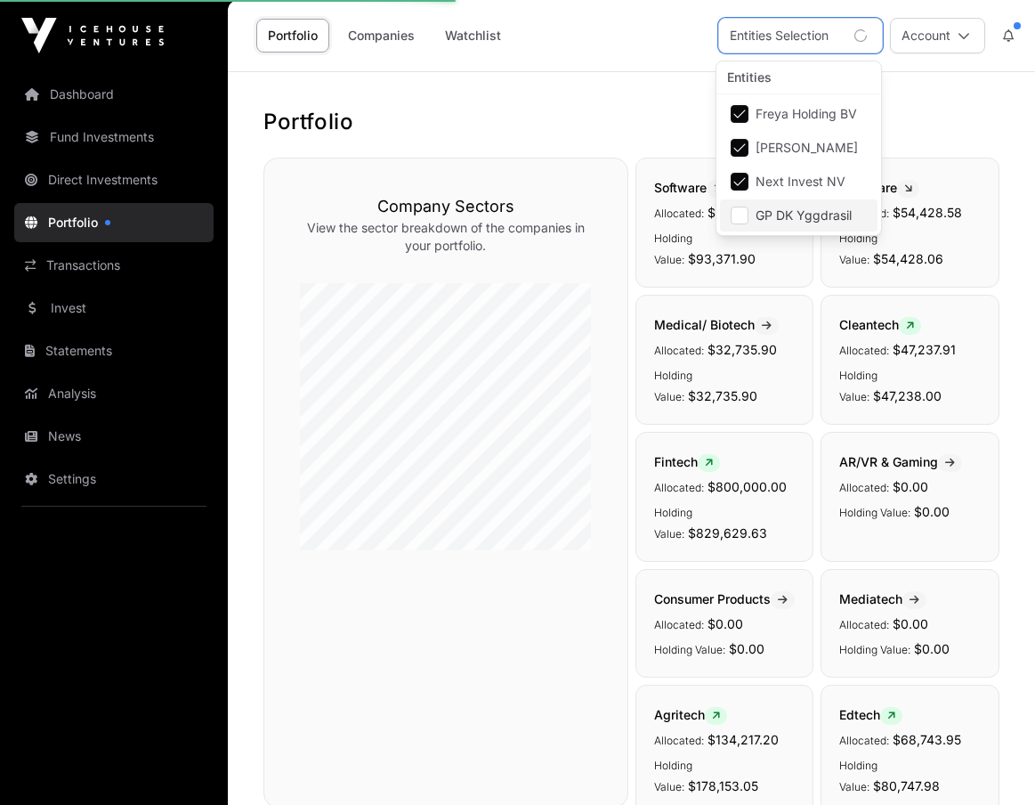
click at [781, 211] on span "GP DK Yggdrasil" at bounding box center [804, 215] width 96 height 12
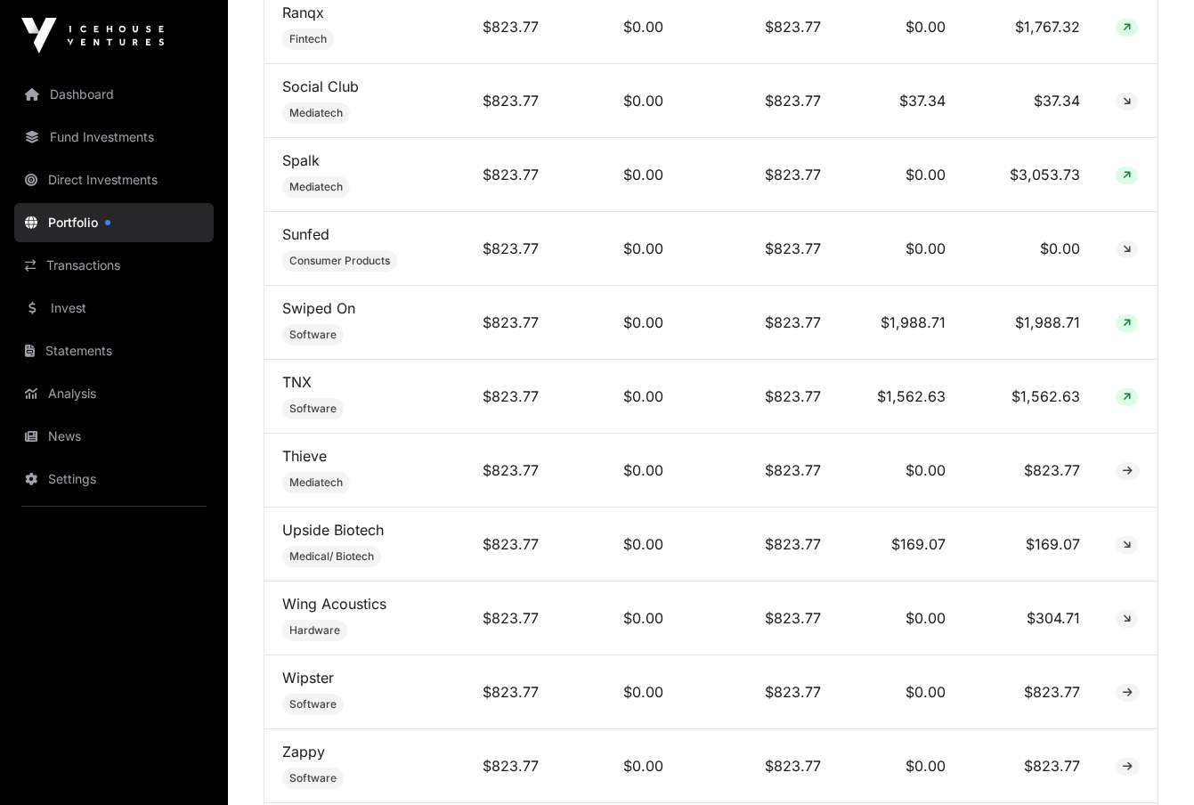
scroll to position [13018, 0]
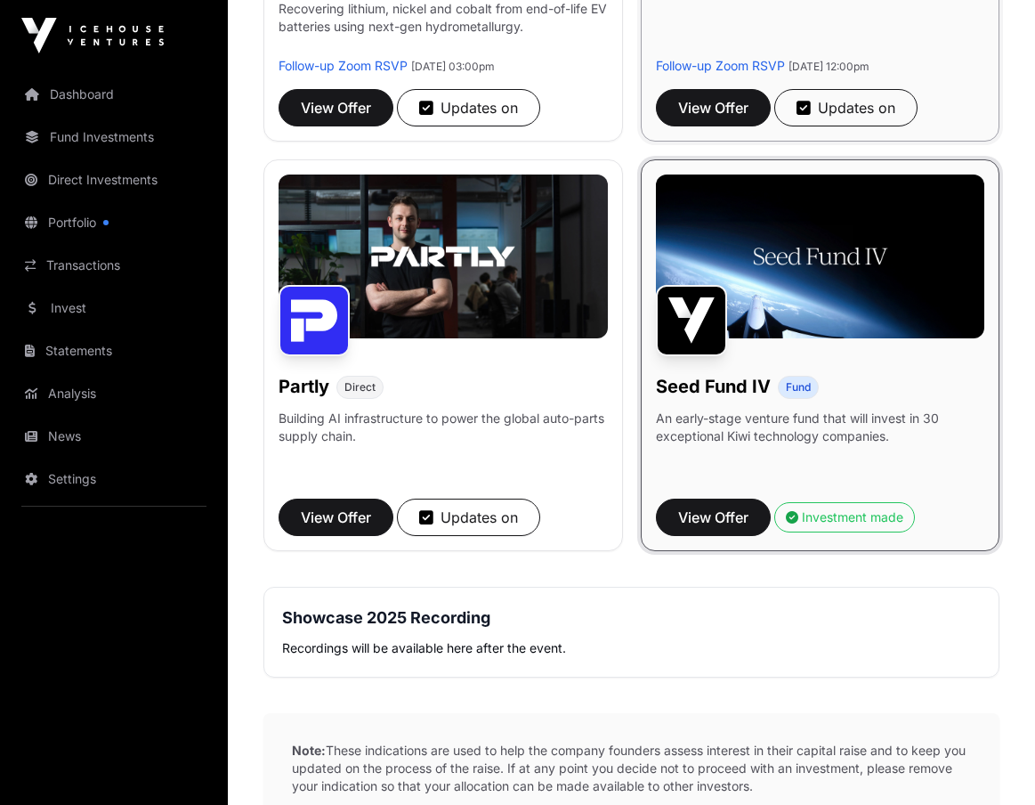
scroll to position [979, 0]
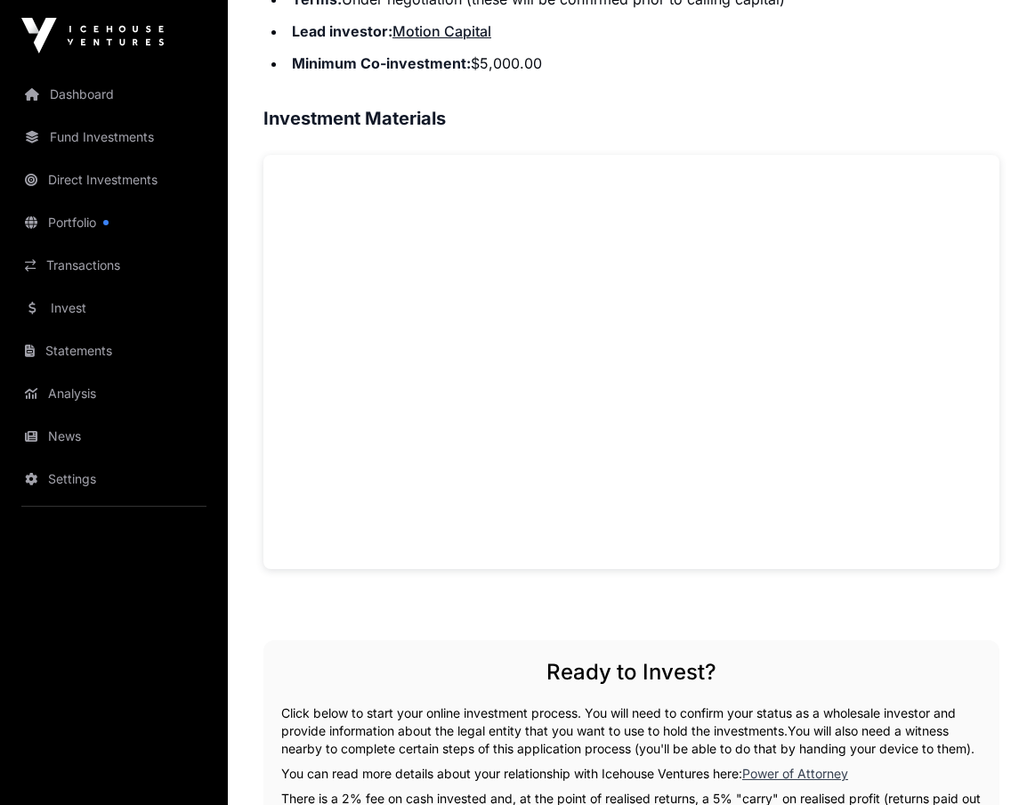
scroll to position [1335, 0]
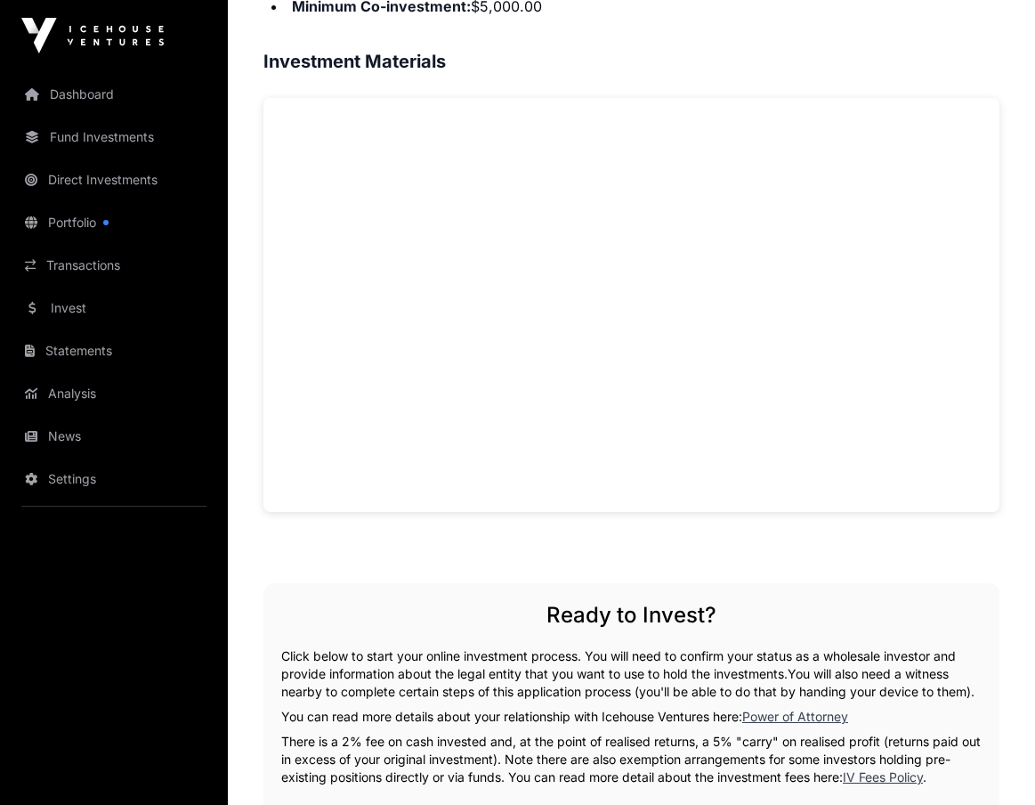
click at [312, 582] on div "Overview: Aspiring Materials is a Christchurch-based clean-tech startup founded…" at bounding box center [631, 477] width 736 height 1806
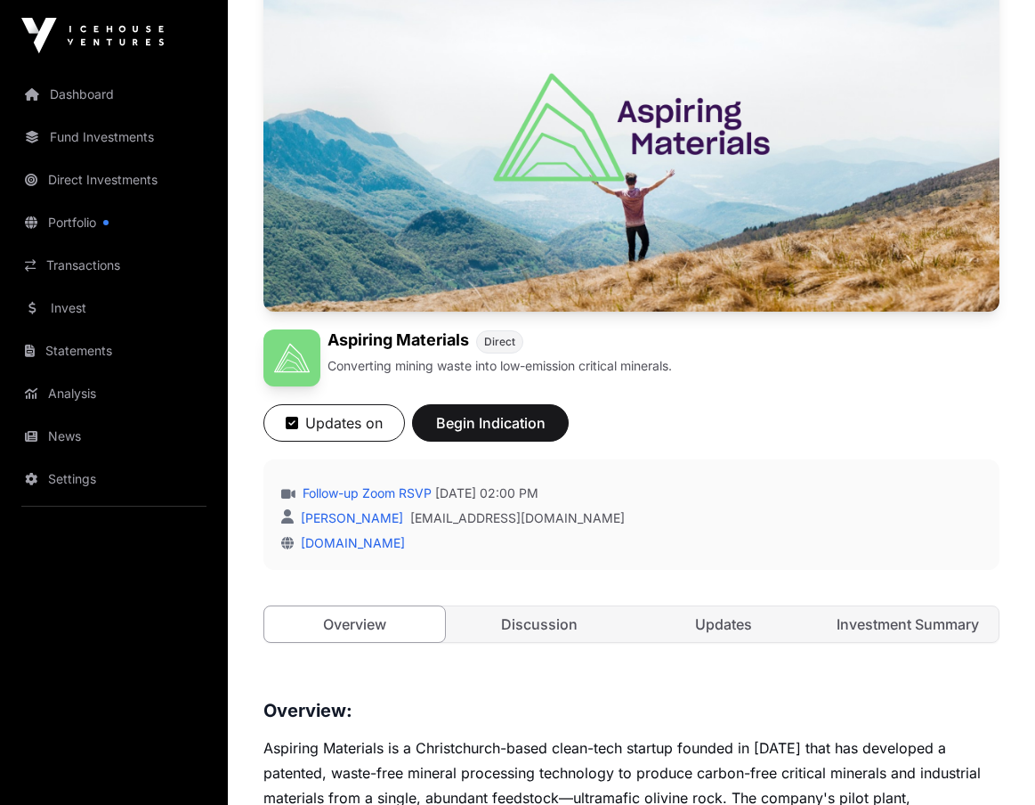
scroll to position [534, 0]
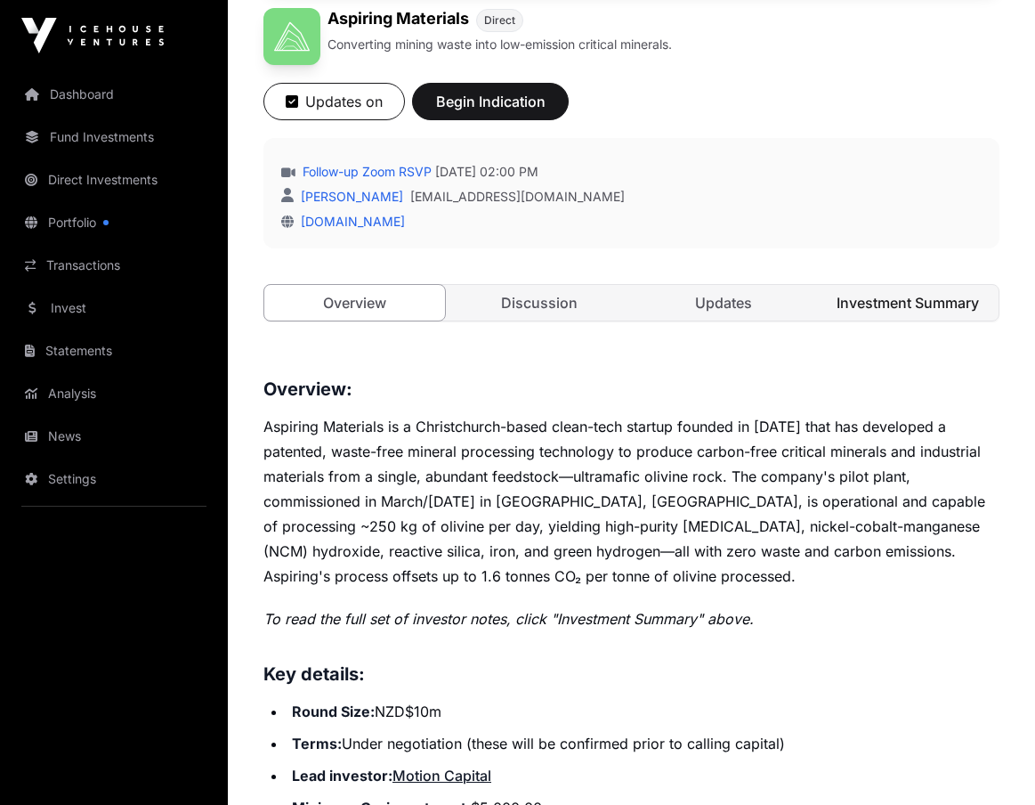
click at [896, 304] on link "Investment Summary" at bounding box center [908, 303] width 181 height 36
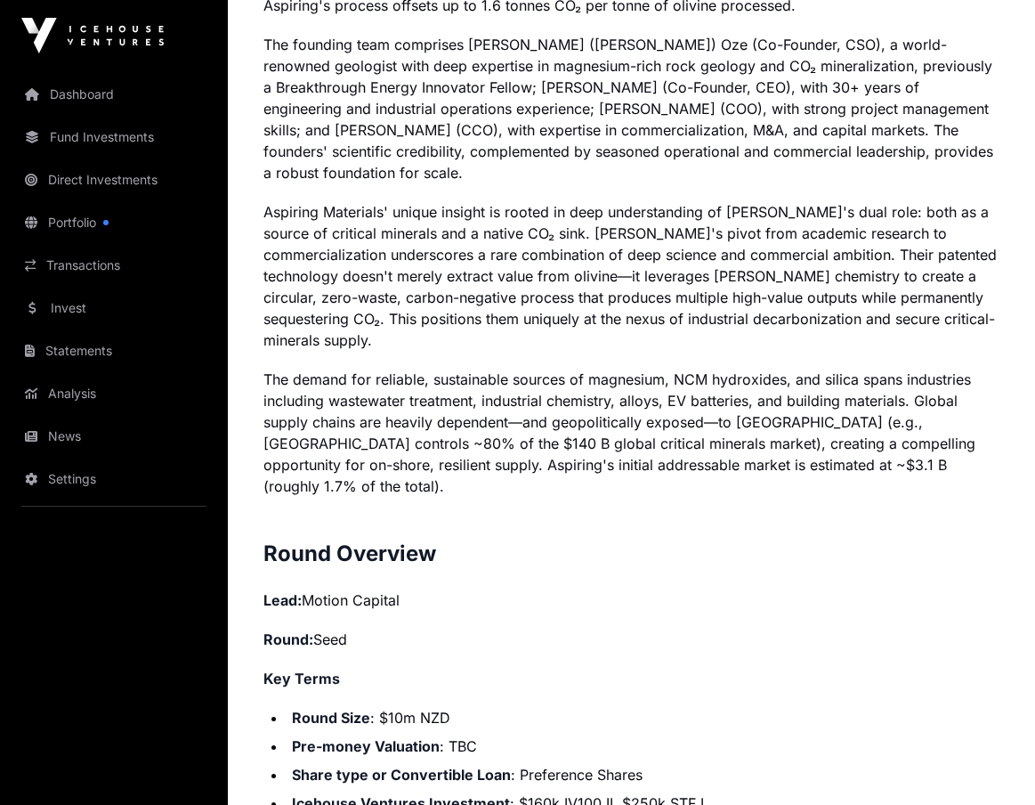
scroll to position [1602, 0]
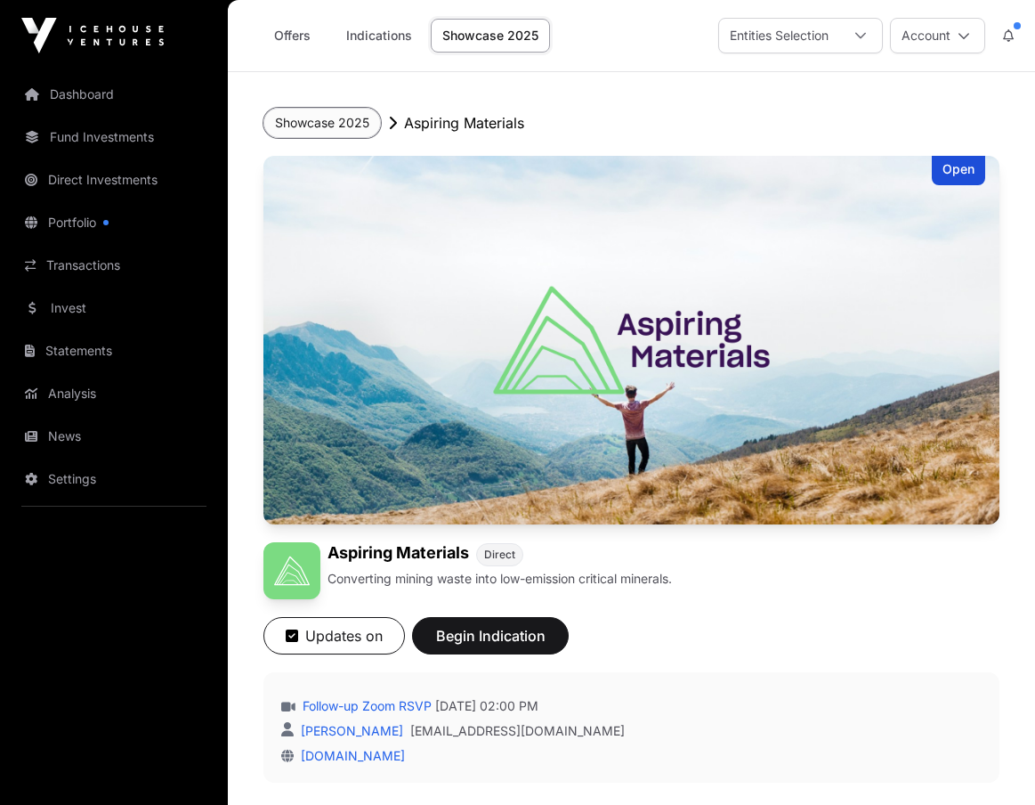
click at [359, 126] on button "Showcase 2025" at bounding box center [322, 123] width 118 height 30
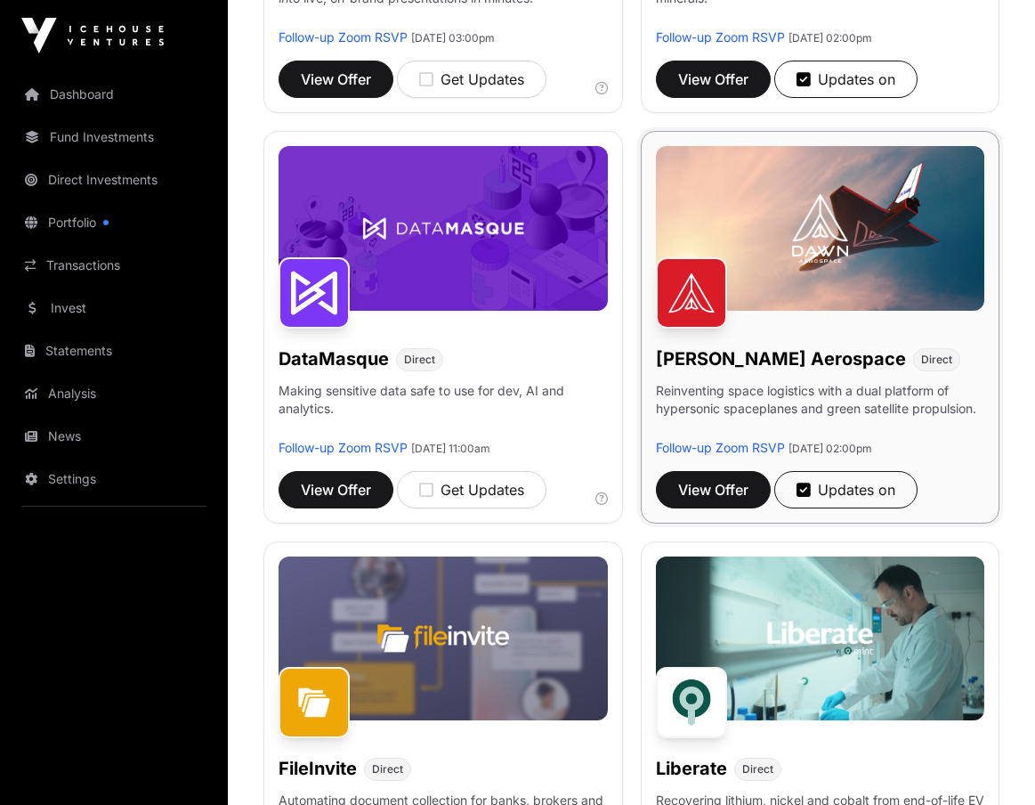
scroll to position [623, 0]
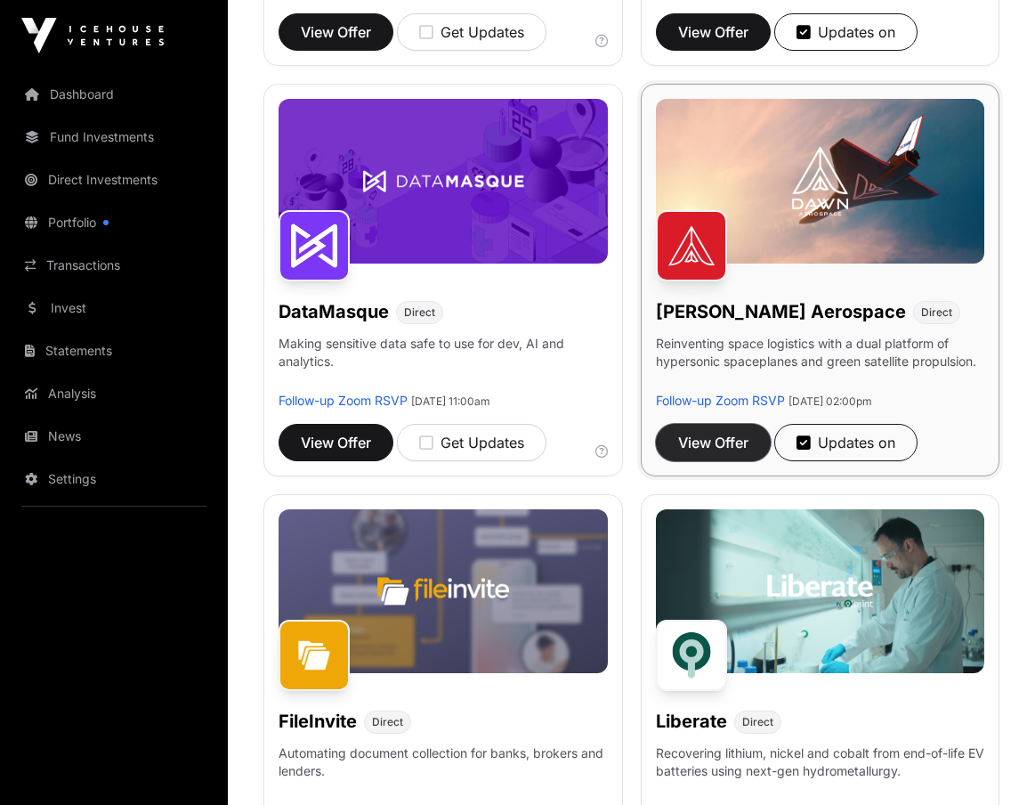
click at [727, 437] on span "View Offer" at bounding box center [713, 442] width 70 height 21
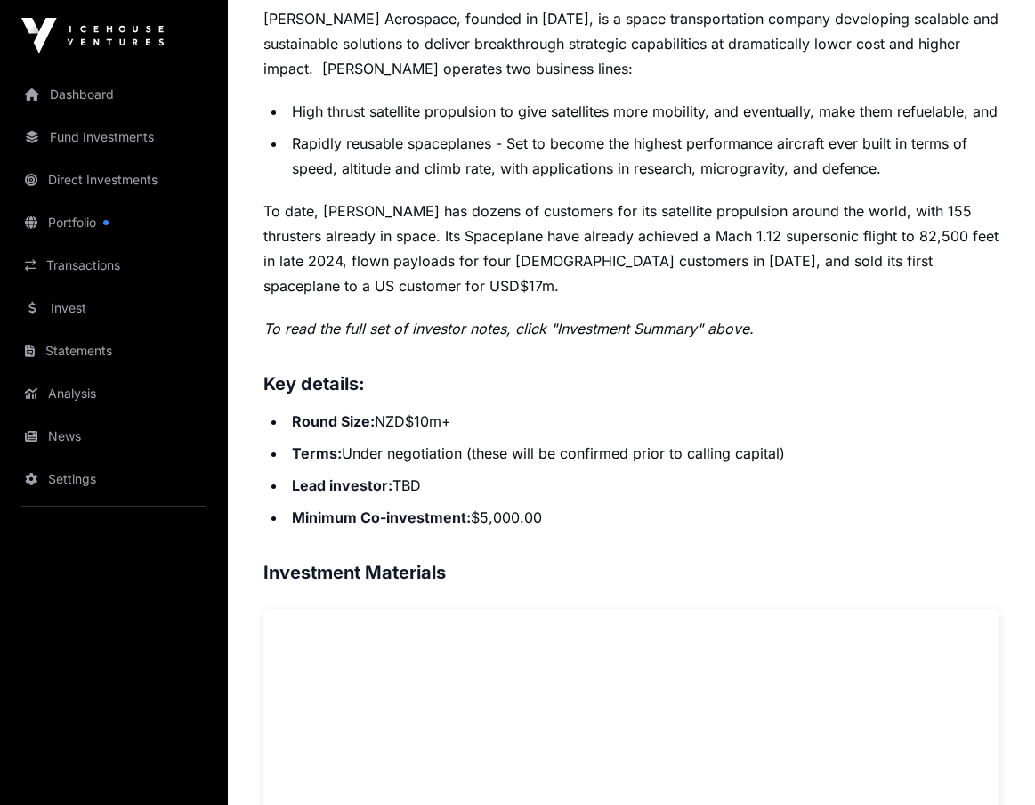
scroll to position [623, 0]
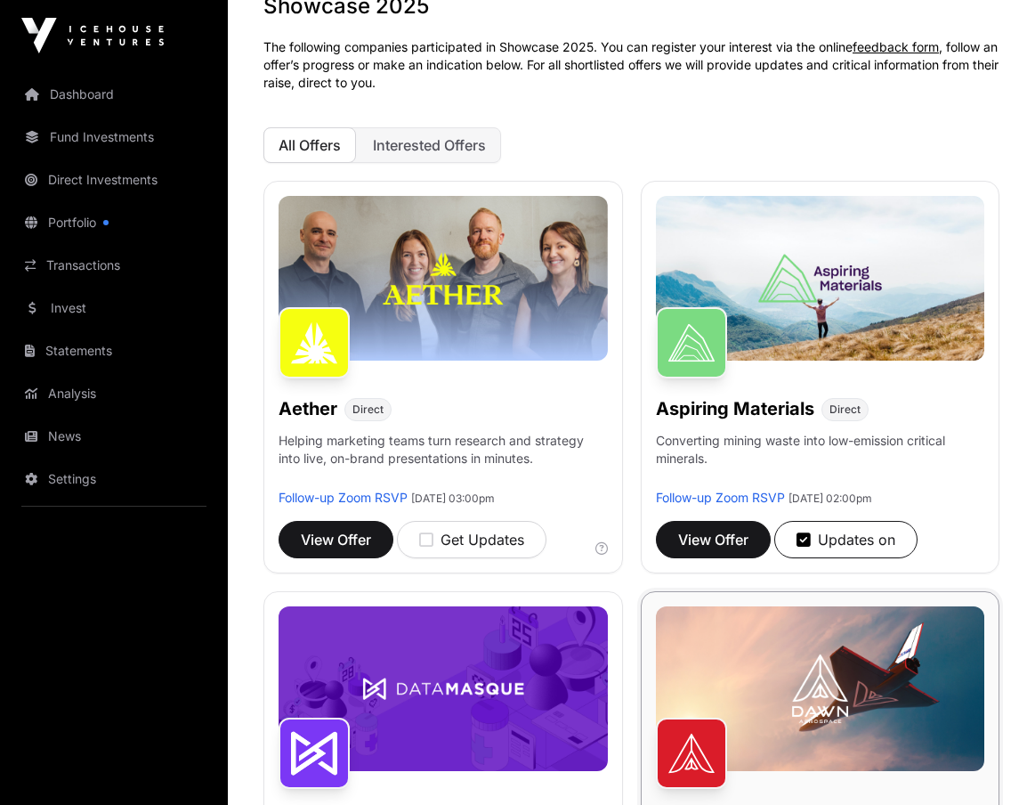
scroll to position [445, 0]
